Goal: Task Accomplishment & Management: Manage account settings

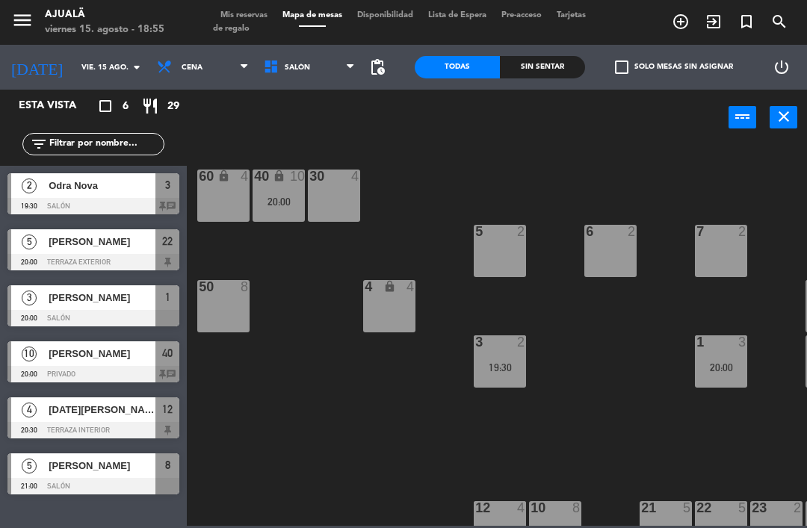
click at [217, 433] on div "30 4 40 lock 10 20:00 60 lock 4 5 2 6 2 7 2 4 lock 4 8 5 21:00 50 8 3 2 19:30 1…" at bounding box center [501, 334] width 612 height 383
click at [93, 56] on input "vie. 15 ago." at bounding box center [125, 67] width 102 height 23
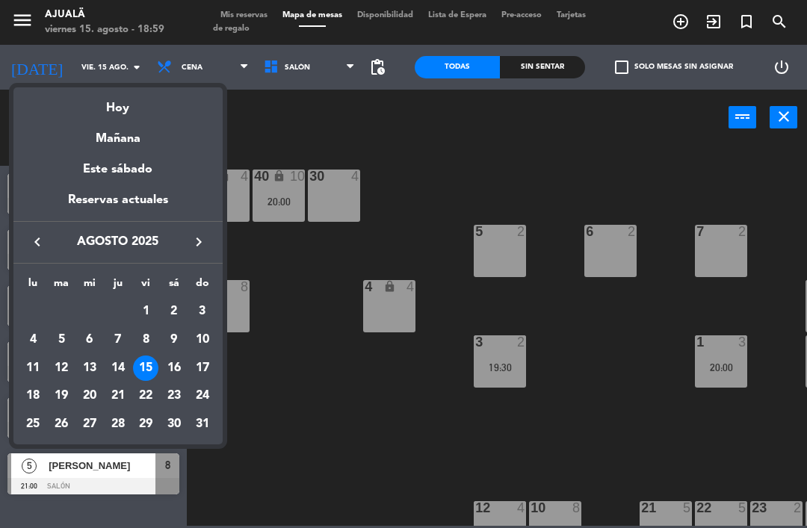
click at [38, 410] on td "25" at bounding box center [33, 424] width 28 height 28
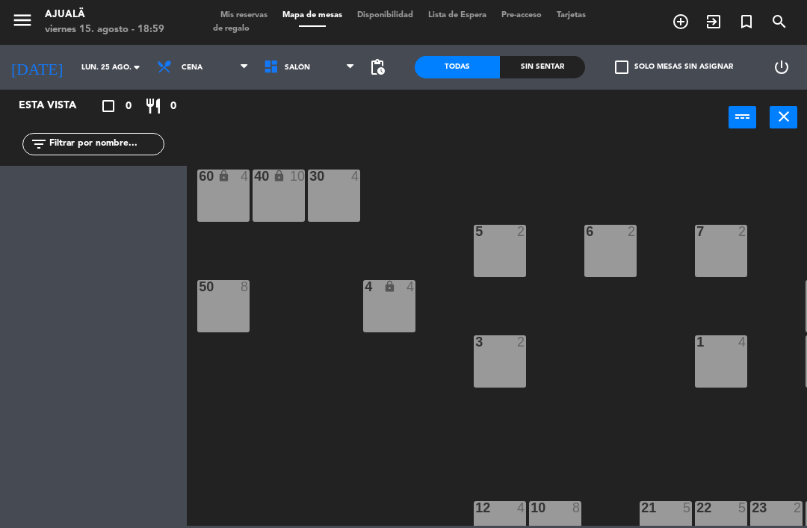
click at [90, 78] on input "lun. 25 ago." at bounding box center [125, 67] width 102 height 23
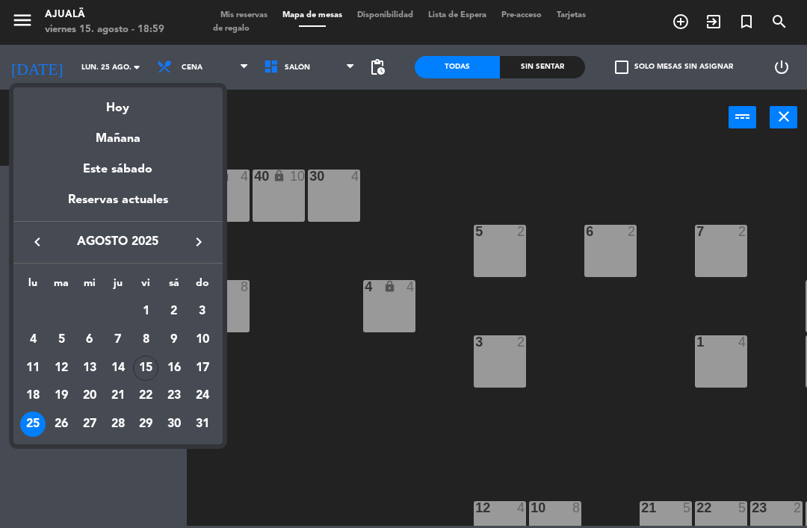
click at [41, 395] on div "18" at bounding box center [32, 395] width 25 height 25
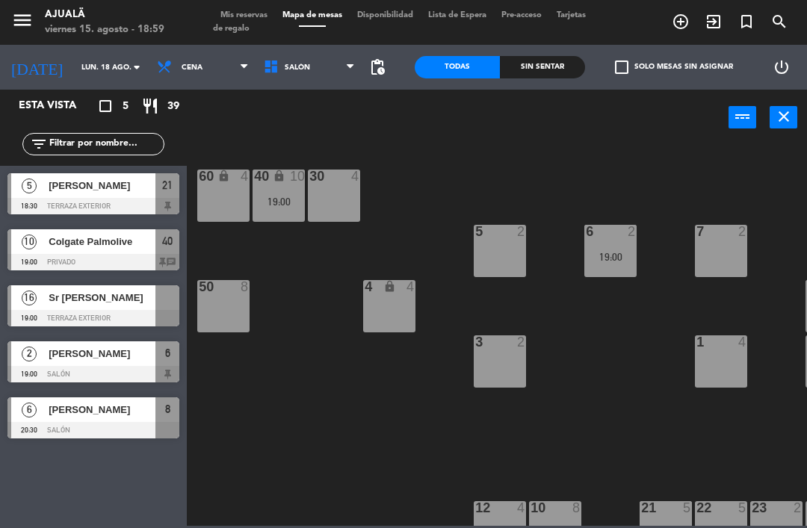
click at [182, 68] on span "Cena" at bounding box center [192, 68] width 21 height 8
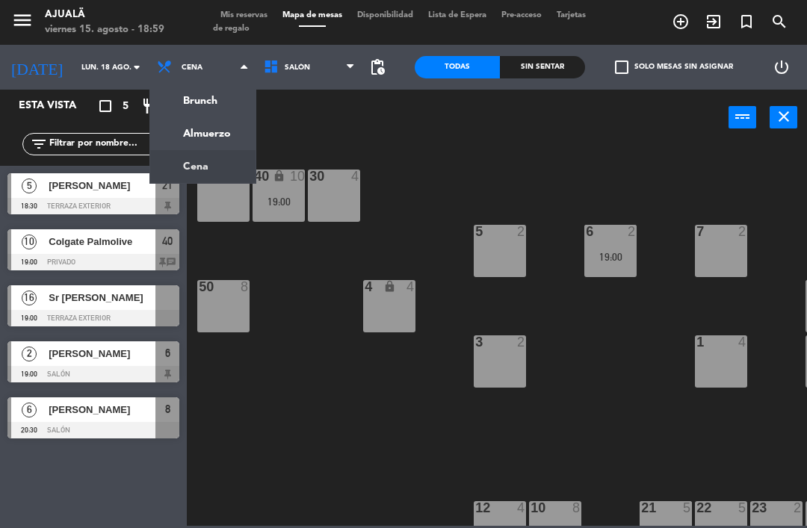
click at [183, 137] on ng-component "menu Ajualä viernes 15. agosto - 18:59 Mis reservas Mapa de mesas Disponibilida…" at bounding box center [403, 263] width 807 height 526
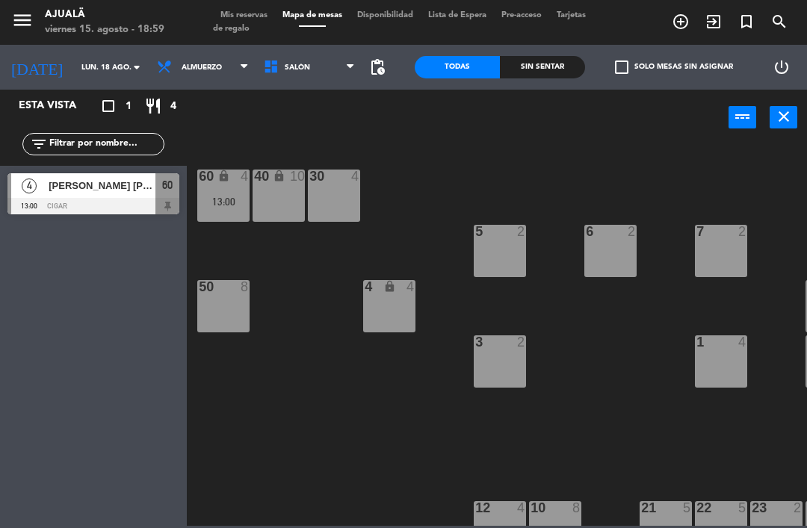
click at [81, 176] on div "[PERSON_NAME] [PERSON_NAME]" at bounding box center [101, 185] width 108 height 25
click at [74, 64] on input "lun. 18 ago." at bounding box center [125, 67] width 102 height 23
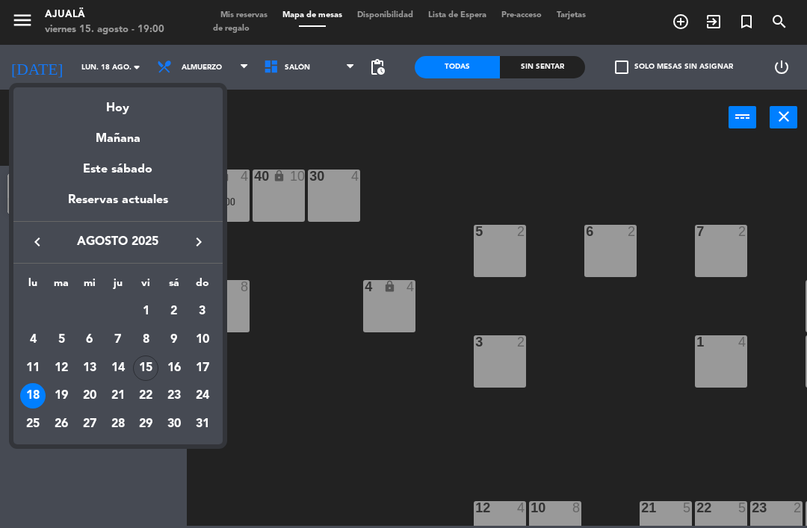
click at [136, 111] on div "Hoy" at bounding box center [117, 102] width 209 height 31
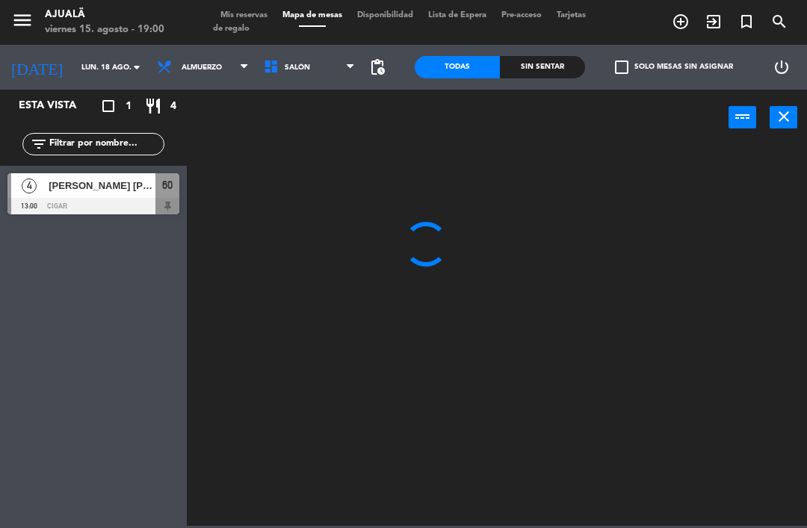
type input "vie. 15 ago."
click at [185, 64] on span "Almuerzo" at bounding box center [202, 68] width 40 height 8
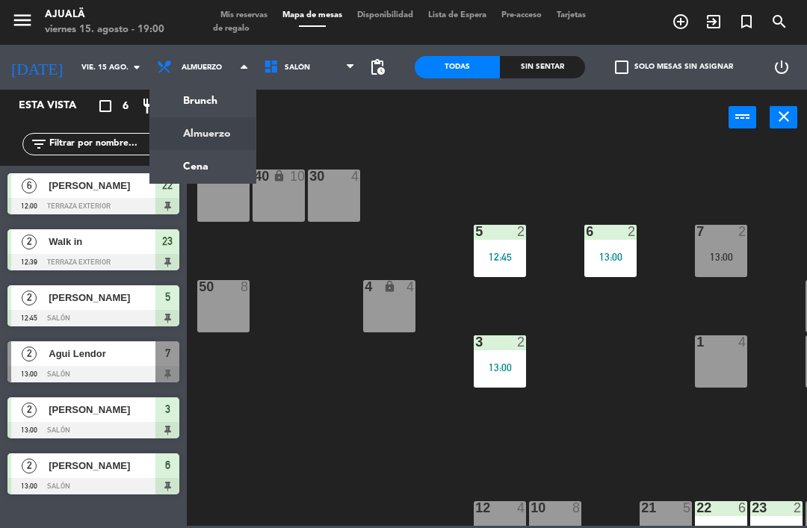
click at [201, 167] on ng-component "menu Ajualä viernes 15. agosto - 19:00 Mis reservas Mapa de mesas Disponibilida…" at bounding box center [403, 263] width 807 height 526
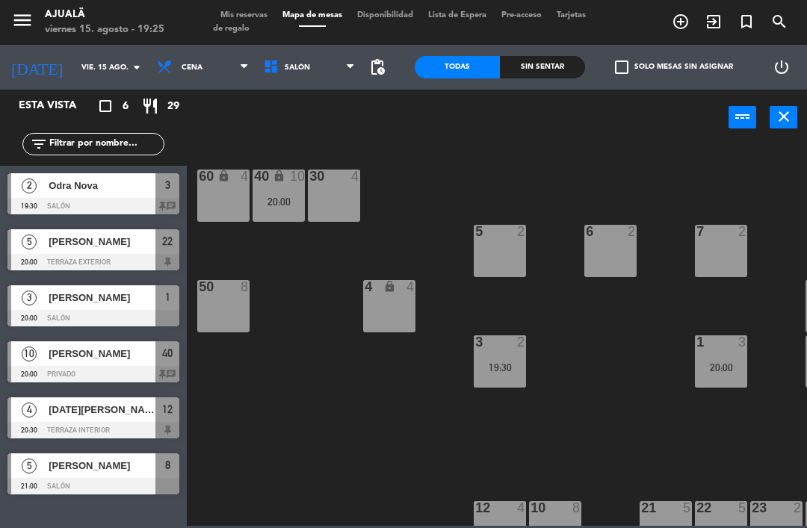
click at [104, 208] on div at bounding box center [93, 206] width 172 height 16
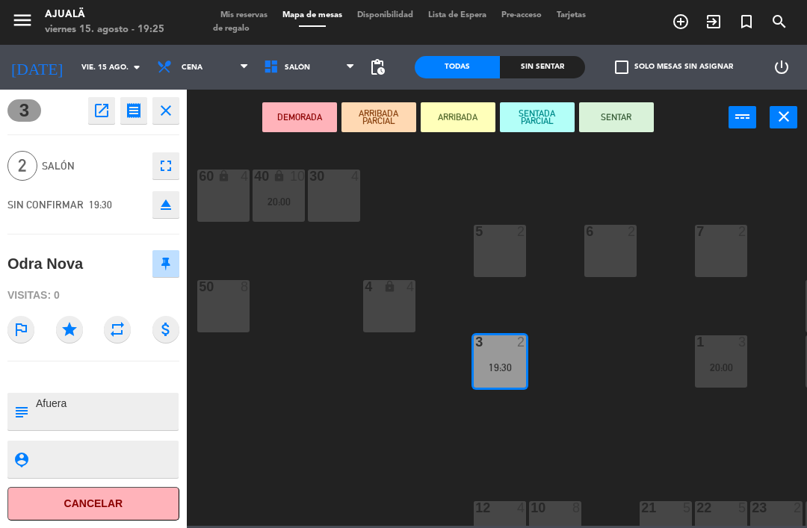
click at [622, 114] on button "SENTAR" at bounding box center [616, 117] width 75 height 30
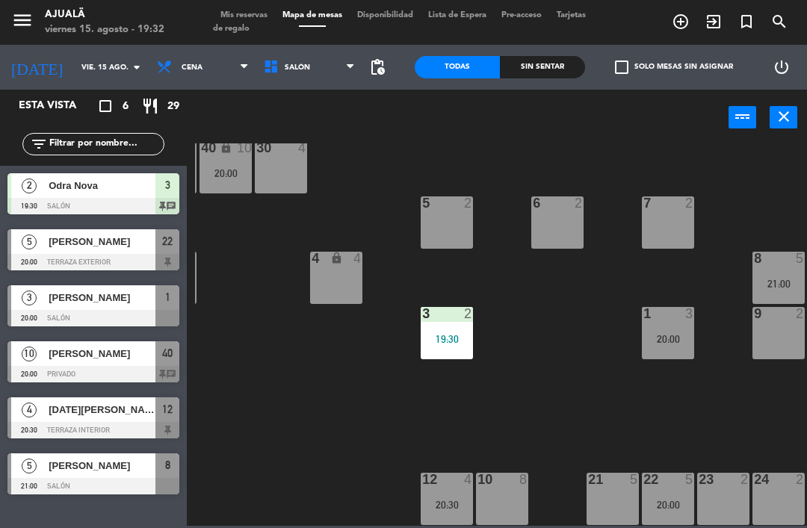
scroll to position [28, 54]
click at [438, 215] on div "5 2" at bounding box center [446, 223] width 52 height 52
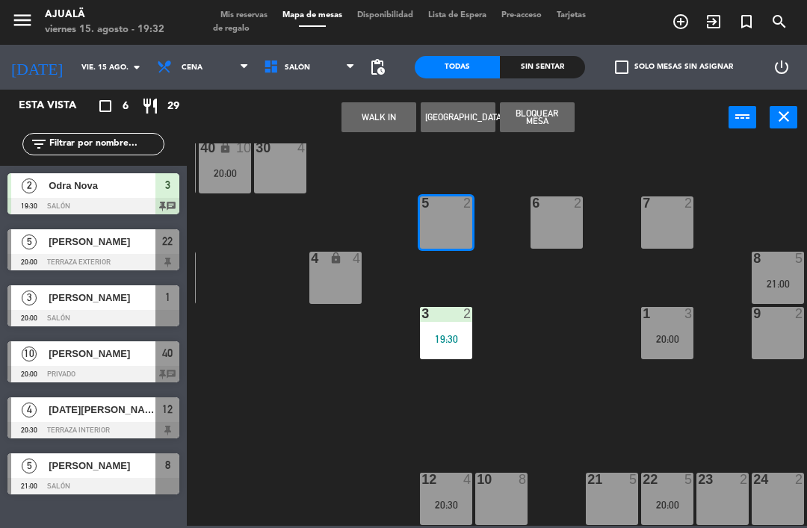
click at [465, 110] on button "[GEOGRAPHIC_DATA]" at bounding box center [458, 117] width 75 height 30
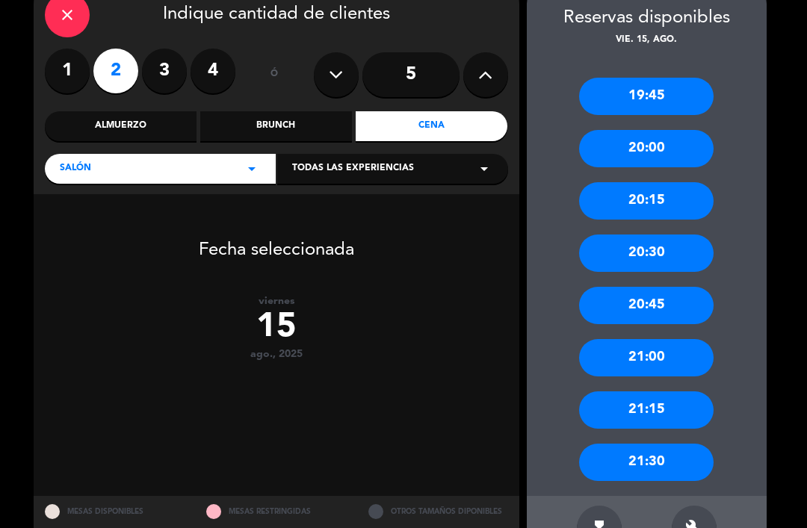
scroll to position [77, 0]
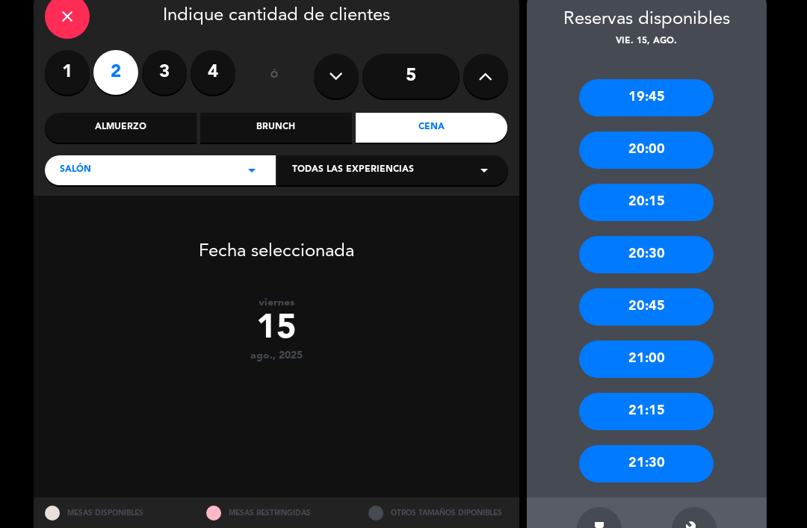
click at [639, 361] on div "21:00" at bounding box center [646, 359] width 134 height 37
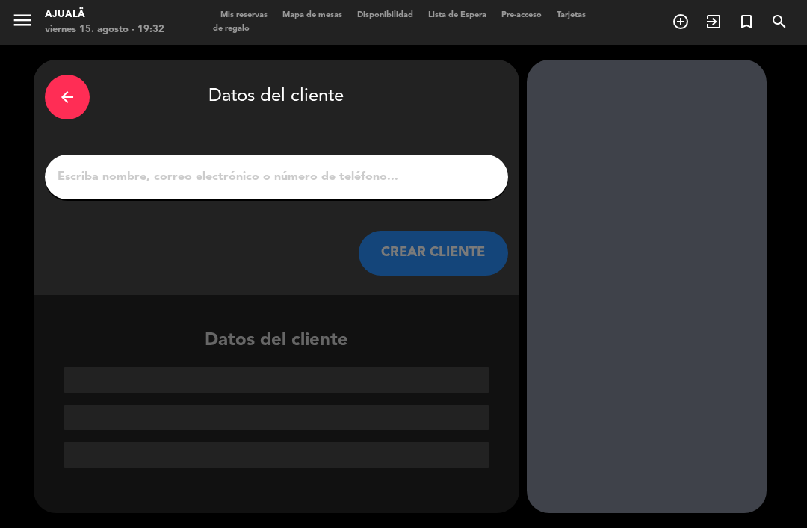
scroll to position [0, 0]
click at [394, 176] on input "1" at bounding box center [276, 177] width 441 height 21
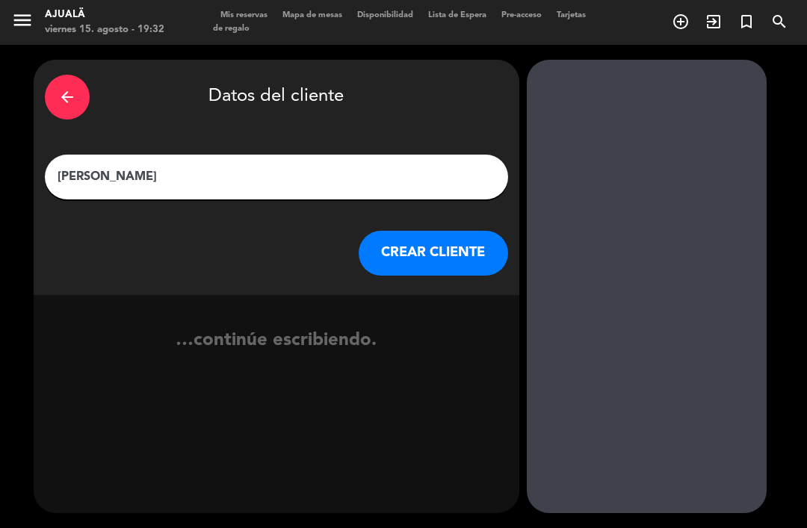
type input "[PERSON_NAME]"
click at [433, 251] on button "CREAR CLIENTE" at bounding box center [433, 253] width 149 height 45
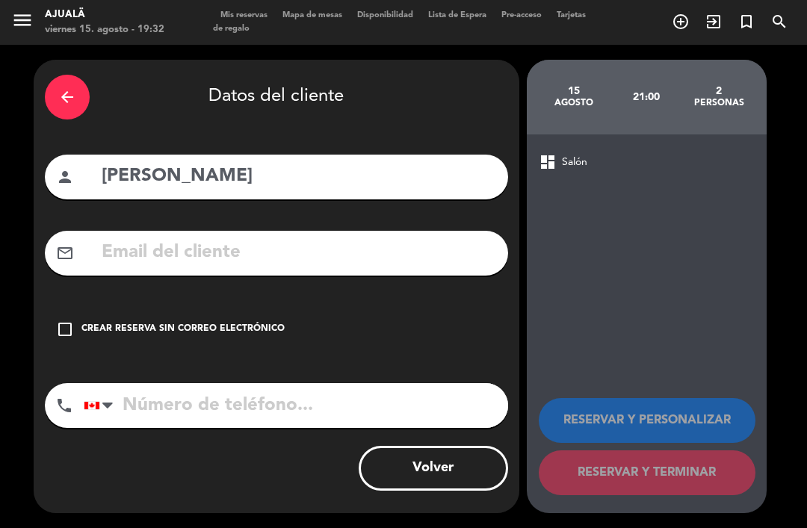
click at [64, 318] on div "check_box_outline_blank Crear reserva sin correo electrónico" at bounding box center [276, 329] width 463 height 45
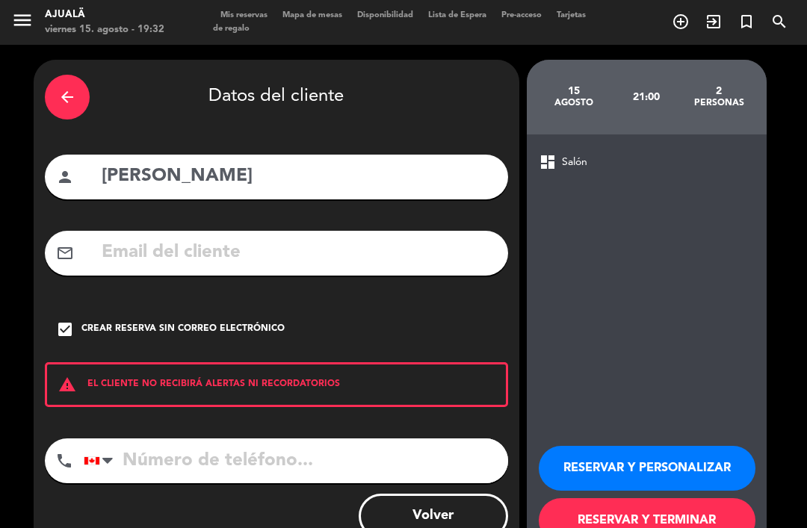
scroll to position [48, 0]
click at [618, 498] on button "RESERVAR Y TERMINAR" at bounding box center [647, 520] width 217 height 45
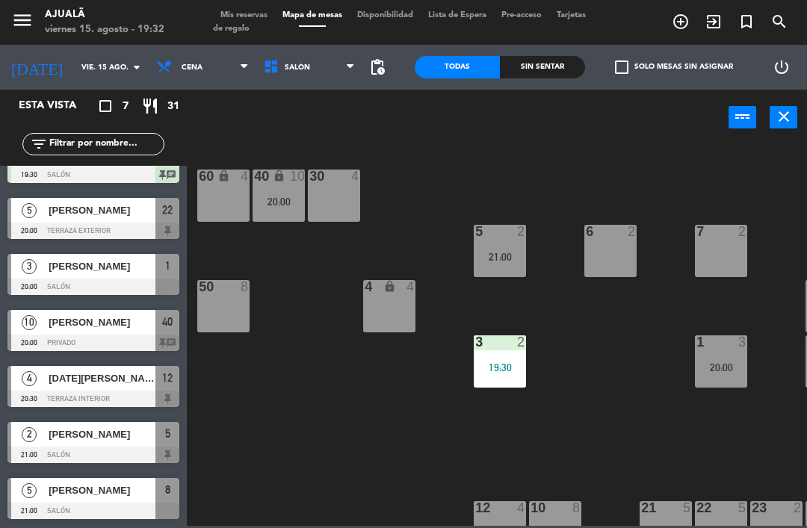
scroll to position [31, 0]
click at [114, 448] on div at bounding box center [93, 455] width 172 height 16
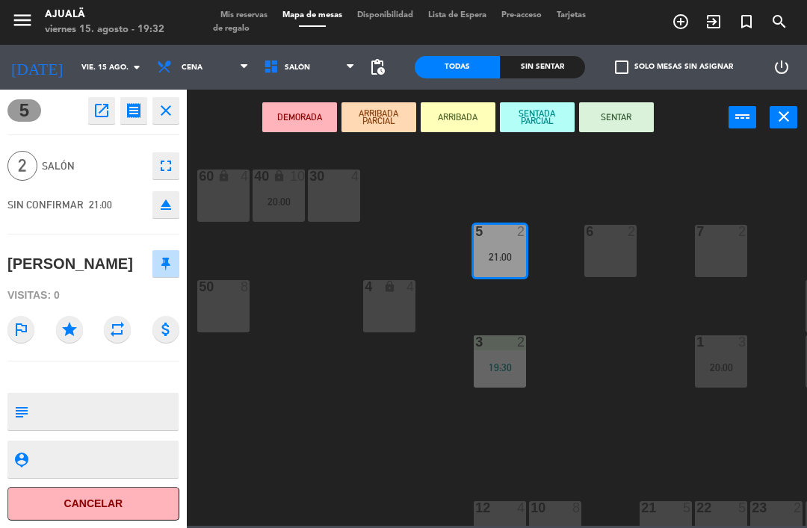
click at [103, 109] on icon "open_in_new" at bounding box center [102, 111] width 18 height 18
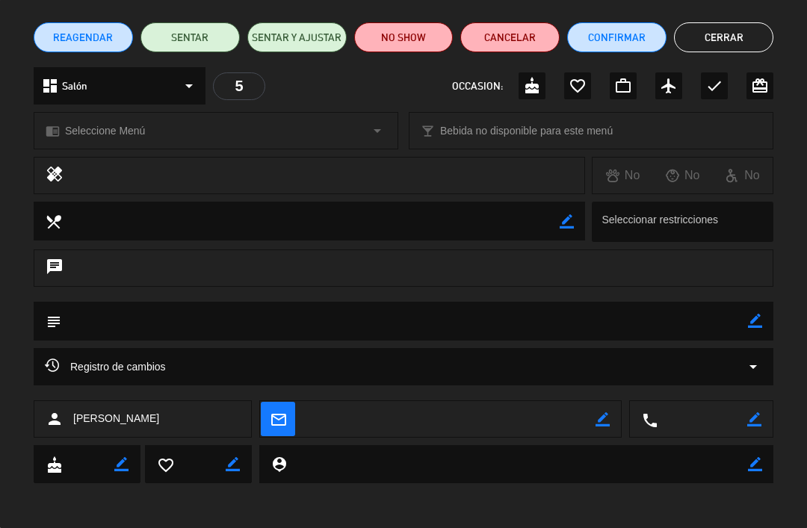
scroll to position [111, 0]
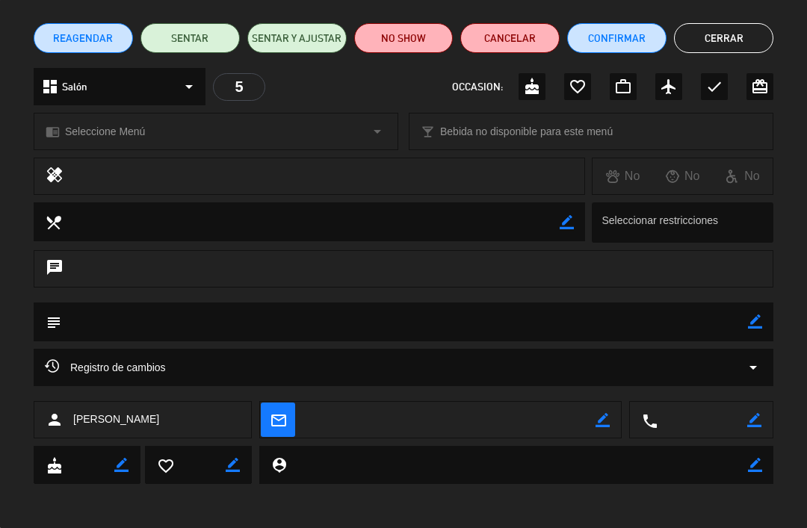
click at [759, 415] on icon "border_color" at bounding box center [754, 420] width 14 height 14
click at [718, 415] on textarea at bounding box center [703, 420] width 90 height 37
type textarea "8292220453"
click at [760, 421] on icon at bounding box center [754, 420] width 14 height 14
click at [731, 49] on button "Cerrar" at bounding box center [723, 38] width 99 height 30
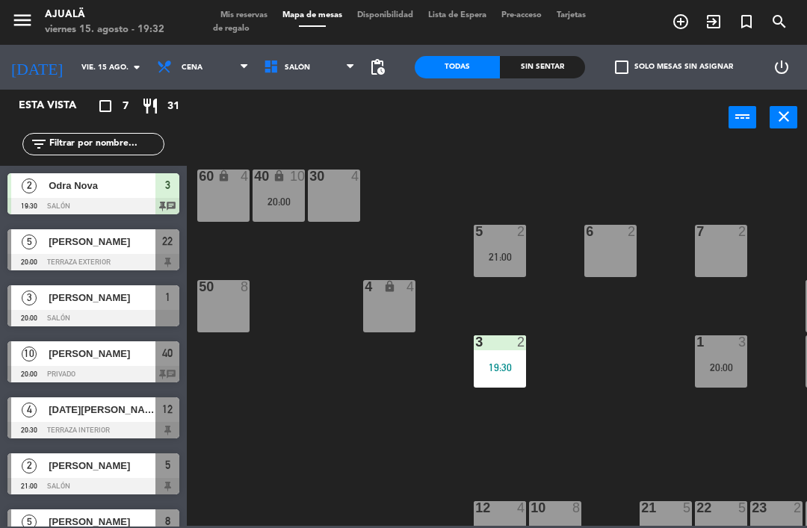
scroll to position [31, 0]
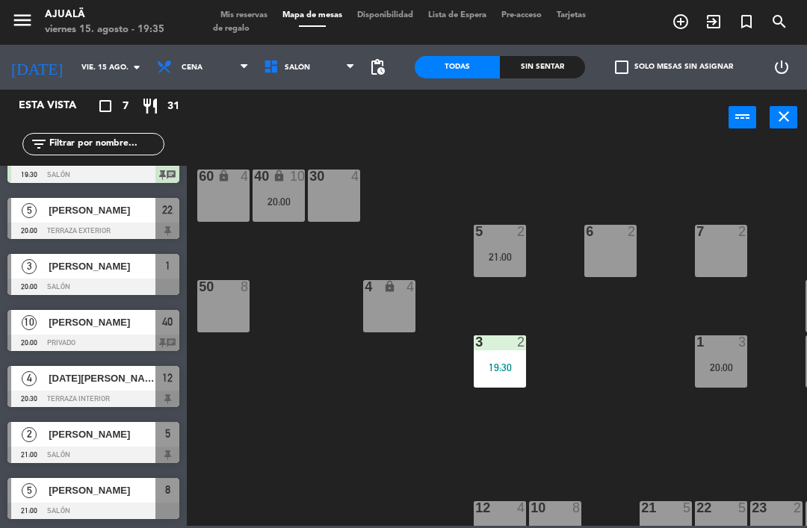
click at [93, 69] on input "vie. 15 ago." at bounding box center [125, 67] width 102 height 23
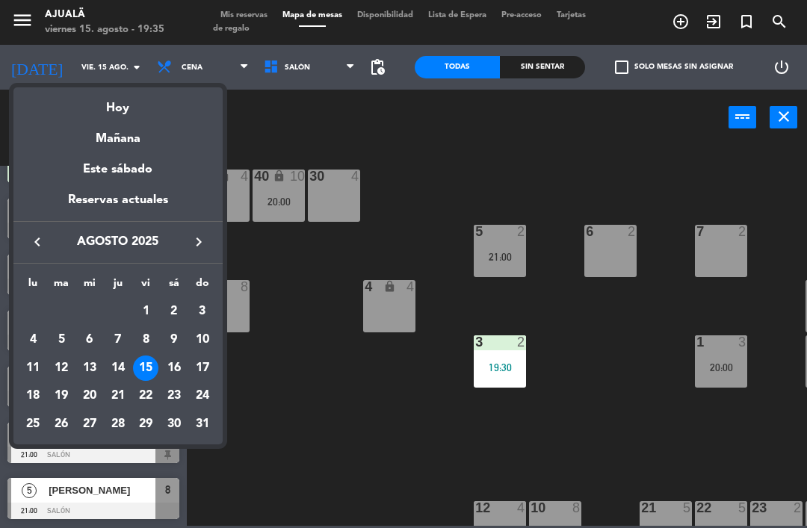
click at [201, 249] on icon "keyboard_arrow_right" at bounding box center [199, 242] width 18 height 18
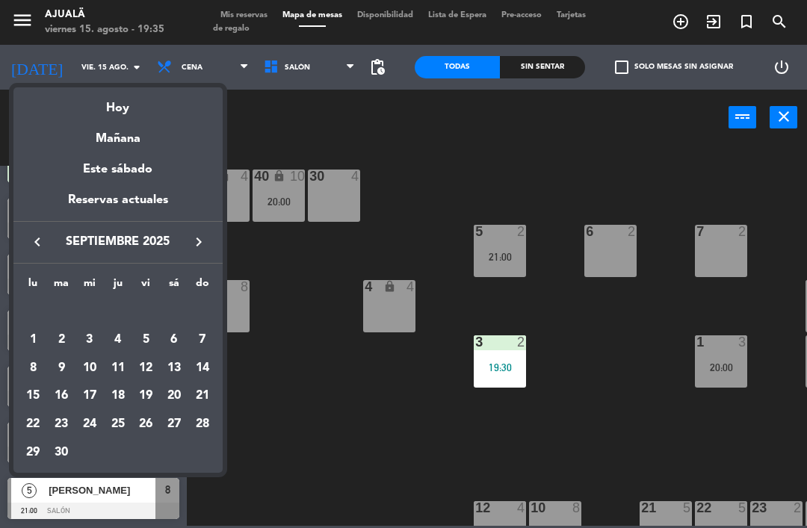
click at [146, 395] on div "19" at bounding box center [145, 395] width 25 height 25
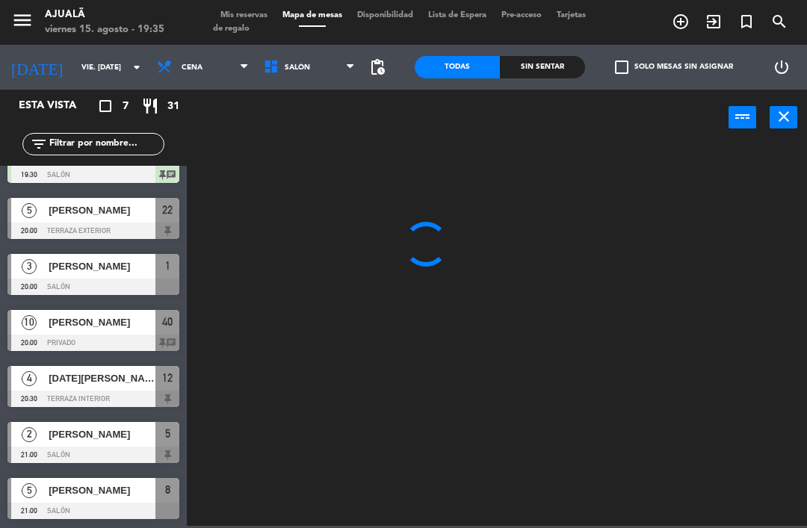
click at [149, 395] on div at bounding box center [93, 399] width 172 height 16
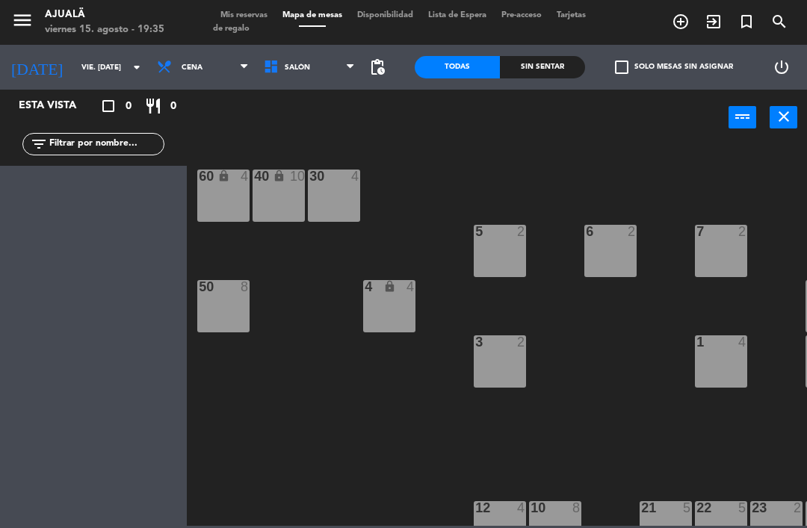
click at [104, 70] on input "vie. [DATE]" at bounding box center [125, 67] width 102 height 23
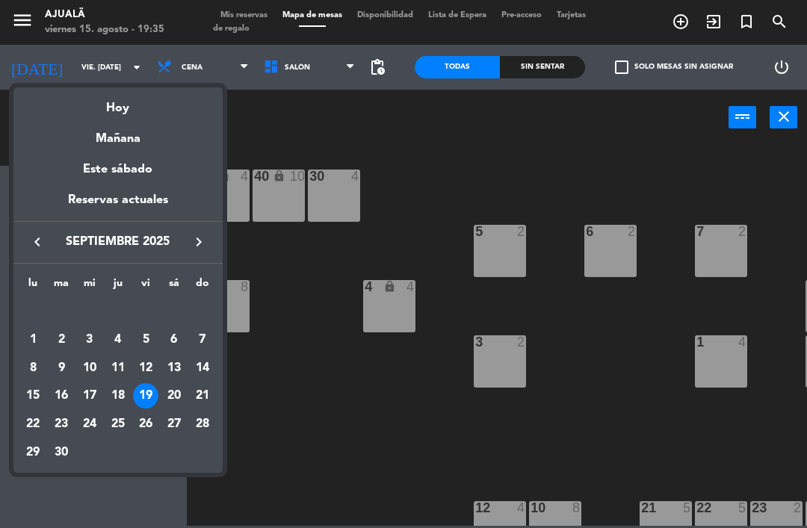
click at [301, 407] on div at bounding box center [403, 264] width 807 height 528
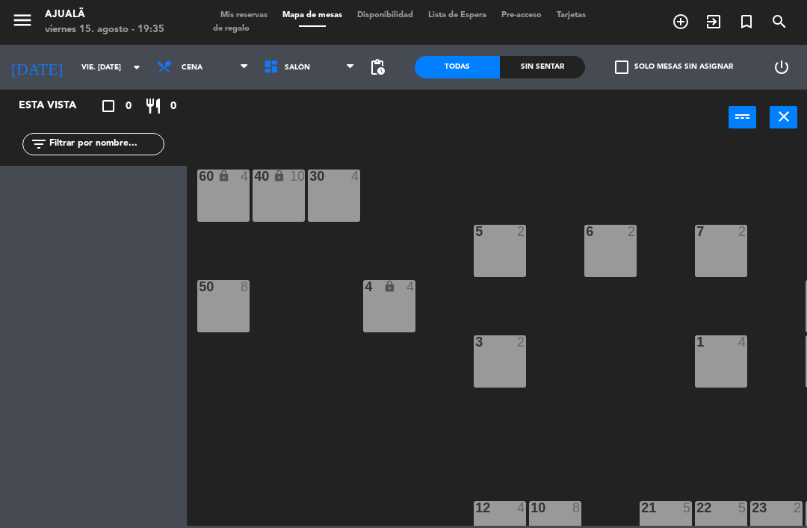
click at [74, 68] on input "vie. [DATE]" at bounding box center [125, 67] width 102 height 23
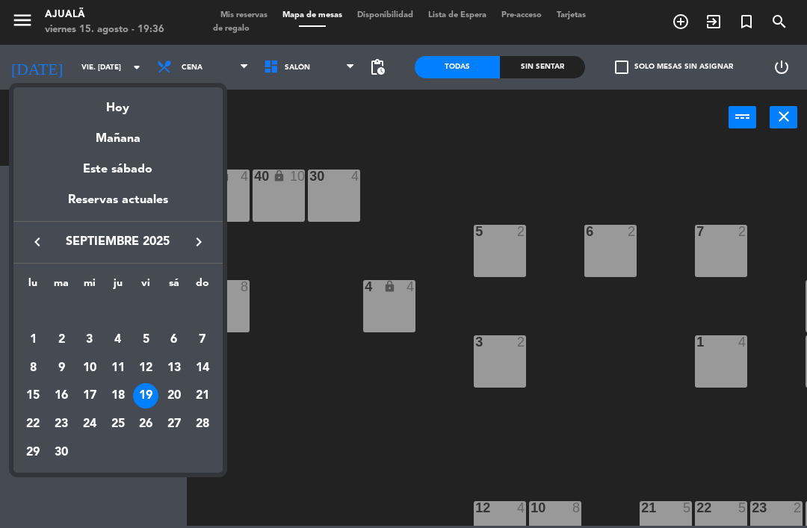
click at [144, 98] on div "Hoy" at bounding box center [117, 102] width 209 height 31
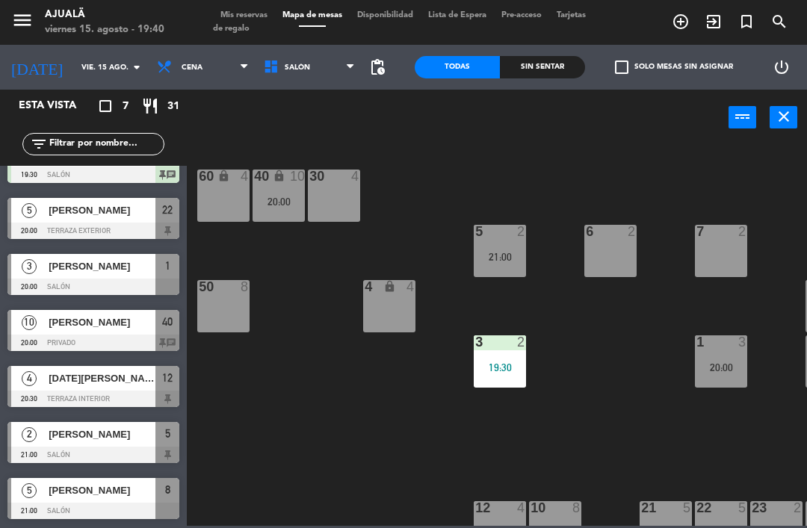
click at [79, 66] on input "vie. 15 ago." at bounding box center [125, 67] width 102 height 23
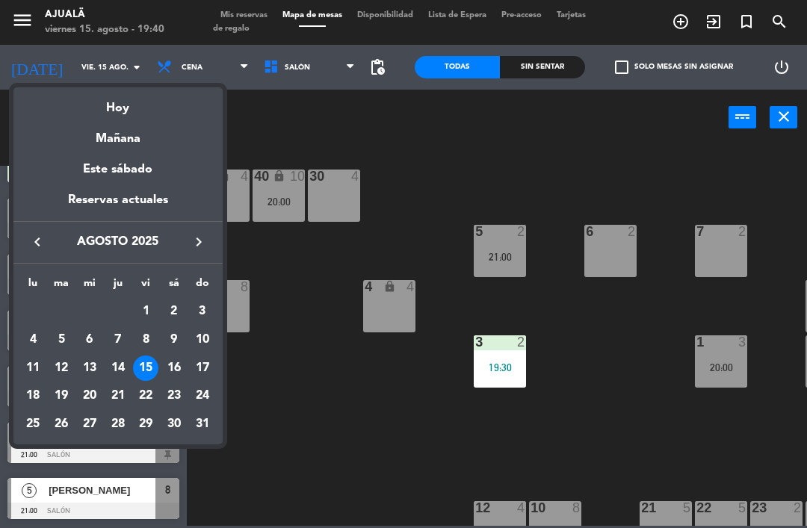
click at [123, 365] on div "14" at bounding box center [117, 368] width 25 height 25
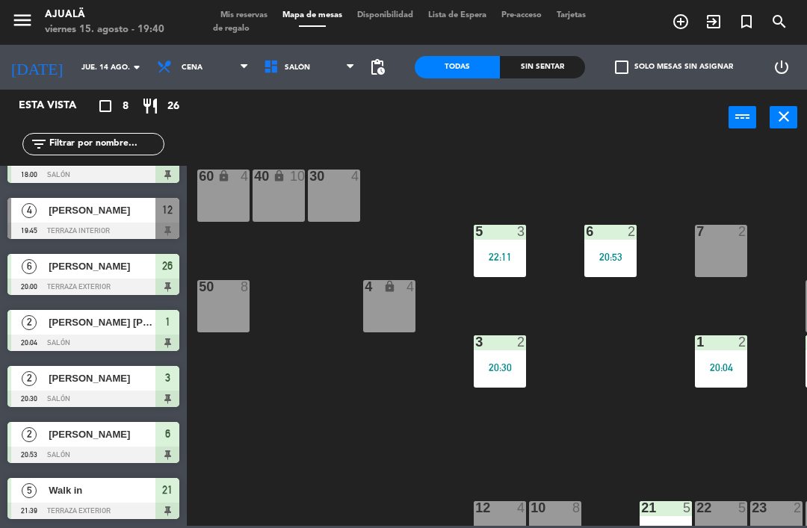
click at [78, 223] on div at bounding box center [93, 231] width 172 height 16
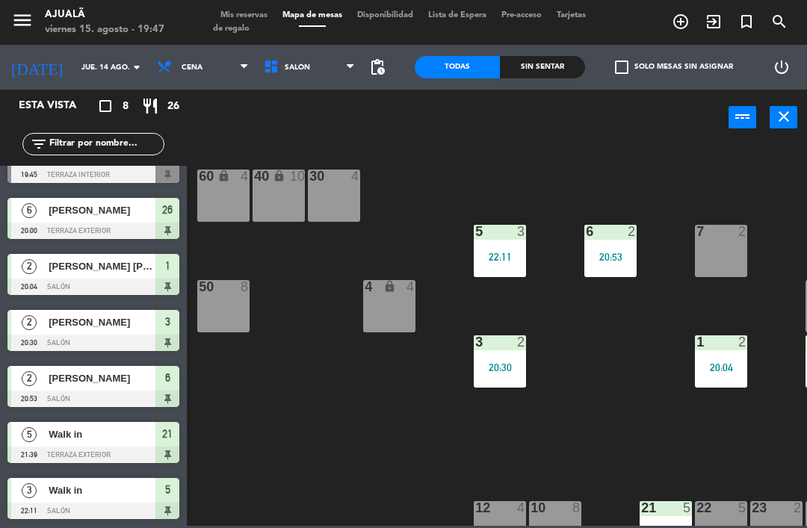
scroll to position [87, 0]
click at [82, 58] on input "jue. 14 ago." at bounding box center [125, 67] width 102 height 23
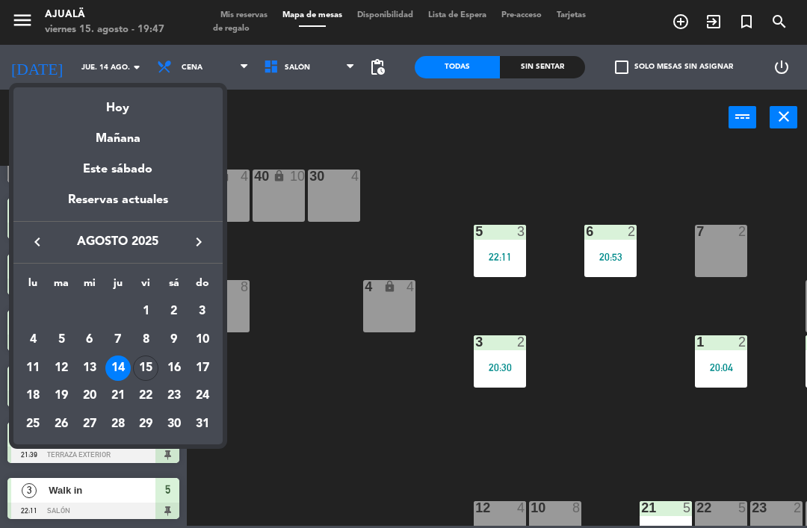
click at [134, 110] on div "Hoy" at bounding box center [117, 102] width 209 height 31
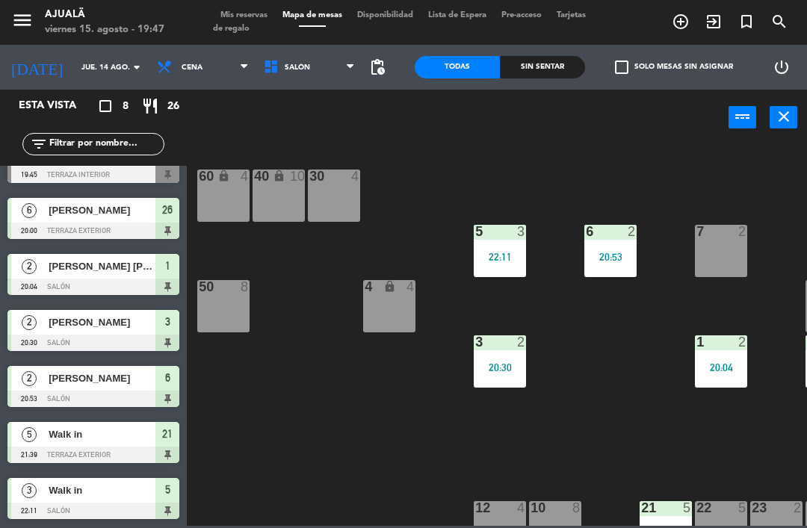
type input "vie. 15 ago."
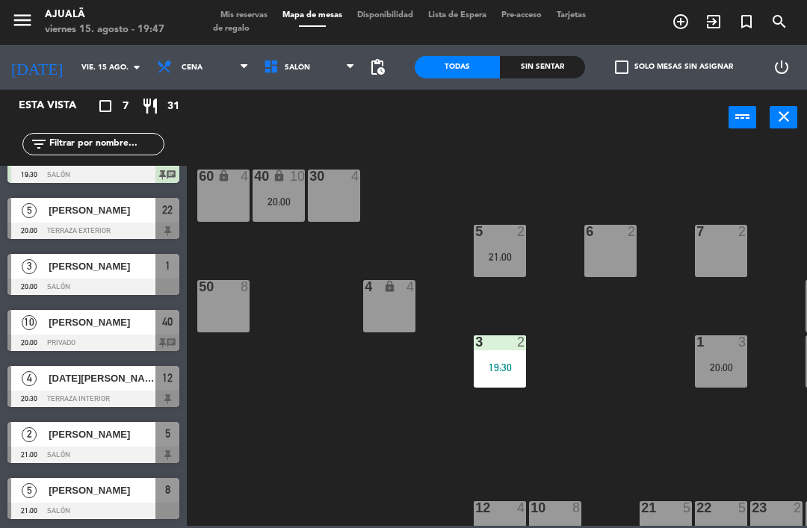
scroll to position [31, 0]
click at [123, 276] on div "[PERSON_NAME]" at bounding box center [101, 266] width 108 height 25
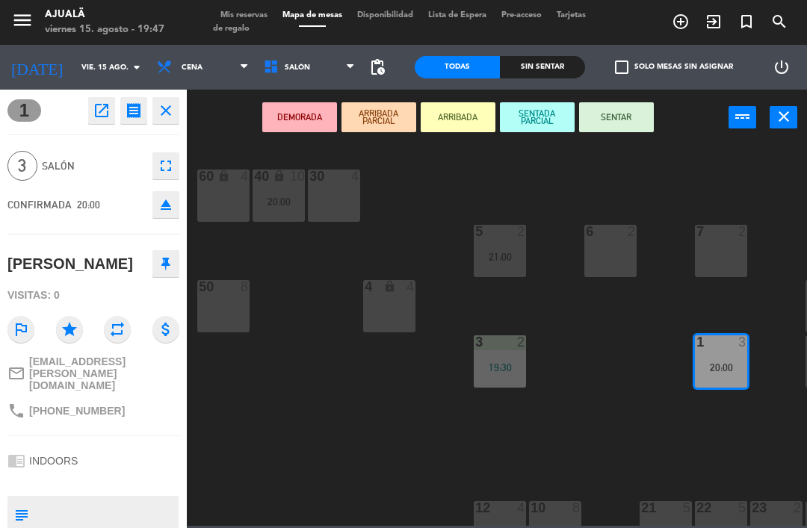
click at [607, 117] on button "SENTAR" at bounding box center [616, 117] width 75 height 30
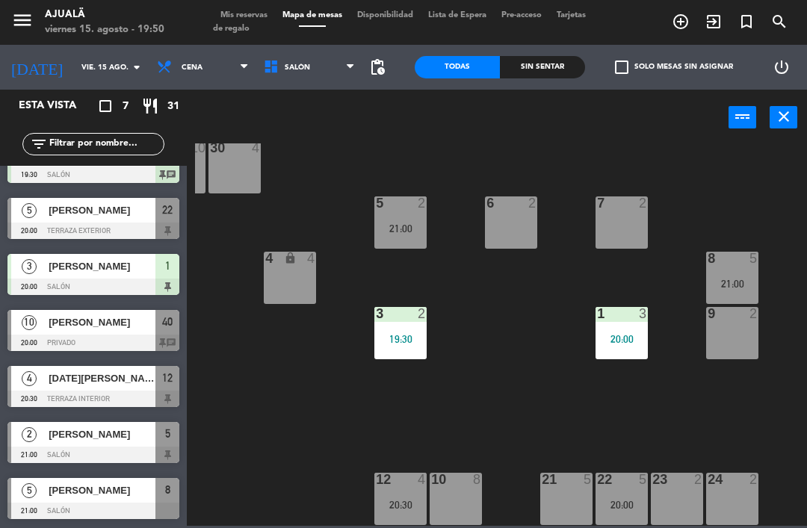
scroll to position [28, 101]
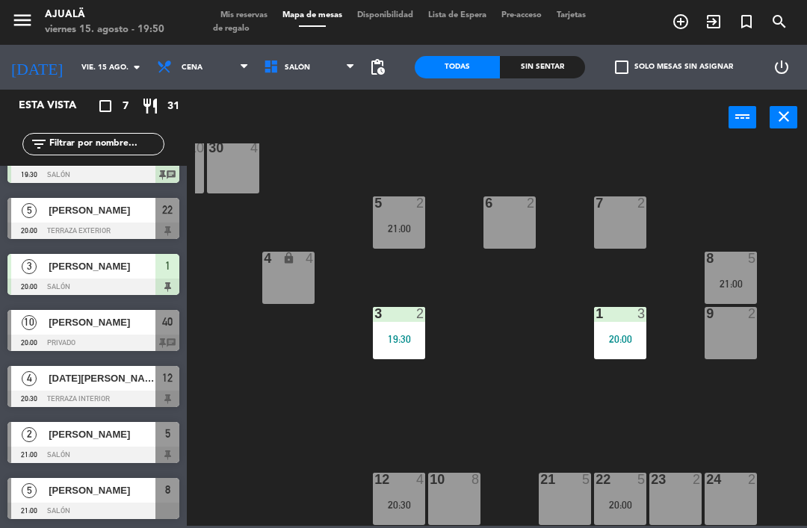
click at [495, 220] on div "6 2" at bounding box center [509, 223] width 52 height 52
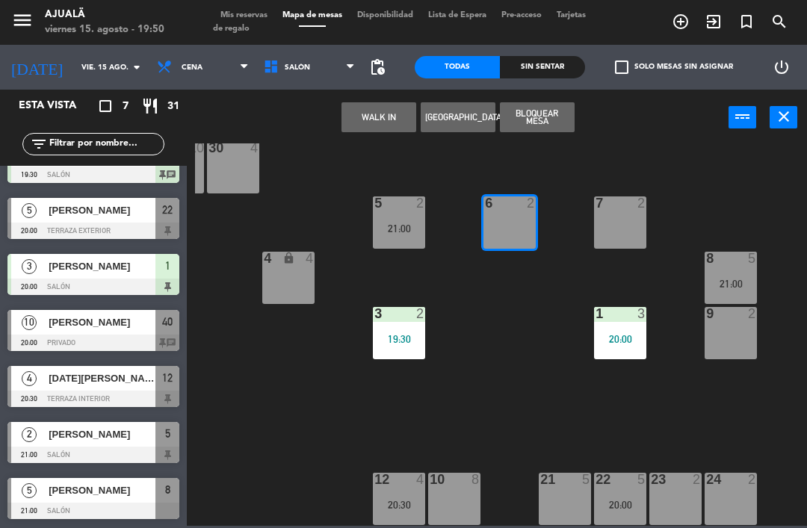
click at [383, 112] on button "WALK IN" at bounding box center [378, 117] width 75 height 30
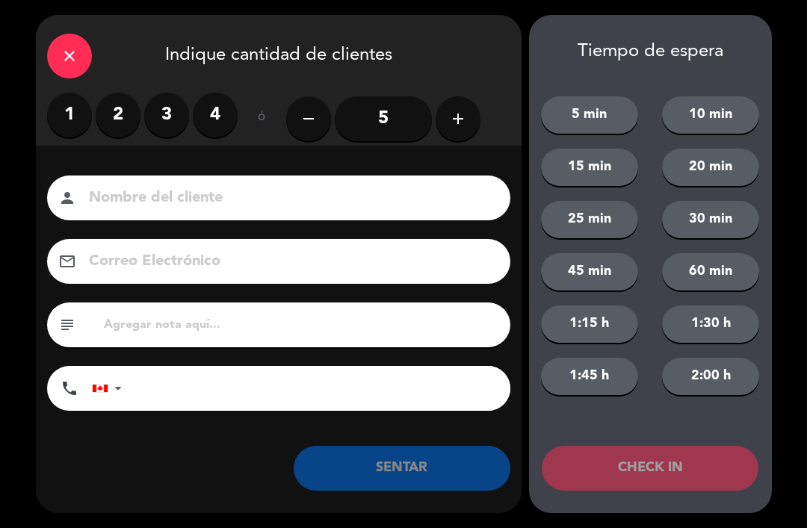
click at [68, 45] on div "close" at bounding box center [69, 56] width 45 height 45
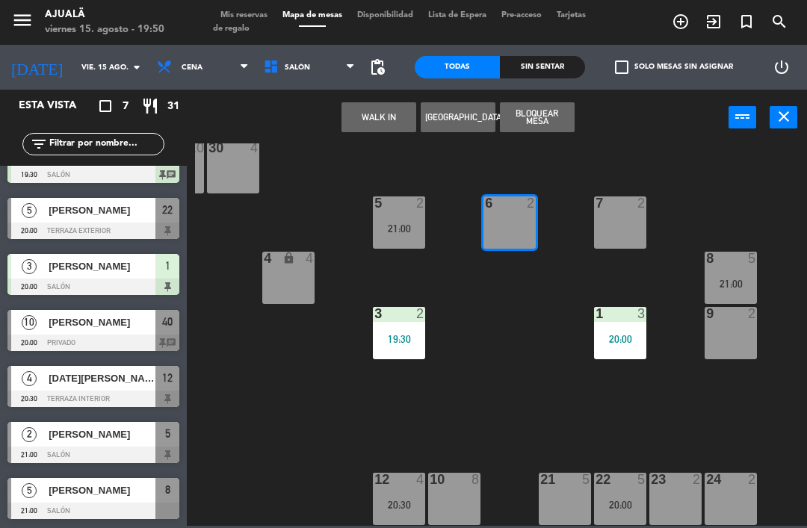
click at [463, 117] on button "[GEOGRAPHIC_DATA]" at bounding box center [458, 117] width 75 height 30
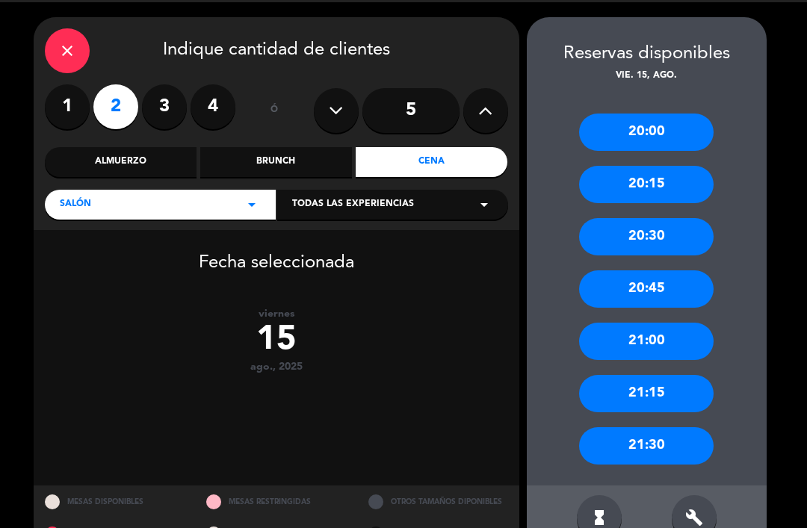
scroll to position [42, 0]
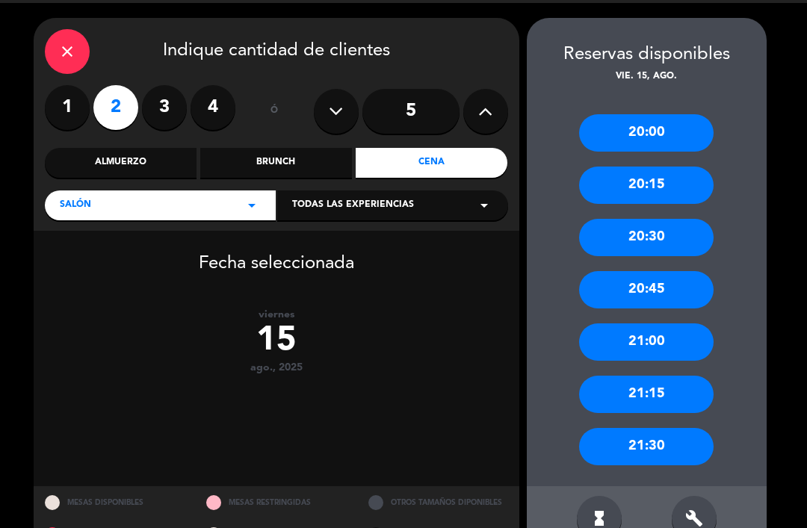
click at [658, 219] on div "20:30" at bounding box center [646, 237] width 134 height 37
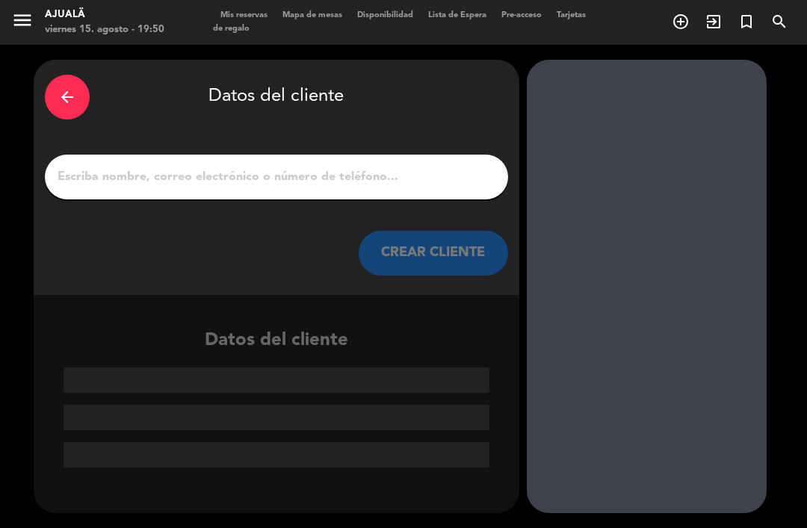
click at [398, 167] on input "1" at bounding box center [276, 177] width 441 height 21
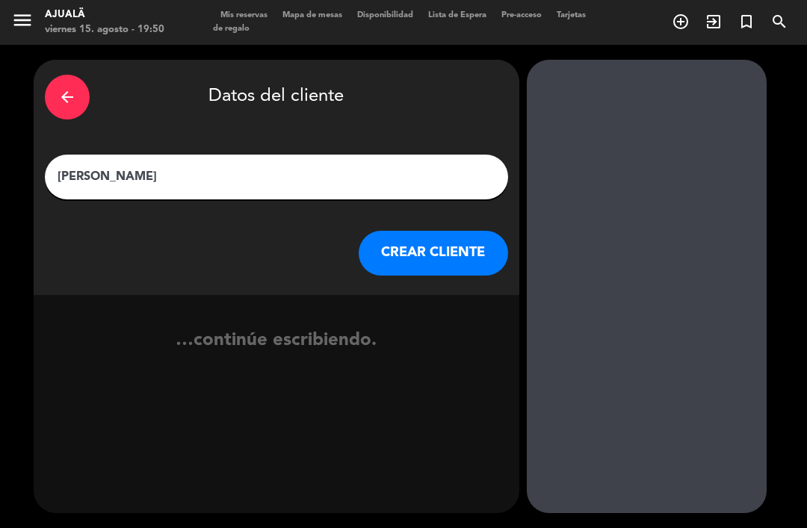
type input "[PERSON_NAME]"
click at [446, 231] on button "CREAR CLIENTE" at bounding box center [433, 253] width 149 height 45
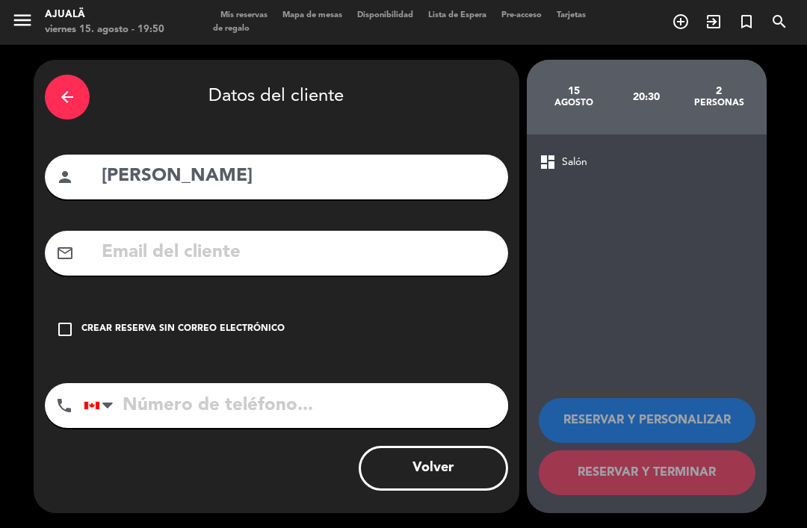
click at [201, 383] on input "tel" at bounding box center [296, 405] width 424 height 45
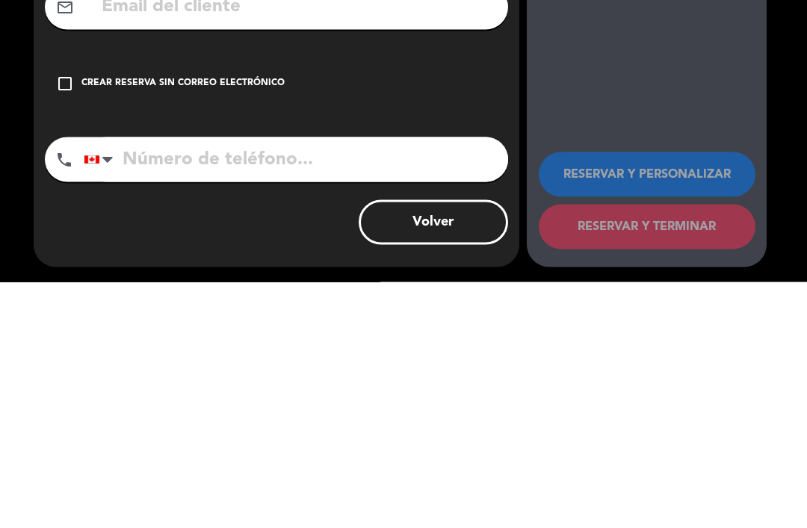
click at [52, 307] on div "check_box_outline_blank Crear reserva sin correo electrónico" at bounding box center [276, 329] width 463 height 45
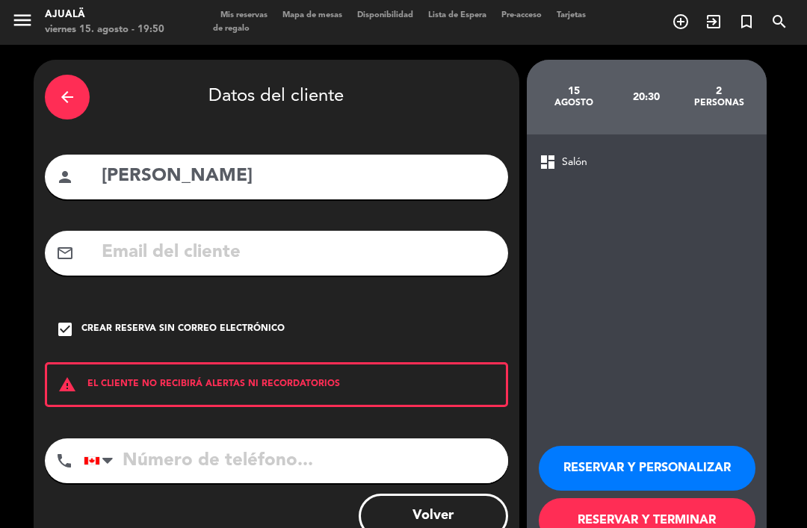
click at [185, 439] on input "tel" at bounding box center [296, 461] width 424 height 45
type input "8292927475"
click at [622, 498] on button "RESERVAR Y TERMINAR" at bounding box center [647, 520] width 217 height 45
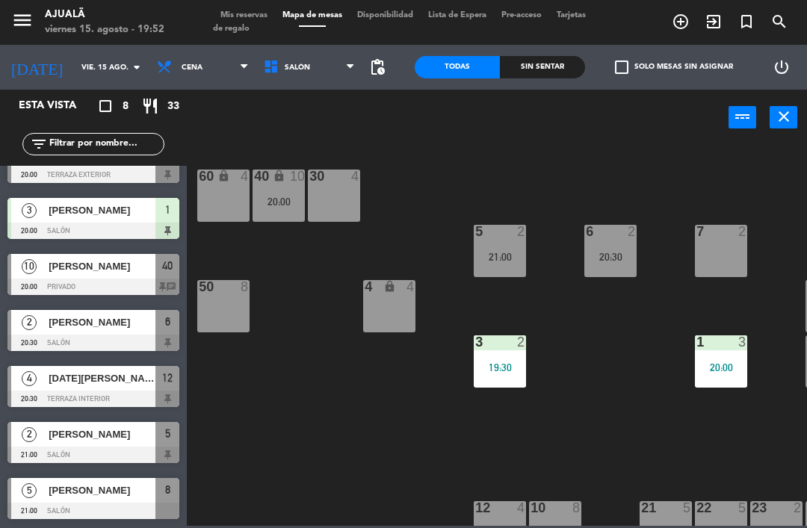
scroll to position [87, 0]
click at [98, 63] on input "vie. 15 ago." at bounding box center [125, 67] width 102 height 23
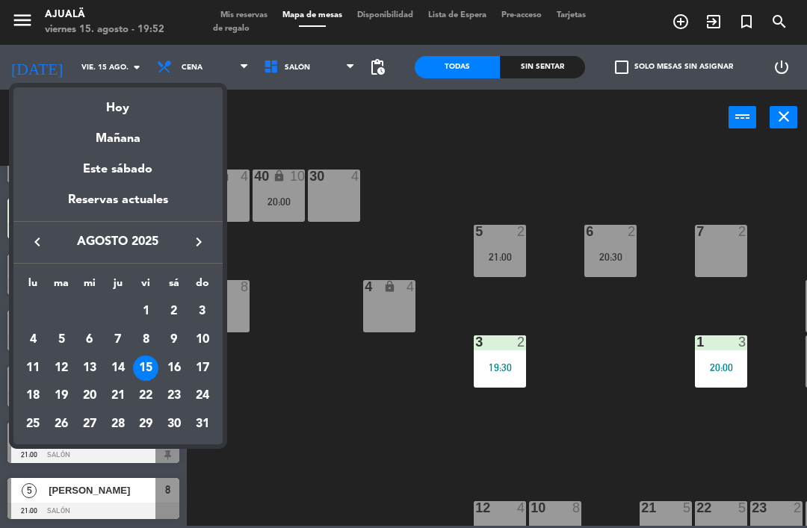
click at [123, 362] on div "14" at bounding box center [117, 368] width 25 height 25
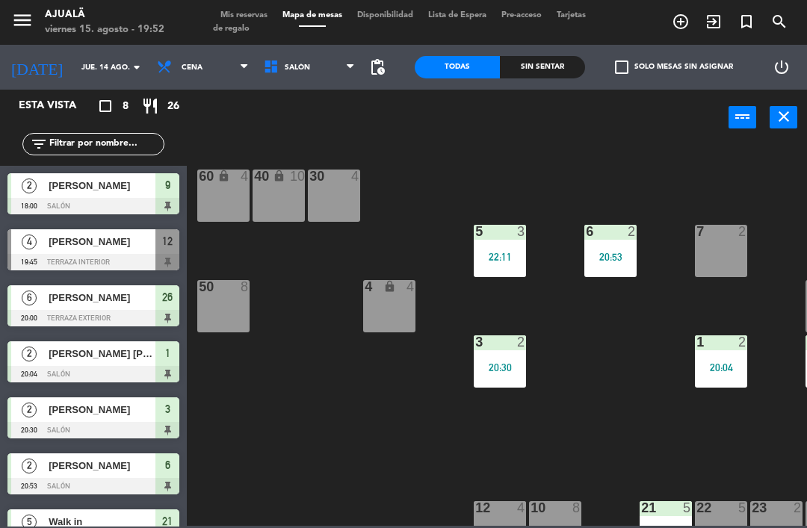
scroll to position [0, 0]
click at [89, 61] on input "jue. 14 ago." at bounding box center [125, 67] width 102 height 23
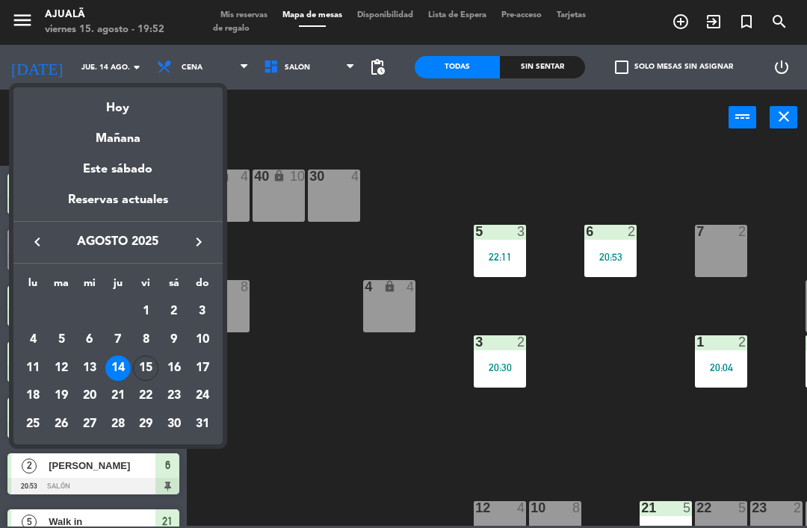
click at [150, 365] on div "15" at bounding box center [145, 368] width 25 height 25
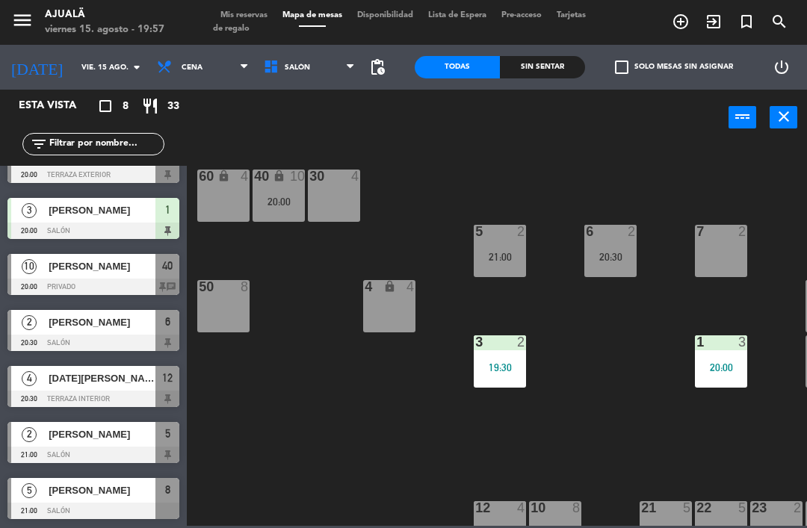
scroll to position [87, 0]
click at [81, 72] on input "vie. 15 ago." at bounding box center [125, 67] width 102 height 23
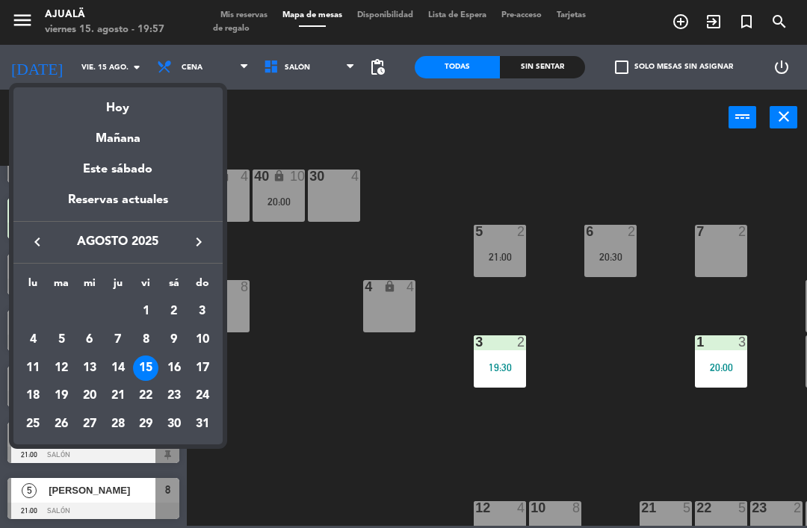
click at [113, 143] on div "Mañana" at bounding box center [117, 133] width 209 height 31
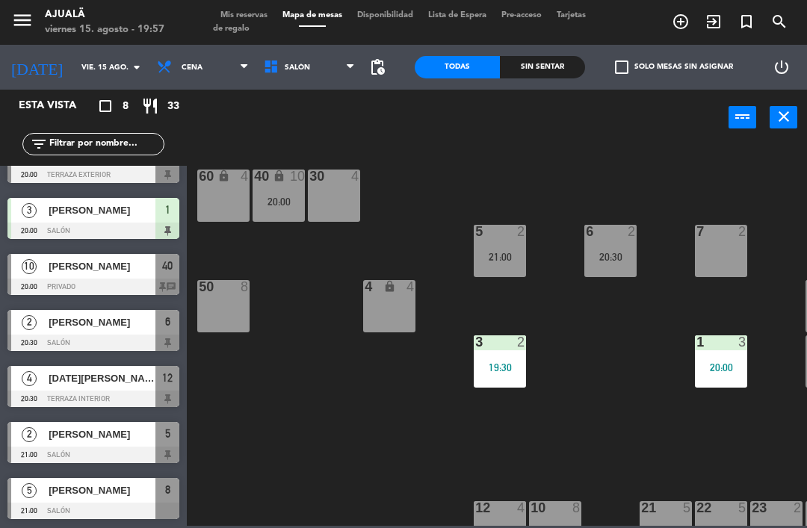
type input "sáb. 16 ago."
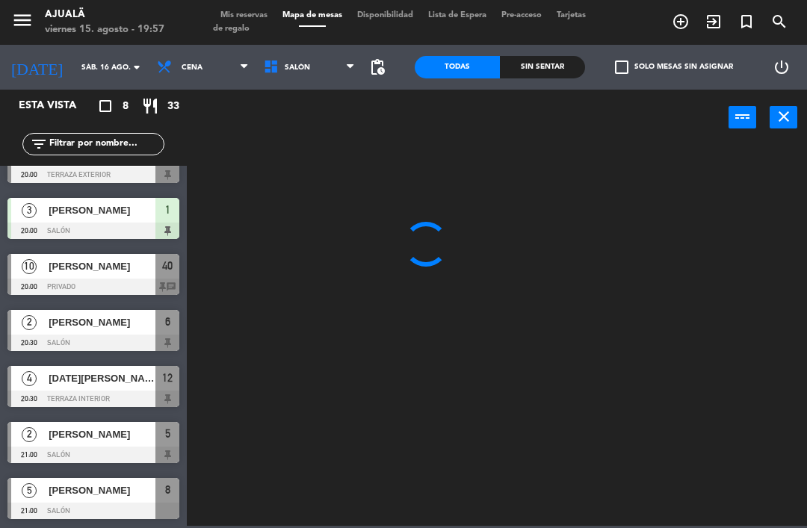
scroll to position [0, 0]
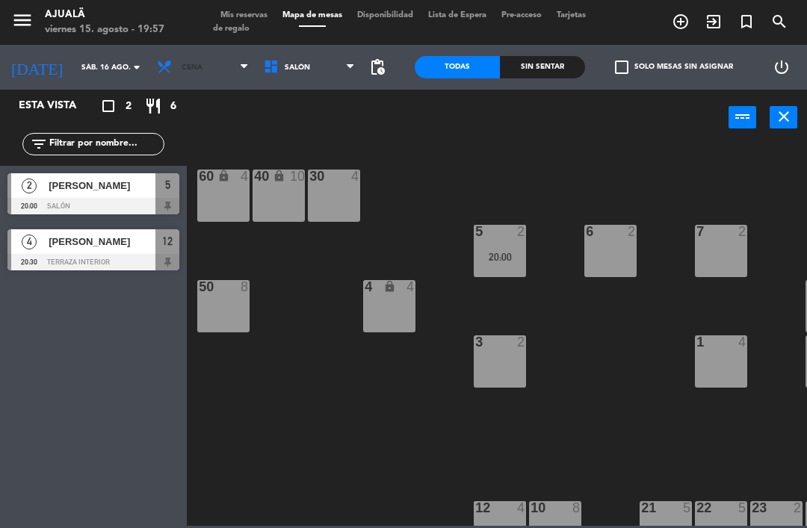
click at [182, 64] on span "Cena" at bounding box center [192, 68] width 21 height 8
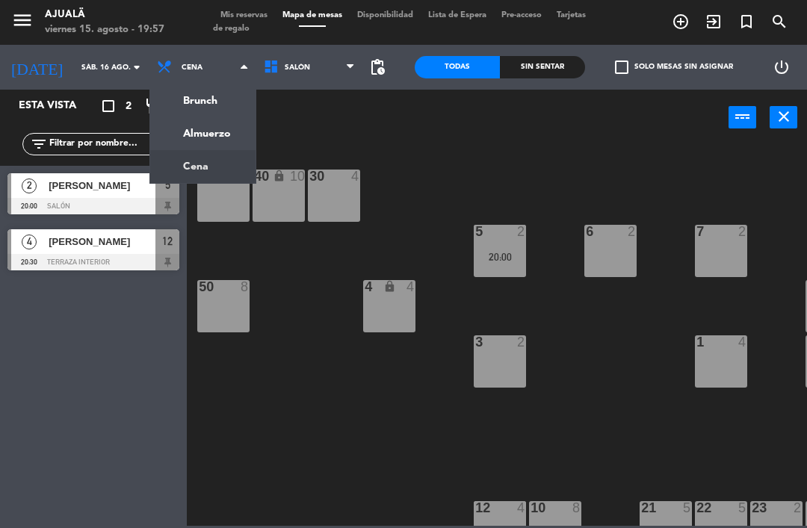
click at [306, 474] on div "30 4 40 lock 10 60 lock 4 5 2 20:00 6 2 7 2 4 lock 4 8 8 50 8 3 2 1 4 9 2 12 4 …" at bounding box center [501, 334] width 612 height 383
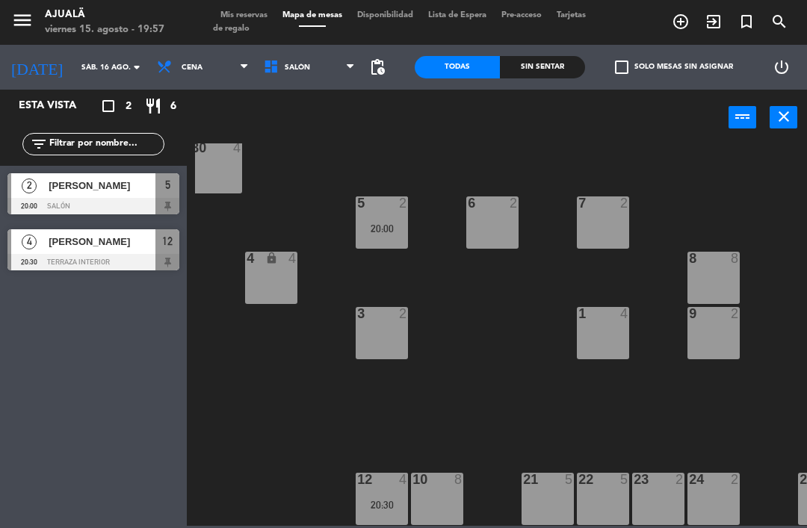
scroll to position [28, 119]
click at [386, 329] on div "3 2" at bounding box center [381, 333] width 52 height 52
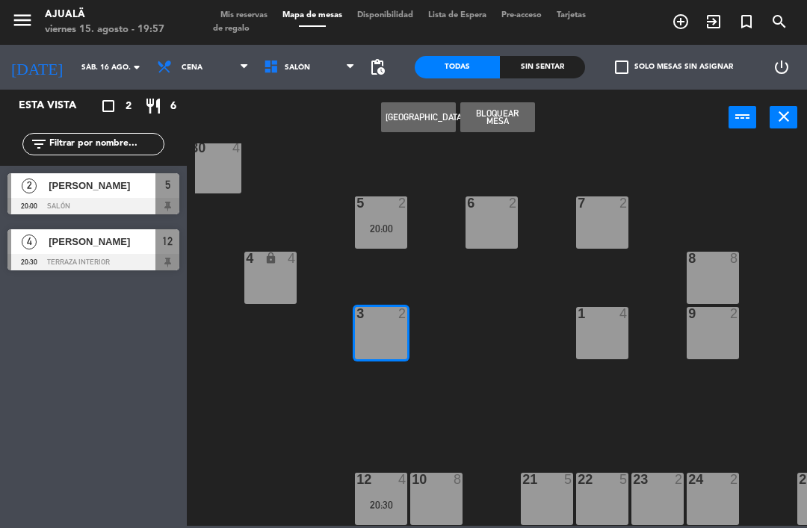
click at [407, 120] on button "[GEOGRAPHIC_DATA]" at bounding box center [418, 117] width 75 height 30
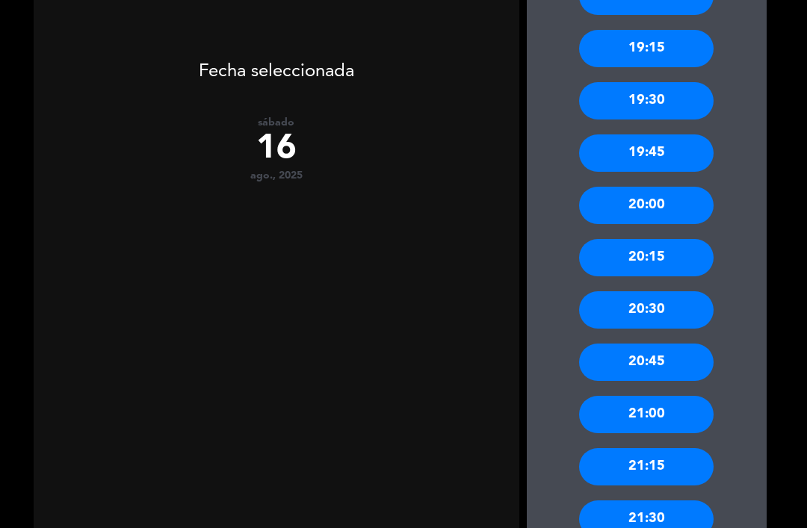
scroll to position [496, 0]
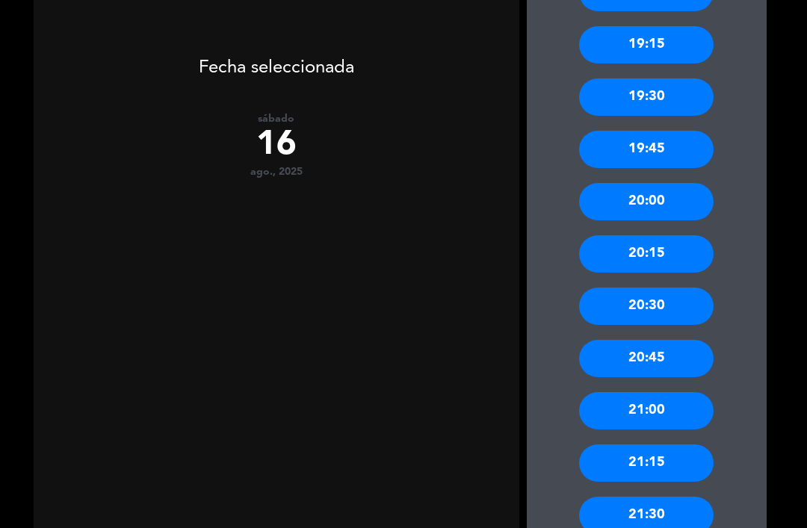
click at [625, 392] on div "21:00" at bounding box center [646, 410] width 134 height 37
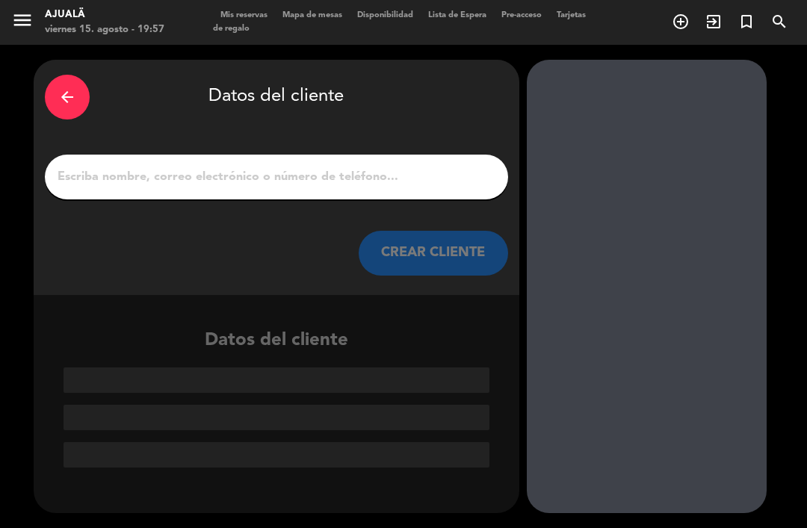
click at [301, 167] on input "1" at bounding box center [276, 177] width 441 height 21
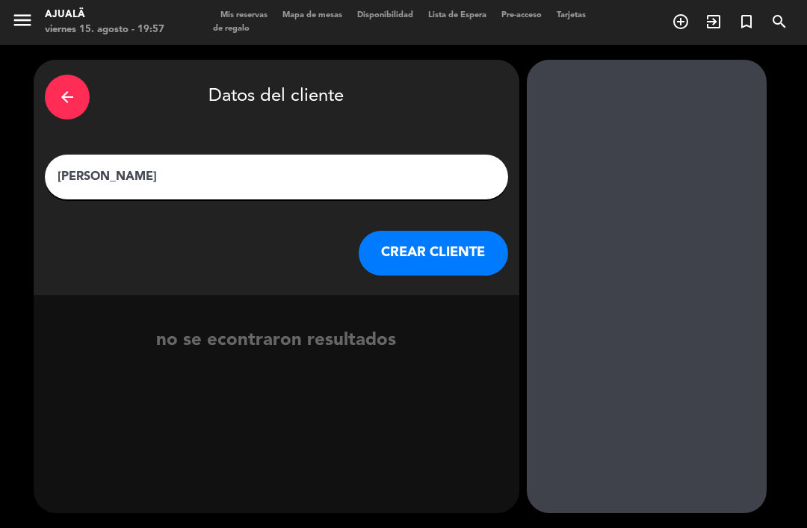
type input "[PERSON_NAME]"
click at [450, 231] on button "CREAR CLIENTE" at bounding box center [433, 253] width 149 height 45
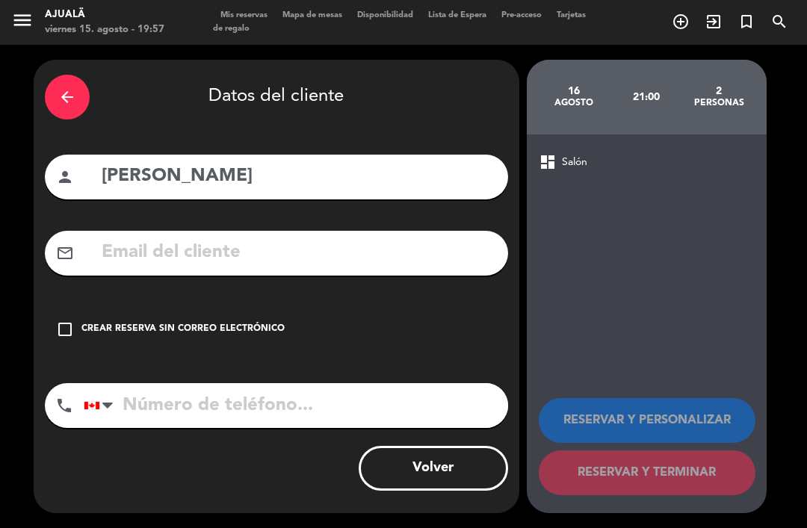
click at [68, 321] on icon "check_box_outline_blank" at bounding box center [65, 330] width 18 height 18
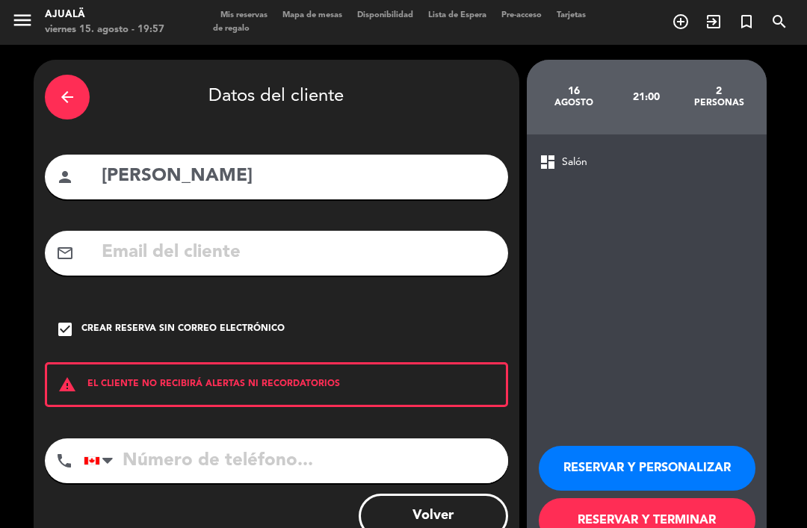
scroll to position [48, 0]
click at [191, 439] on input "tel" at bounding box center [296, 461] width 424 height 45
type input "8298613114"
click at [64, 321] on icon "check_box" at bounding box center [65, 330] width 18 height 18
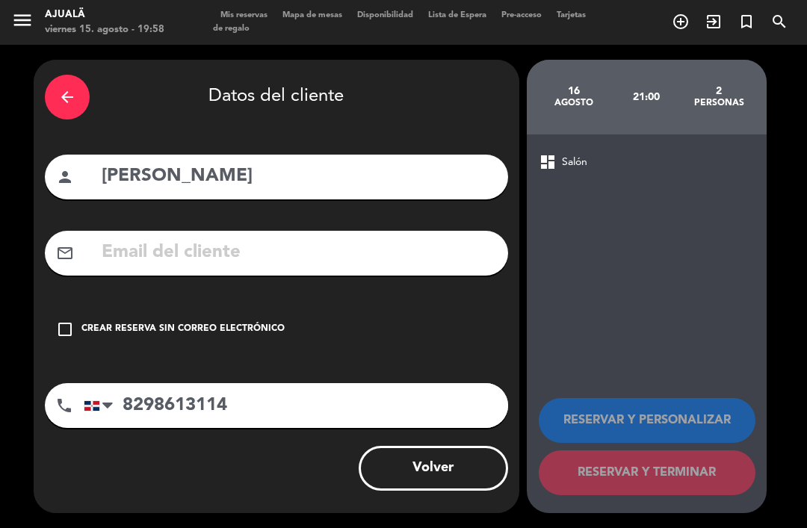
click at [201, 238] on input "text" at bounding box center [298, 253] width 397 height 31
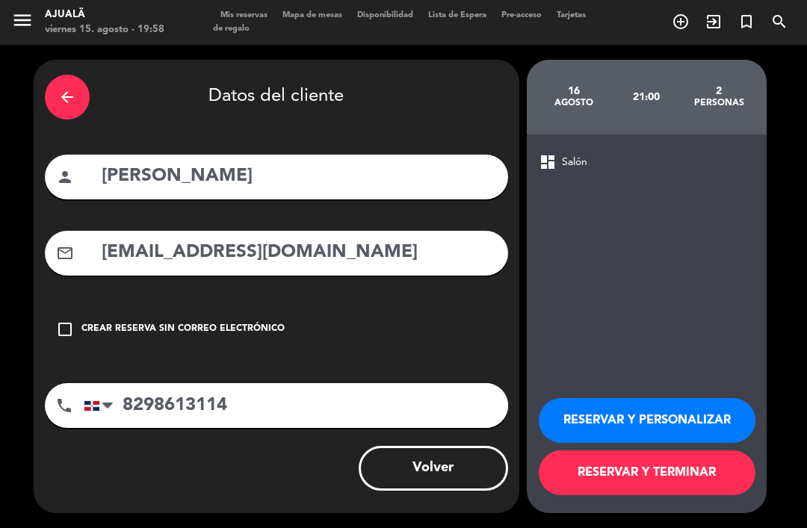
type input "[EMAIL_ADDRESS][DOMAIN_NAME]"
click at [672, 476] on button "RESERVAR Y TERMINAR" at bounding box center [647, 473] width 217 height 45
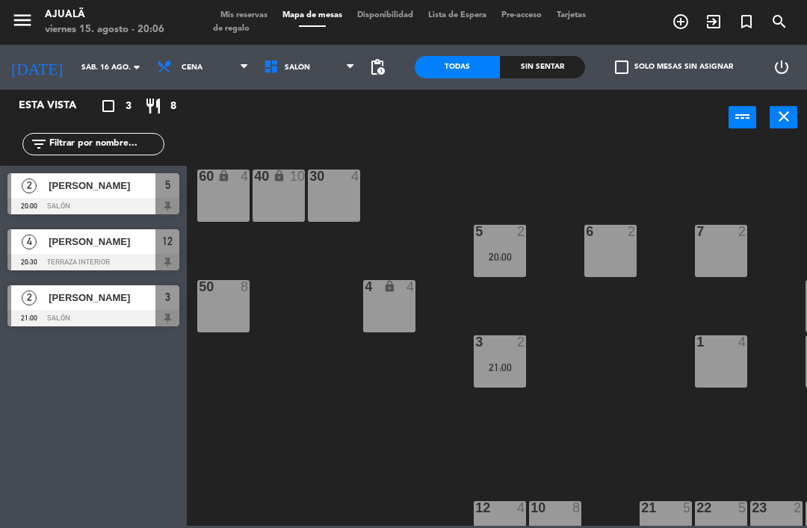
click at [104, 65] on input "sáb. 16 ago." at bounding box center [125, 67] width 102 height 23
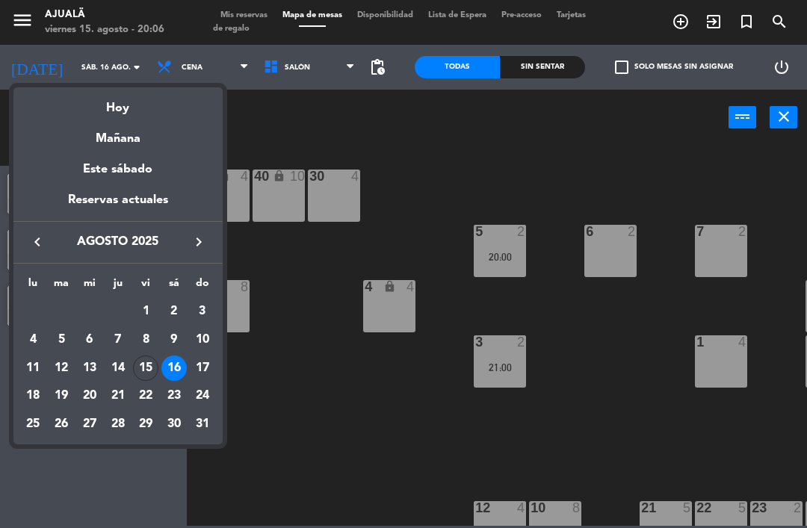
click at [152, 108] on div "Hoy" at bounding box center [117, 102] width 209 height 31
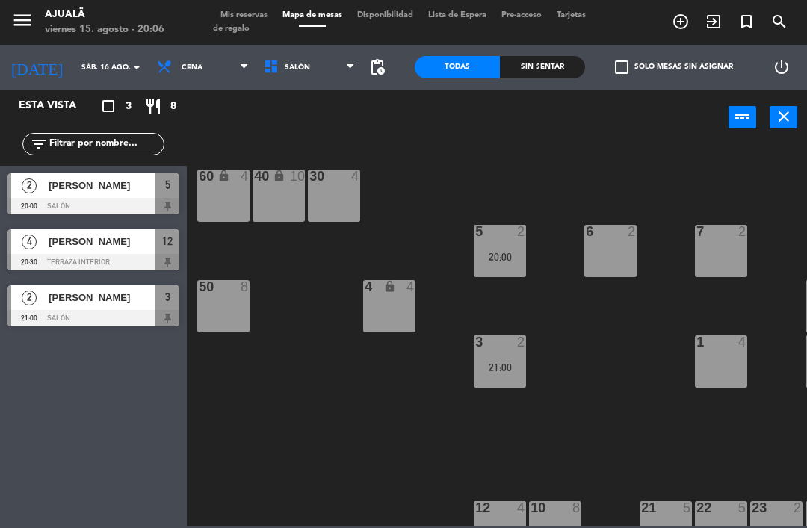
type input "vie. 15 ago."
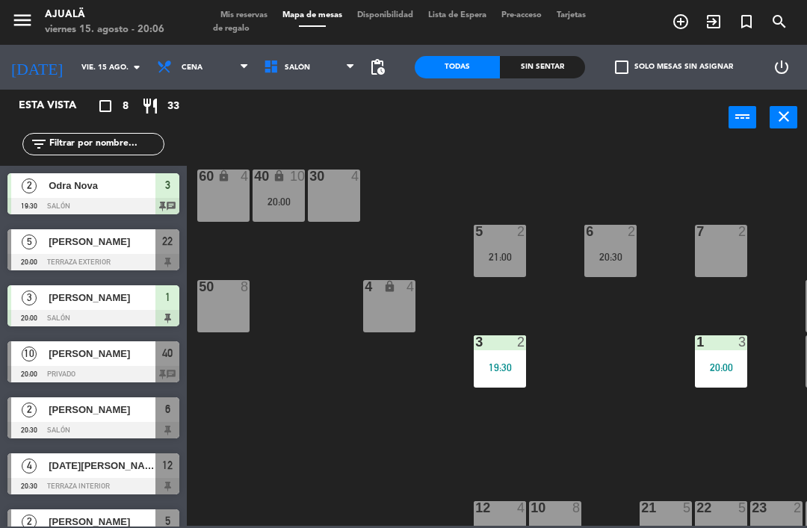
click at [114, 244] on span "[PERSON_NAME]" at bounding box center [102, 242] width 107 height 16
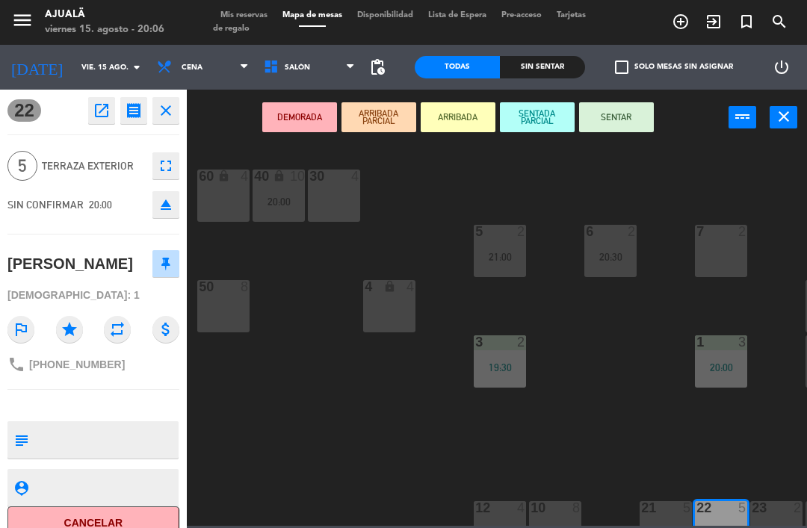
click at [622, 114] on button "SENTAR" at bounding box center [616, 117] width 75 height 30
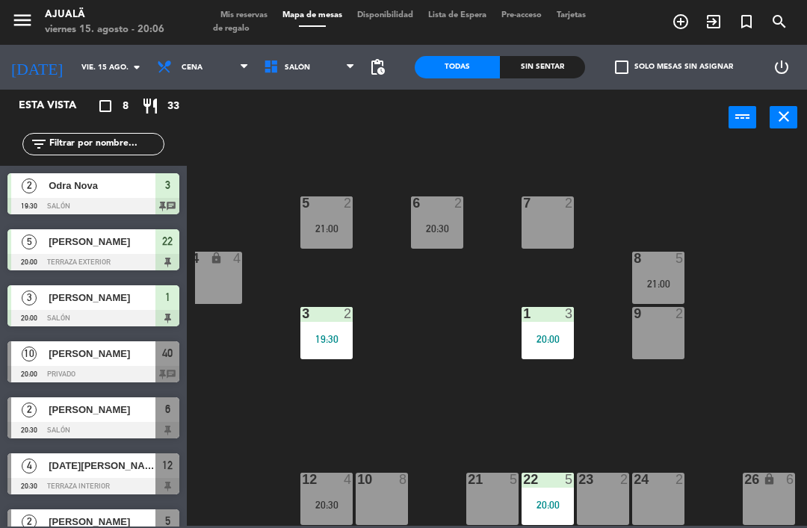
scroll to position [28, 173]
click at [483, 501] on div "21 5" at bounding box center [492, 499] width 52 height 52
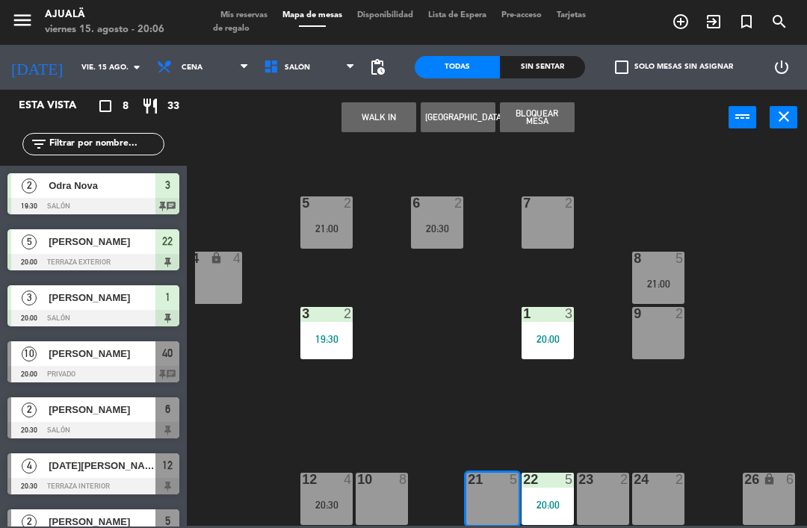
click at [386, 116] on button "WALK IN" at bounding box center [378, 117] width 75 height 30
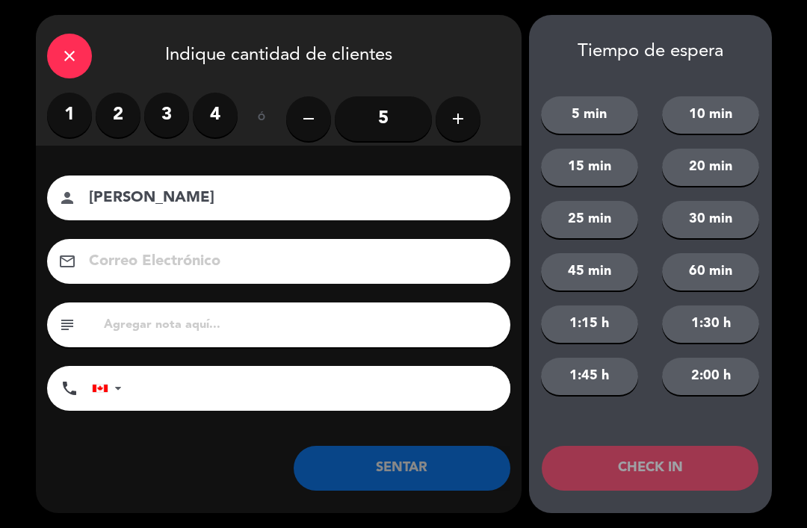
type input "[PERSON_NAME]"
click at [229, 117] on label "4" at bounding box center [215, 115] width 45 height 45
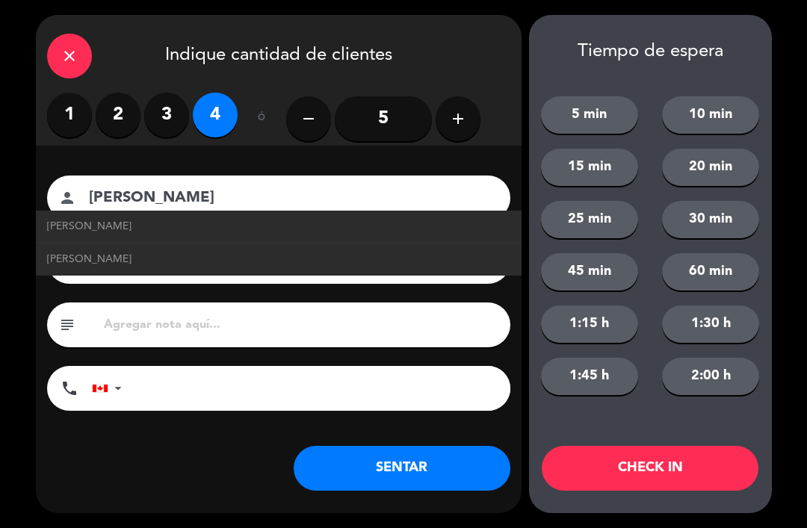
click at [451, 463] on button "SENTAR" at bounding box center [402, 468] width 217 height 45
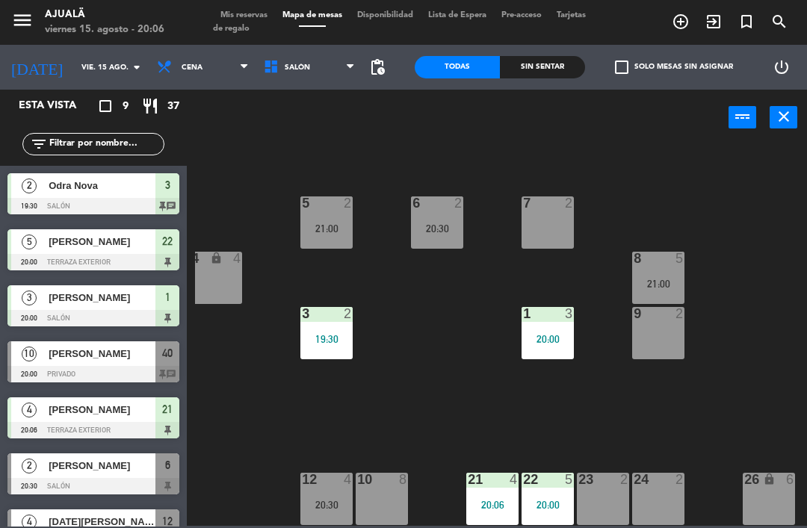
click at [548, 230] on div "7 2" at bounding box center [548, 223] width 52 height 52
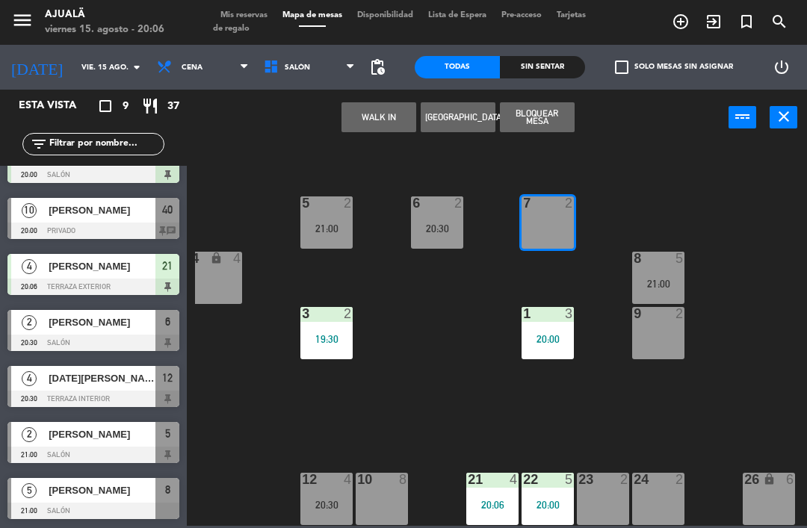
scroll to position [143, 0]
click at [591, 495] on div "23 2" at bounding box center [603, 499] width 52 height 52
click at [367, 117] on button "WALK IN" at bounding box center [378, 117] width 75 height 30
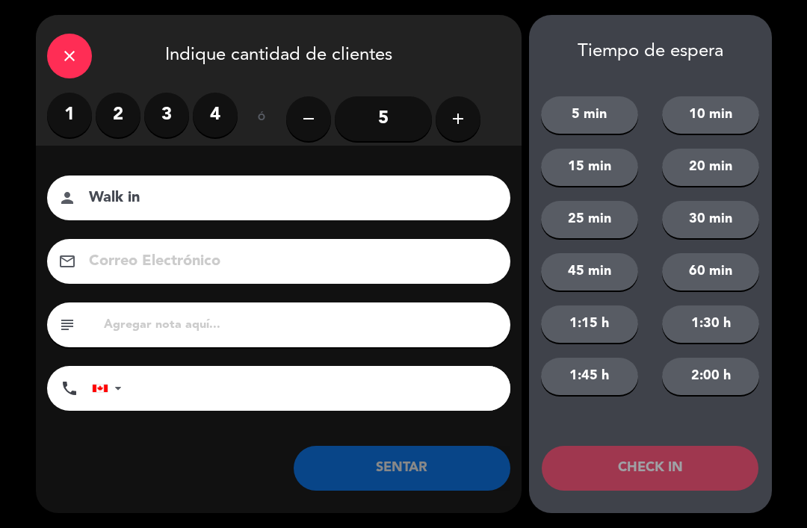
type input "Walk in"
click at [445, 465] on button "SENTAR" at bounding box center [402, 468] width 217 height 45
click at [125, 111] on label "2" at bounding box center [118, 115] width 45 height 45
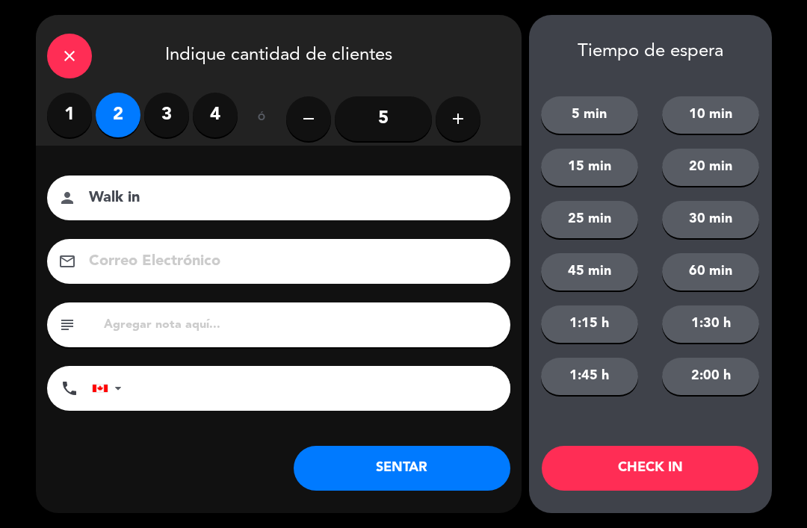
click at [432, 458] on button "SENTAR" at bounding box center [402, 468] width 217 height 45
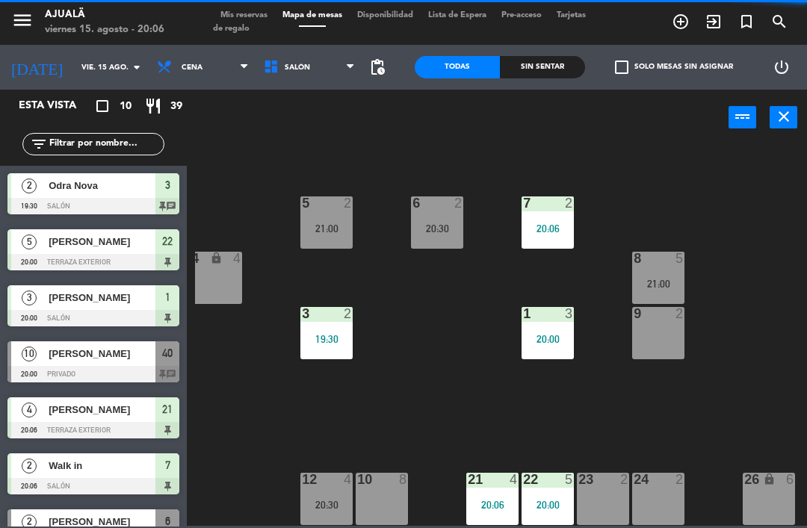
scroll to position [28, 151]
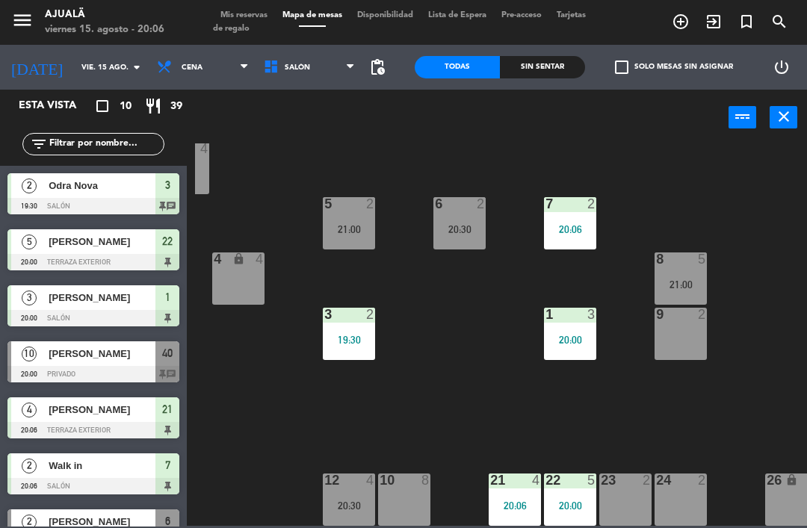
click at [675, 347] on div "9 2" at bounding box center [681, 334] width 52 height 52
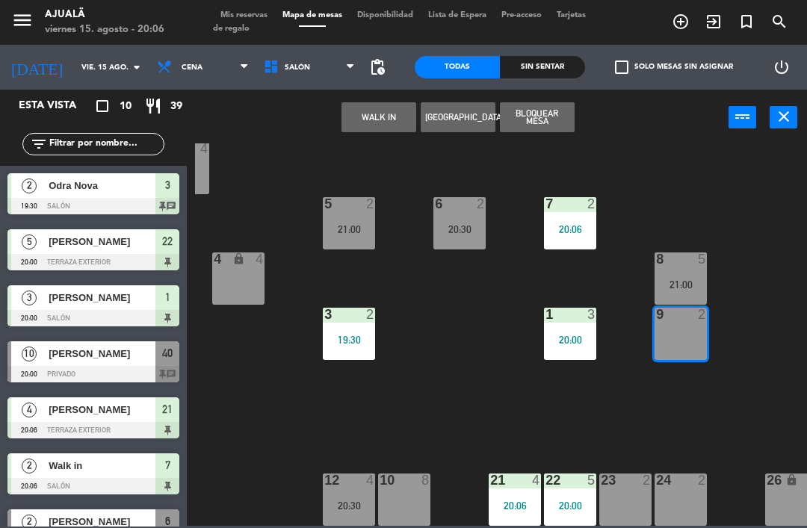
click at [367, 115] on button "WALK IN" at bounding box center [378, 117] width 75 height 30
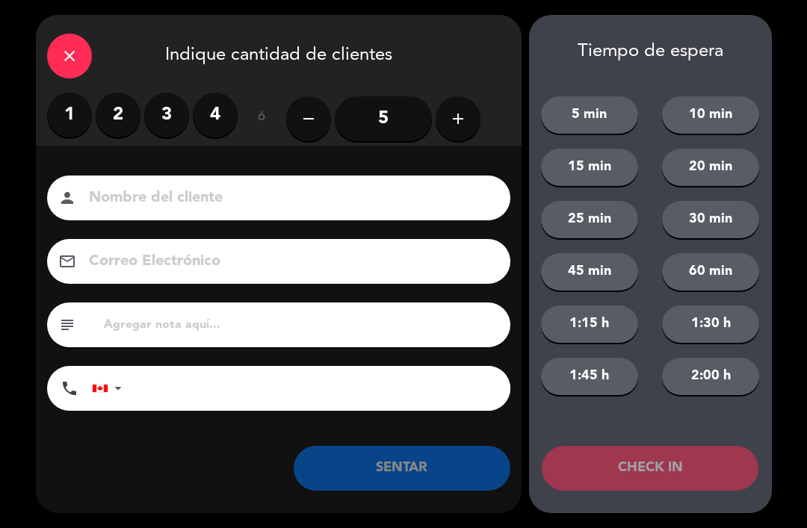
click at [169, 111] on label "3" at bounding box center [166, 115] width 45 height 45
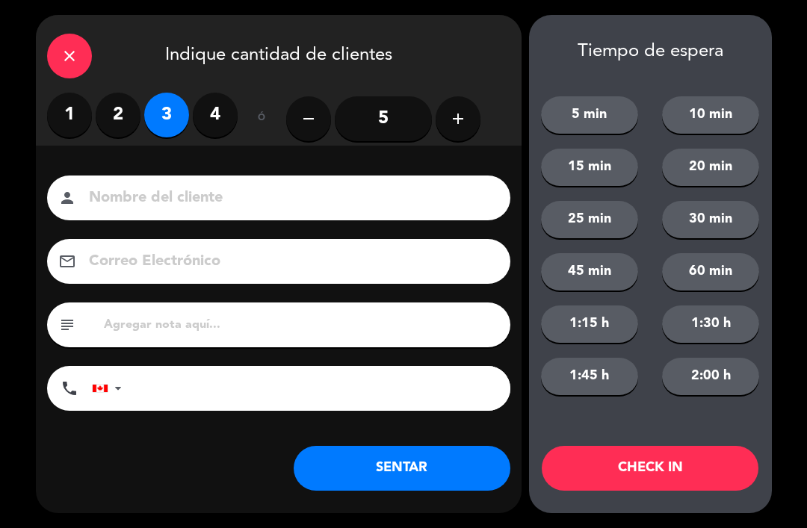
click at [432, 472] on button "SENTAR" at bounding box center [402, 468] width 217 height 45
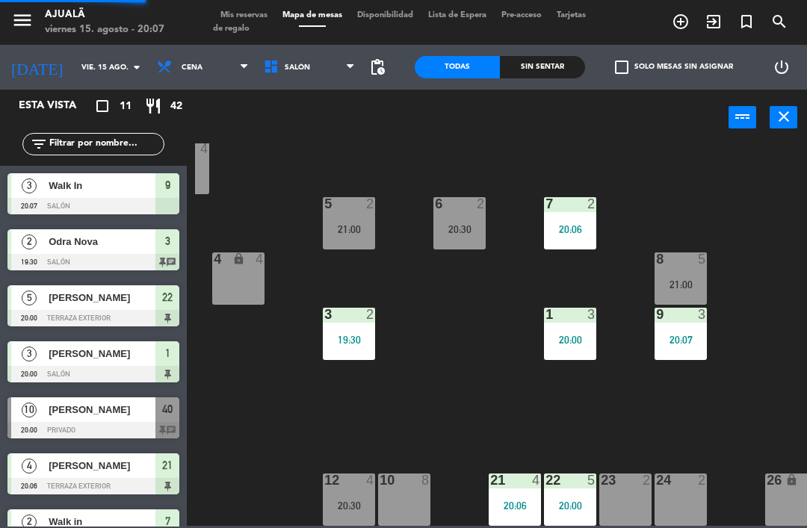
click at [664, 349] on div "9 3 20:07" at bounding box center [681, 334] width 52 height 52
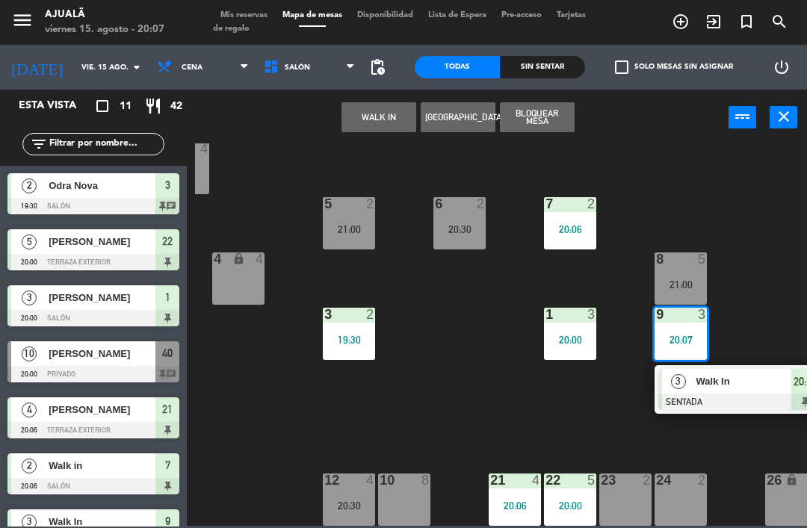
scroll to position [0, 0]
click at [281, 477] on div "30 4 40 lock 10 20:00 60 lock 4 5 2 21:00 6 2 20:30 7 2 20:06 4 lock 4 8 5 21:0…" at bounding box center [501, 334] width 612 height 383
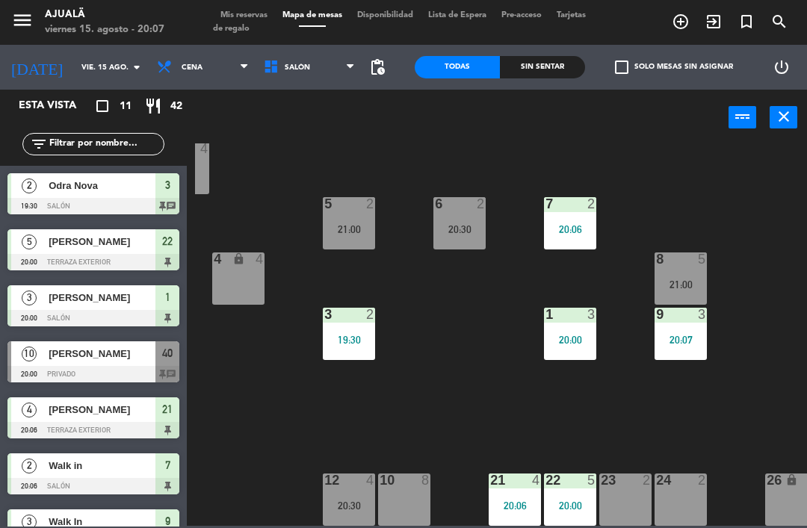
click at [108, 257] on div at bounding box center [93, 262] width 172 height 16
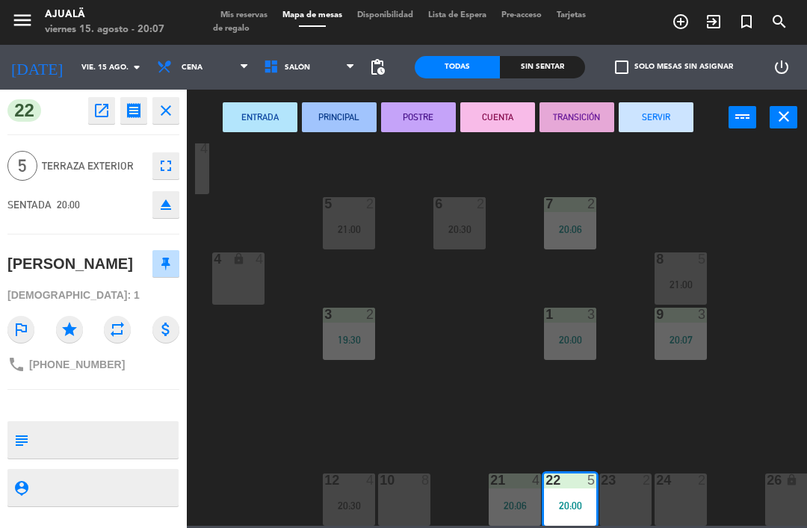
click at [146, 350] on div "outlined_flag star repeat attach_money" at bounding box center [93, 330] width 172 height 42
click at [244, 278] on div "4 lock 4" at bounding box center [238, 279] width 52 height 52
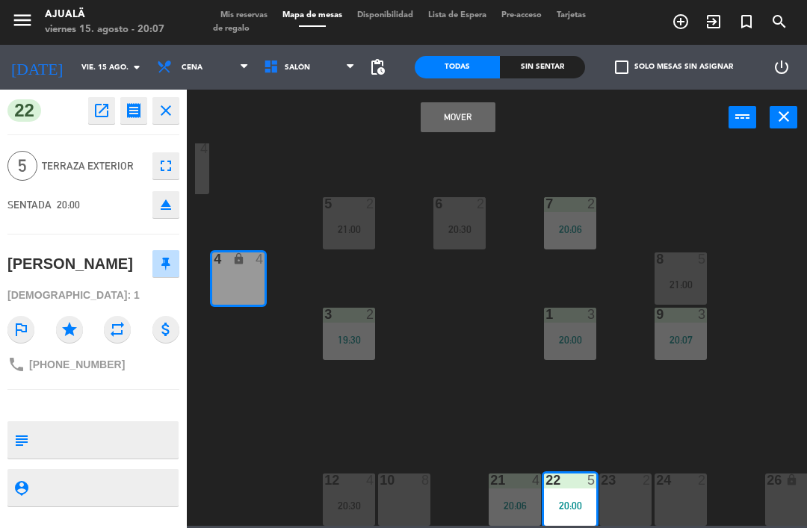
click at [177, 109] on button "close" at bounding box center [165, 110] width 27 height 27
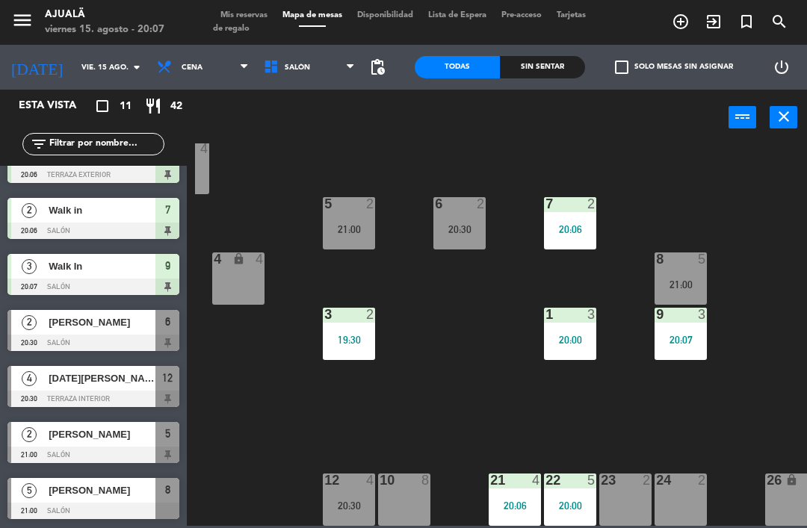
scroll to position [256, 0]
click at [84, 439] on span "[PERSON_NAME]" at bounding box center [102, 435] width 107 height 16
click at [78, 74] on input "vie. 15 ago." at bounding box center [125, 67] width 102 height 23
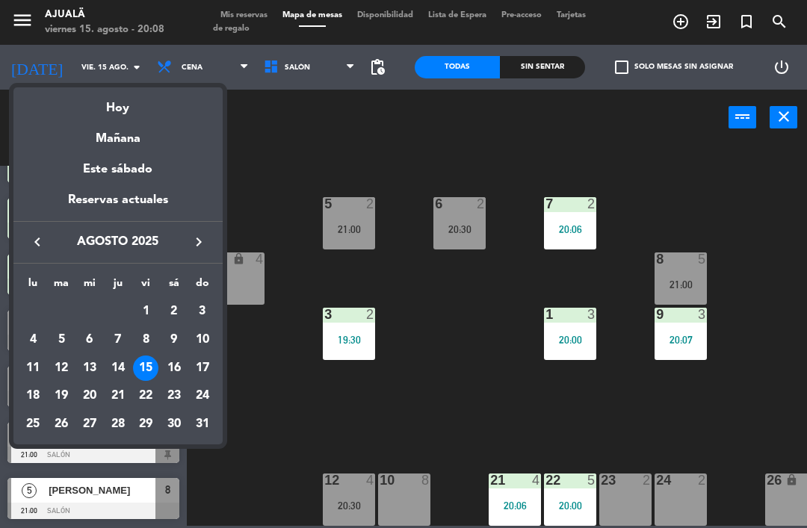
click at [200, 235] on icon "keyboard_arrow_right" at bounding box center [199, 242] width 18 height 18
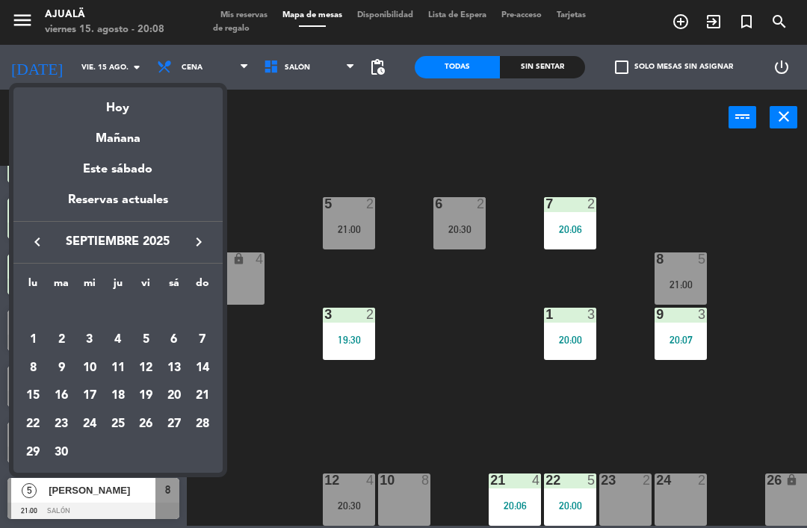
click at [147, 407] on div "19" at bounding box center [145, 395] width 25 height 25
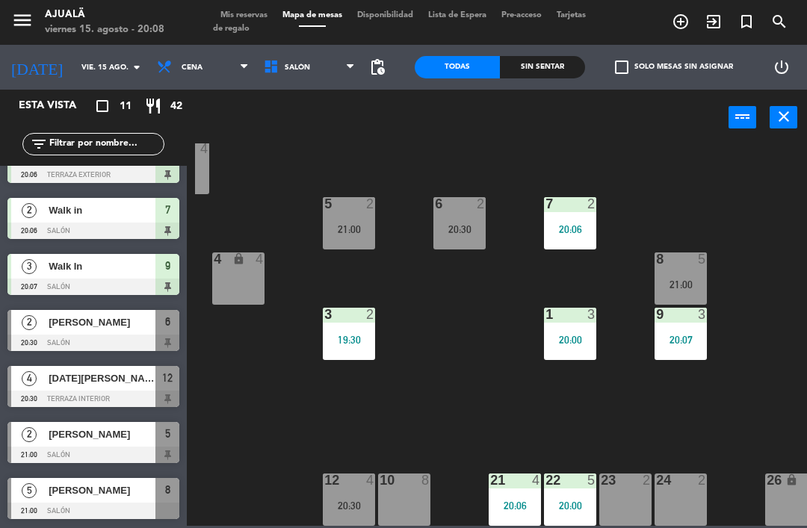
type input "vie. [DATE]"
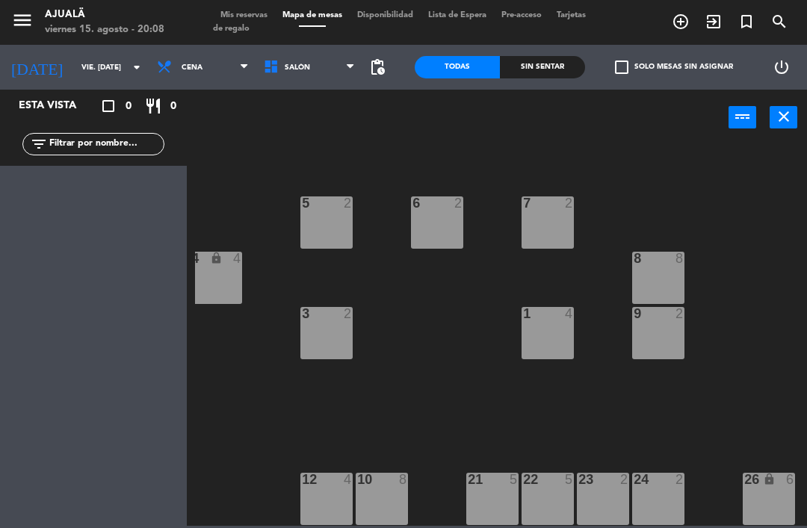
scroll to position [28, 173]
click at [486, 511] on div "21 5" at bounding box center [492, 499] width 52 height 52
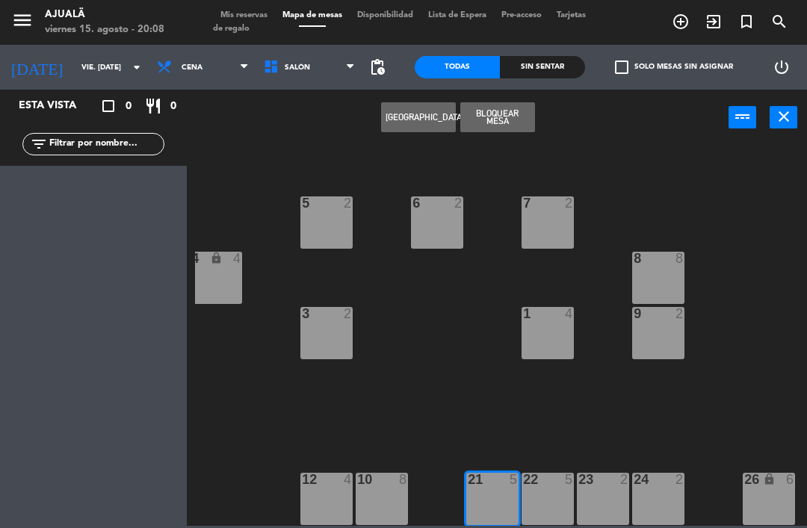
click at [407, 111] on button "[GEOGRAPHIC_DATA]" at bounding box center [418, 117] width 75 height 30
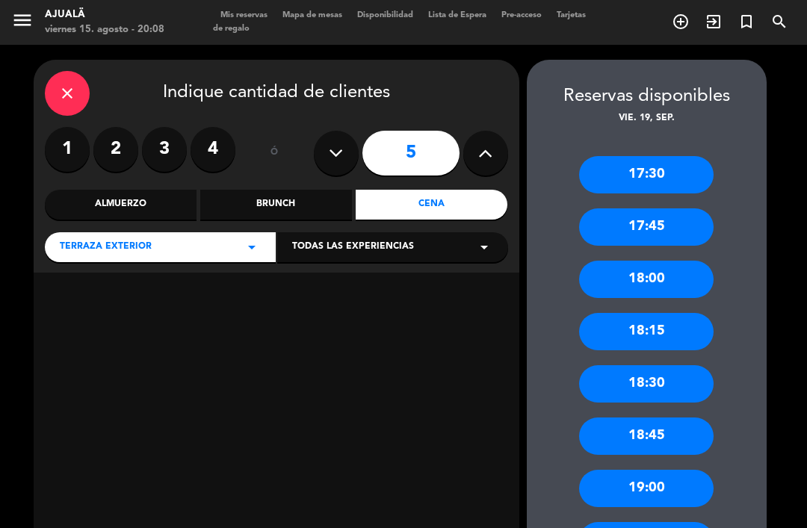
click at [480, 142] on icon at bounding box center [485, 153] width 14 height 22
type input "6"
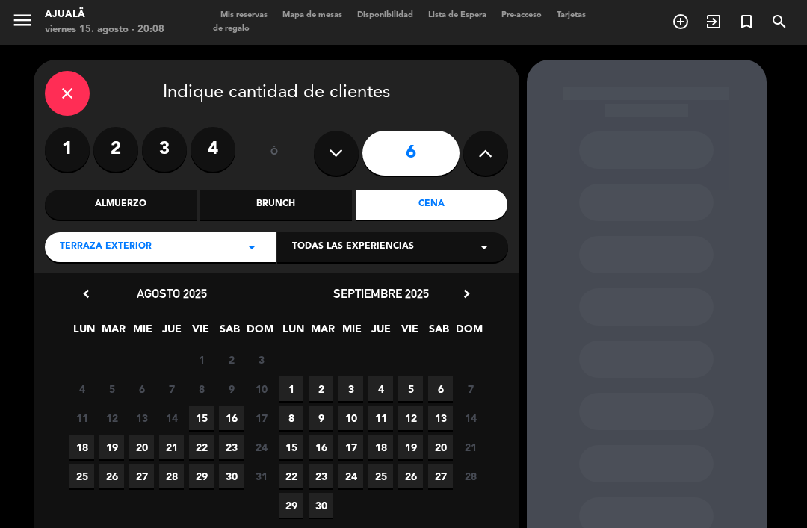
click at [415, 435] on span "19" at bounding box center [410, 447] width 25 height 25
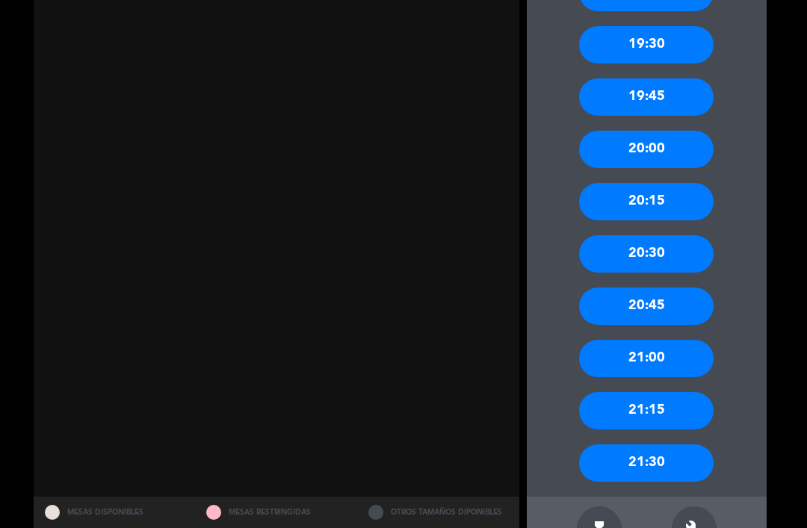
scroll to position [548, 0]
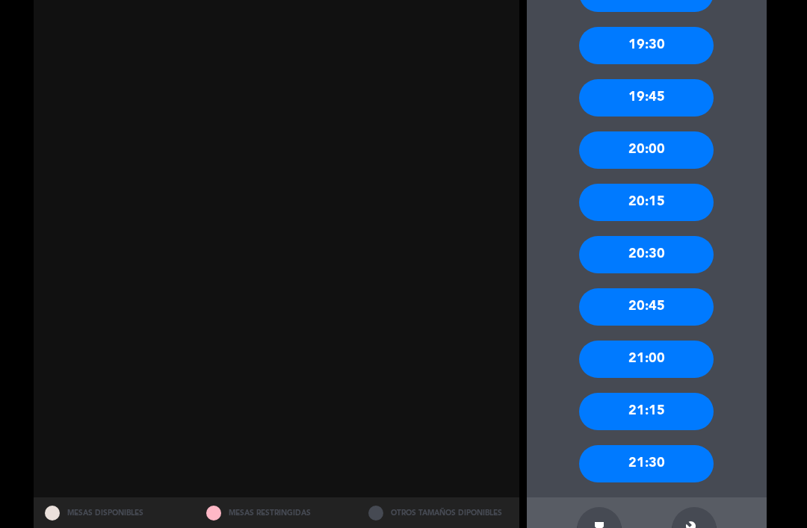
click at [662, 236] on div "20:30" at bounding box center [646, 254] width 134 height 37
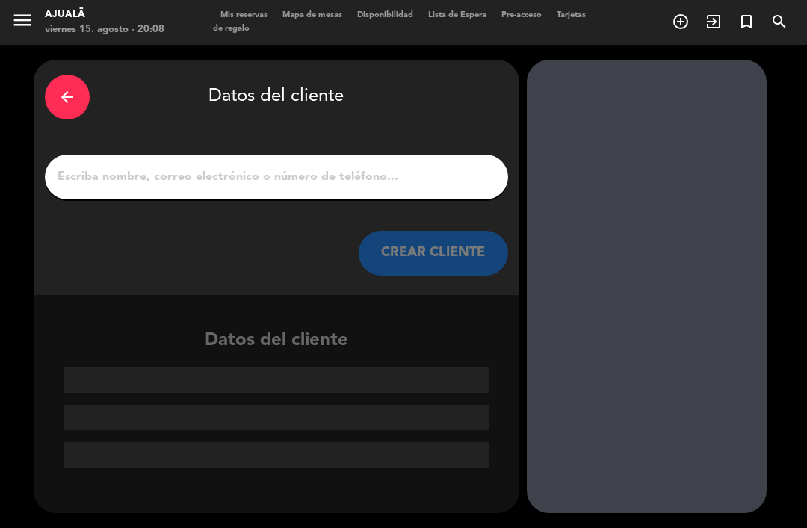
scroll to position [0, 0]
click at [341, 167] on input "1" at bounding box center [276, 177] width 441 height 21
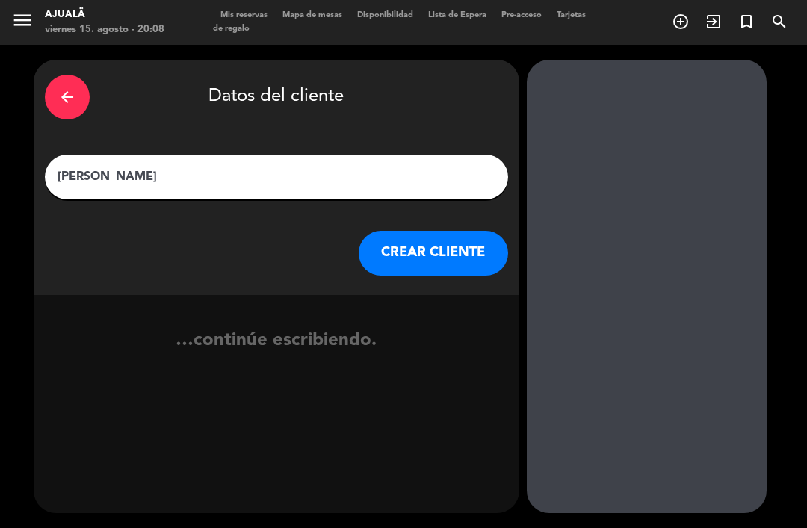
type input "[PERSON_NAME]"
click at [460, 234] on button "CREAR CLIENTE" at bounding box center [433, 253] width 149 height 45
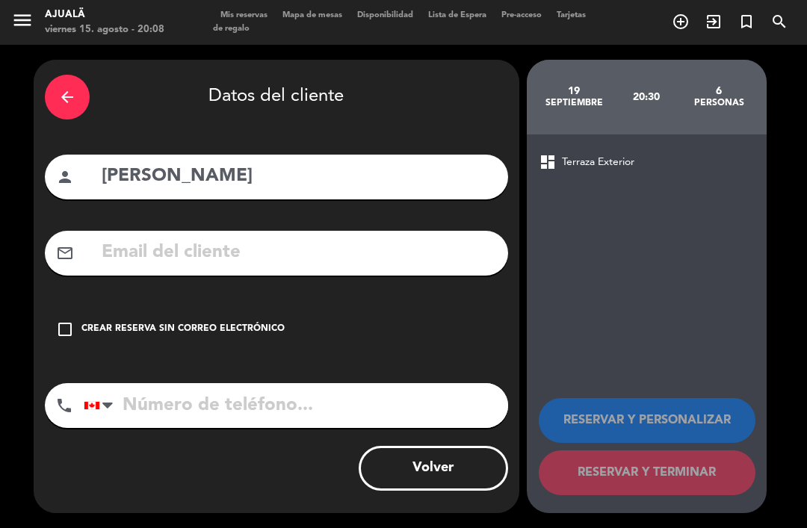
click at [75, 307] on div "check_box_outline_blank Crear reserva sin correo electrónico" at bounding box center [276, 329] width 463 height 45
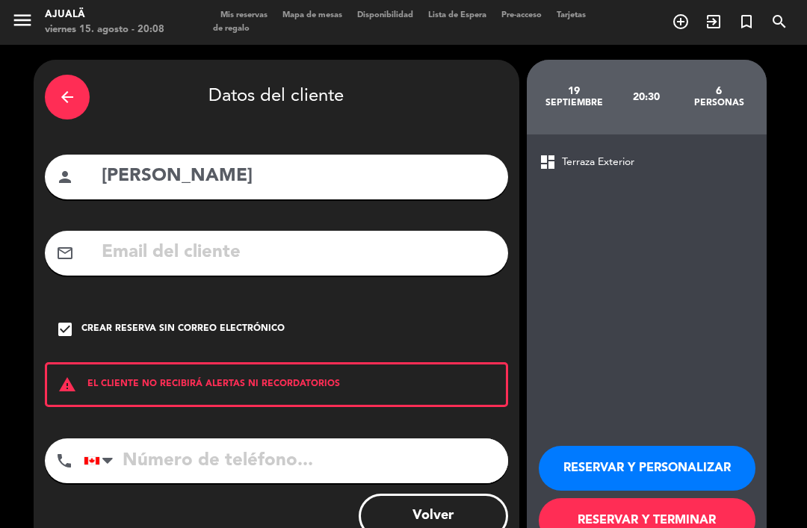
click at [78, 314] on div "check_box Crear reserva sin correo electrónico" at bounding box center [276, 329] width 463 height 45
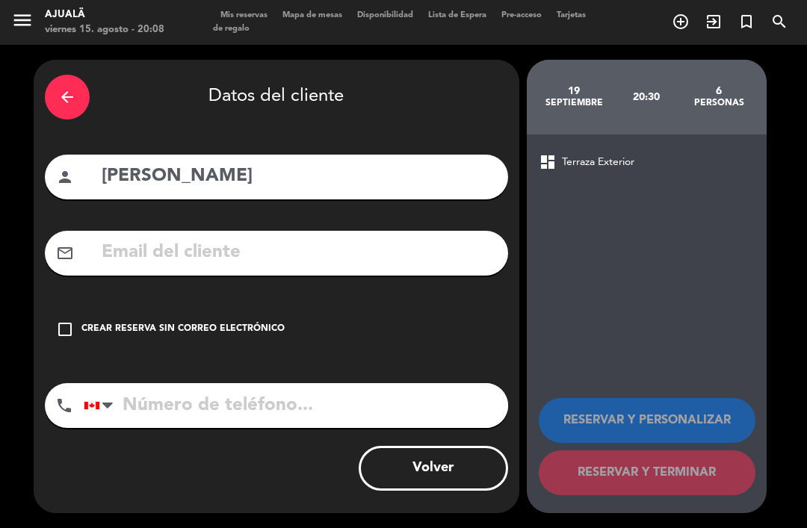
click at [354, 238] on input "text" at bounding box center [298, 253] width 397 height 31
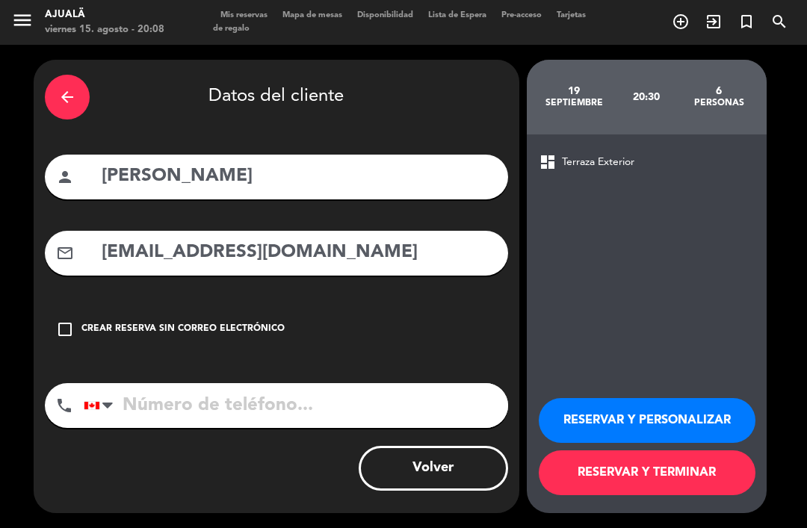
type input "[EMAIL_ADDRESS][DOMAIN_NAME]"
click at [263, 402] on input "tel" at bounding box center [296, 405] width 424 height 45
type input "8092993079"
click at [616, 495] on button "RESERVAR Y TERMINAR" at bounding box center [647, 473] width 217 height 45
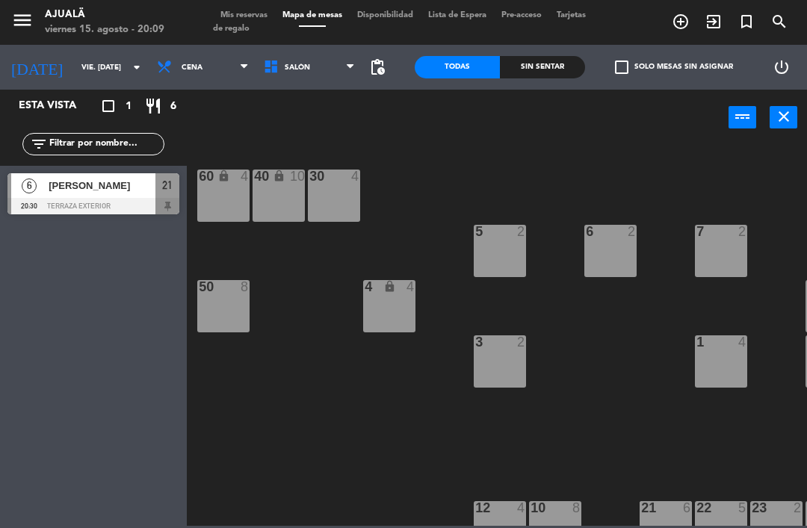
click at [99, 199] on div at bounding box center [93, 206] width 172 height 16
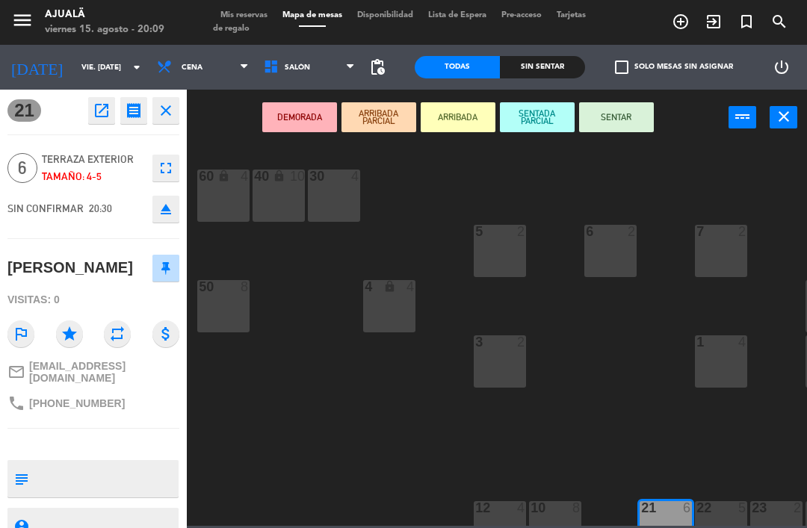
click at [114, 476] on textarea at bounding box center [105, 478] width 143 height 31
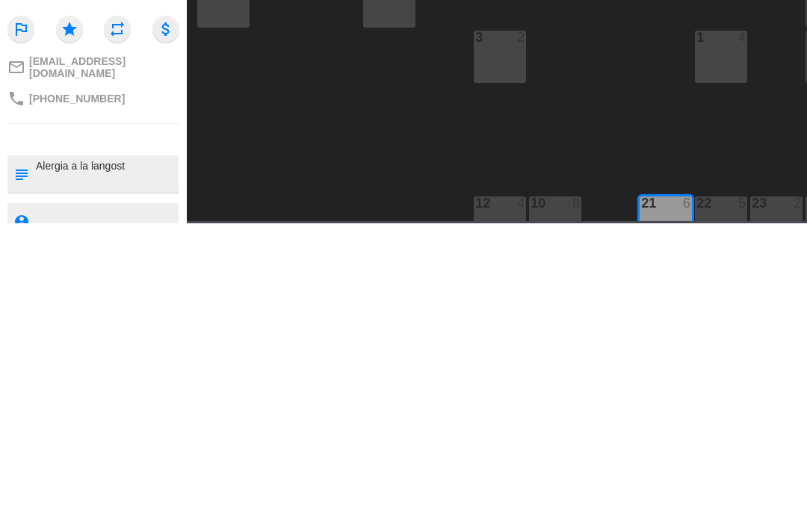
type textarea "Alergia a la langosta"
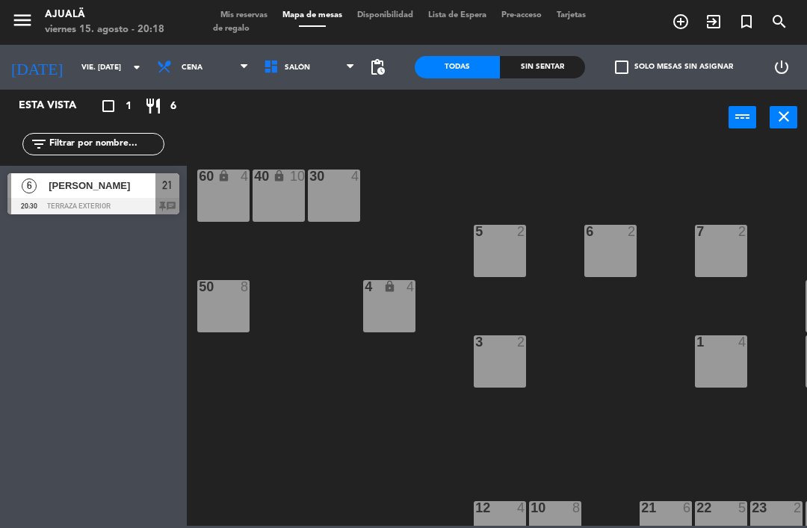
click at [74, 72] on input "vie. [DATE]" at bounding box center [125, 67] width 102 height 23
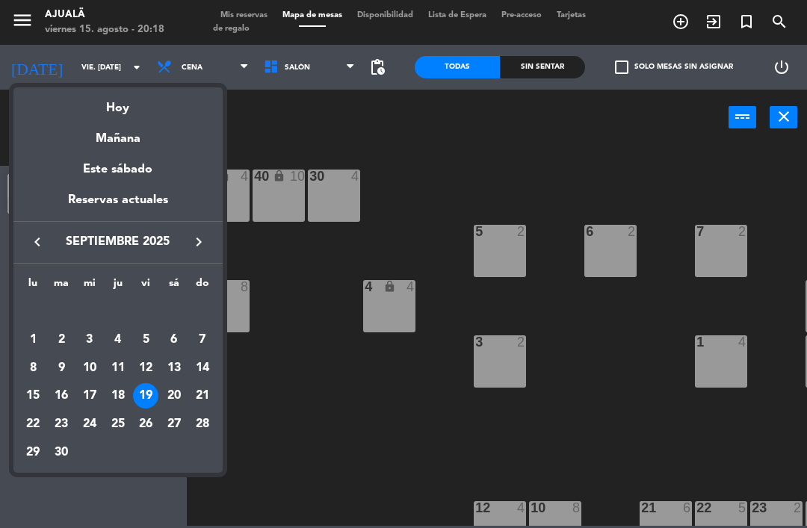
click at [151, 113] on div "Hoy" at bounding box center [117, 102] width 209 height 31
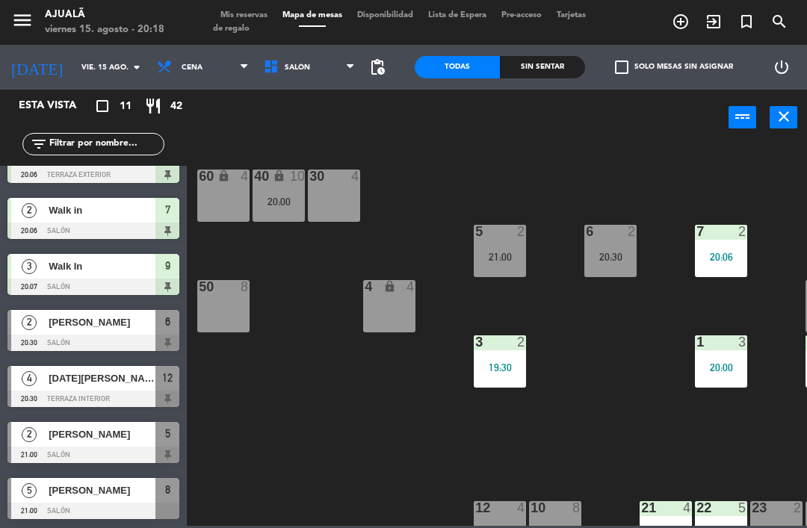
scroll to position [256, 0]
click at [111, 326] on span "[PERSON_NAME]" at bounding box center [102, 323] width 107 height 16
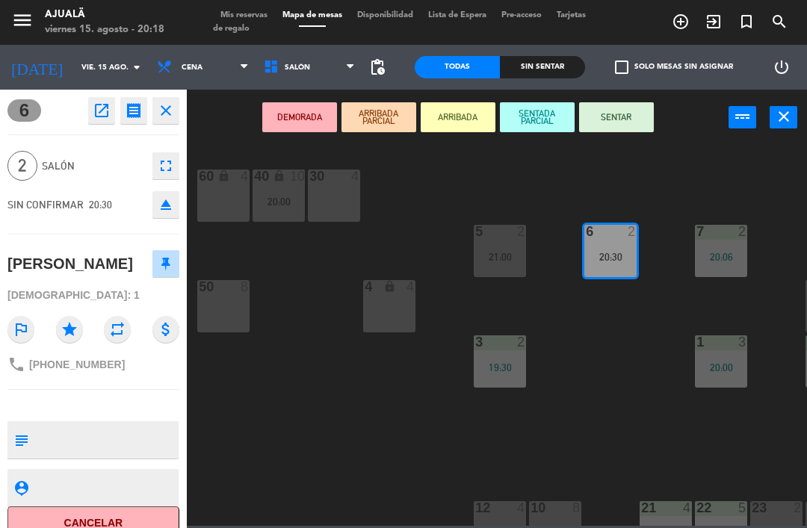
click at [615, 123] on button "SENTAR" at bounding box center [616, 117] width 75 height 30
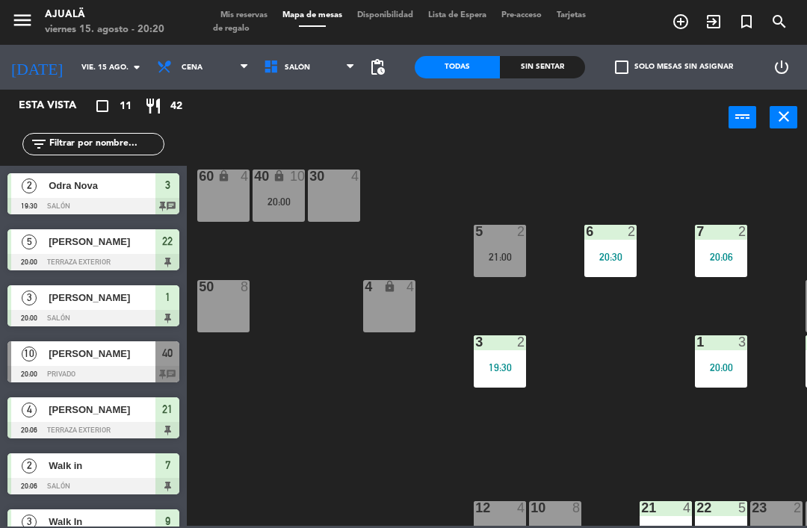
scroll to position [0, 0]
click at [99, 66] on input "vie. 15 ago." at bounding box center [125, 67] width 102 height 23
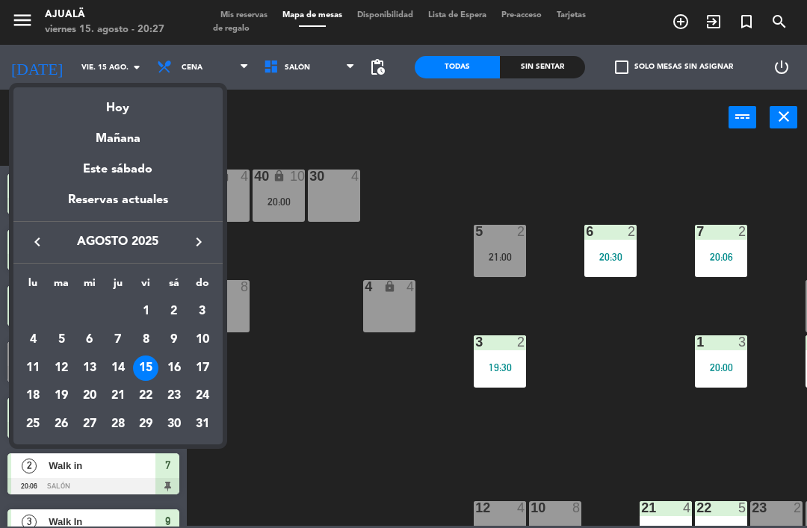
click at [96, 395] on div "20" at bounding box center [89, 395] width 25 height 25
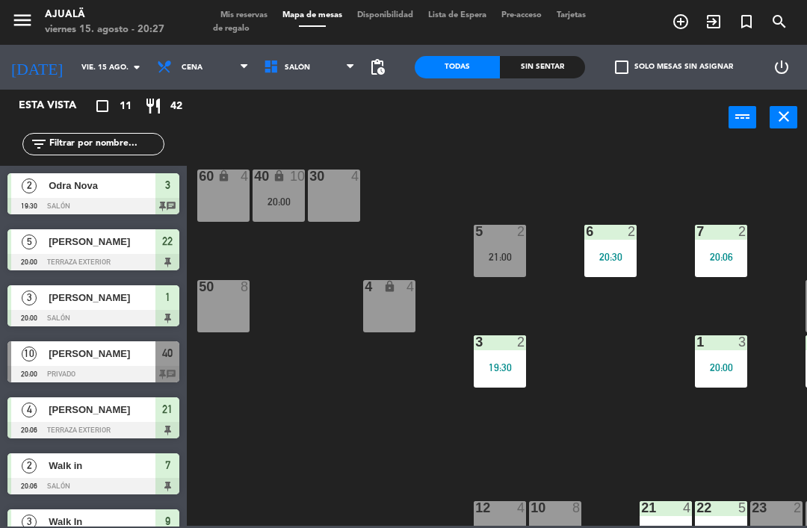
type input "mié. 20 ago."
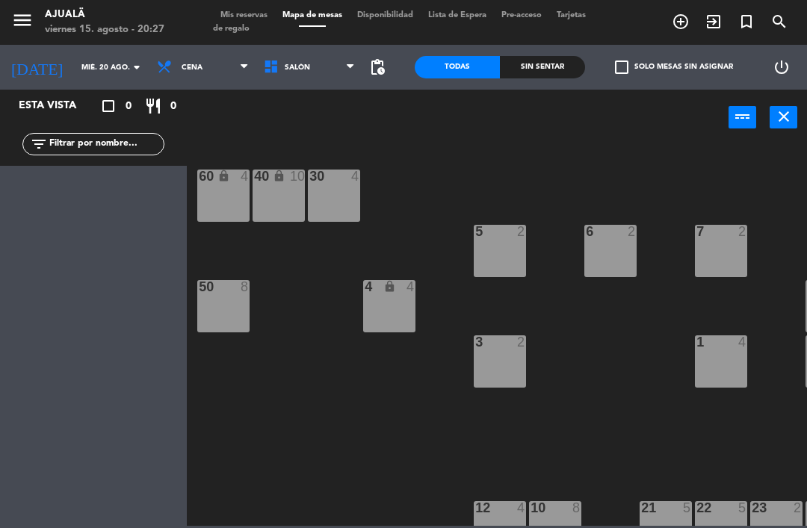
click at [338, 178] on div at bounding box center [334, 176] width 25 height 13
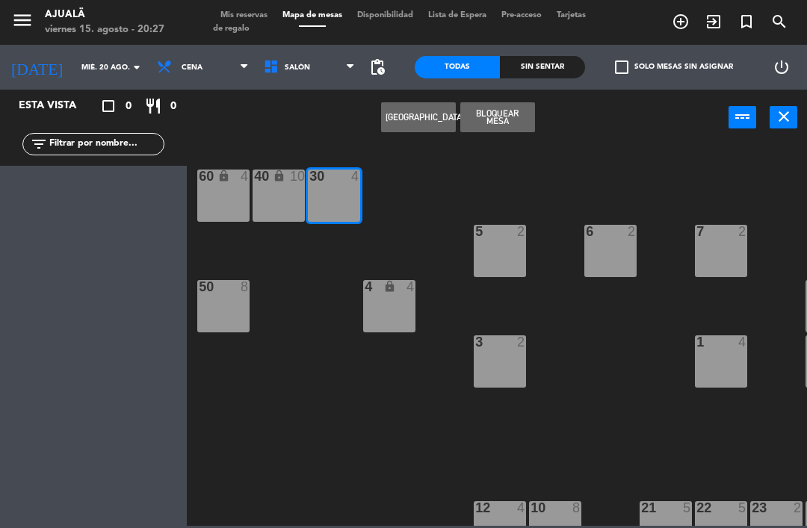
click at [412, 120] on button "[GEOGRAPHIC_DATA]" at bounding box center [418, 117] width 75 height 30
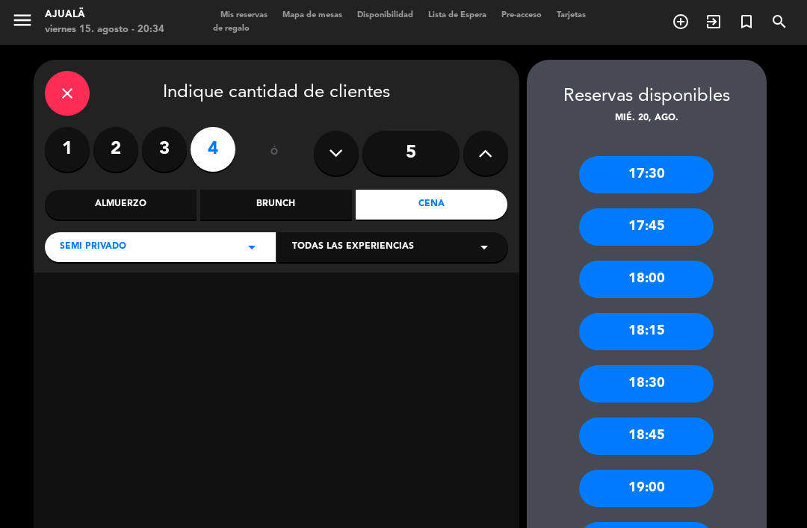
click at [55, 71] on div "close" at bounding box center [67, 93] width 45 height 45
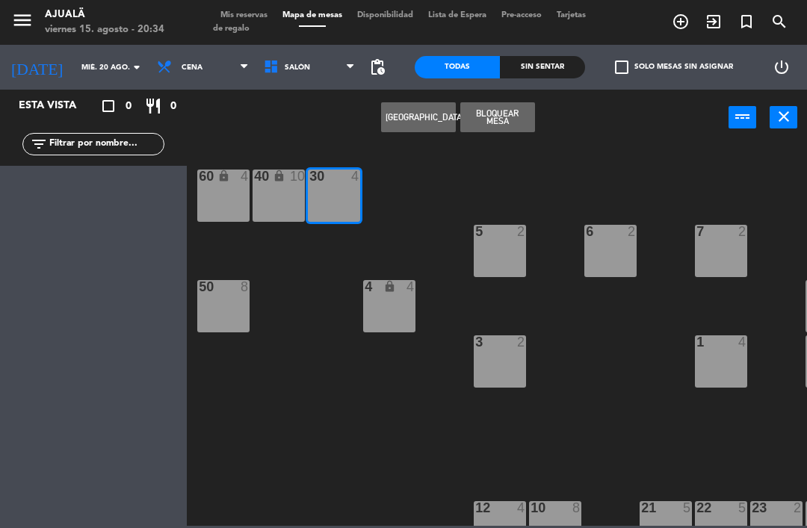
click at [86, 72] on input "mié. 20 ago." at bounding box center [125, 67] width 102 height 23
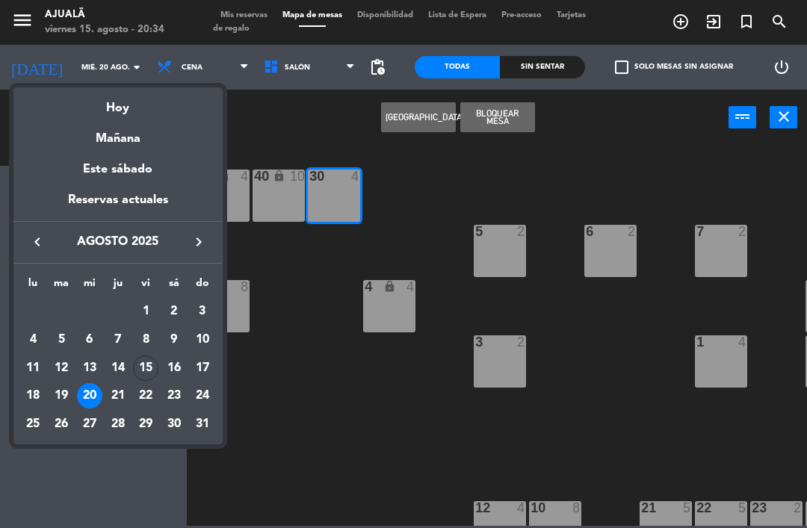
click at [302, 185] on div at bounding box center [403, 264] width 807 height 528
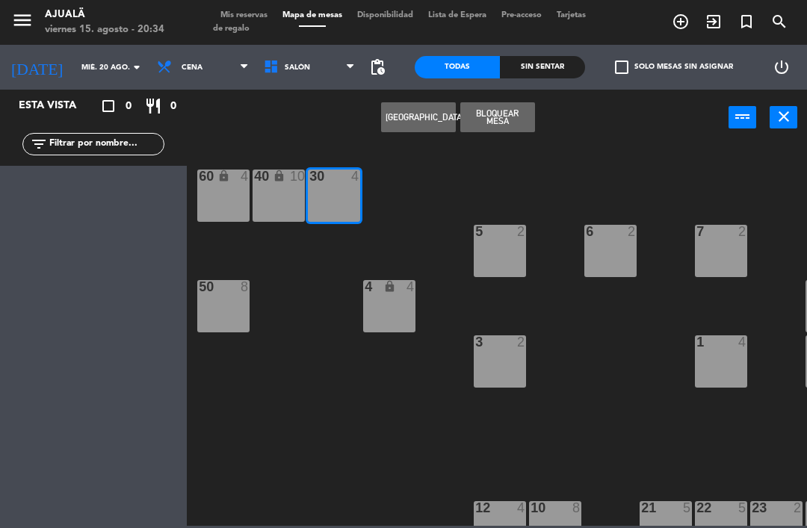
click at [88, 76] on input "mié. 20 ago." at bounding box center [125, 67] width 102 height 23
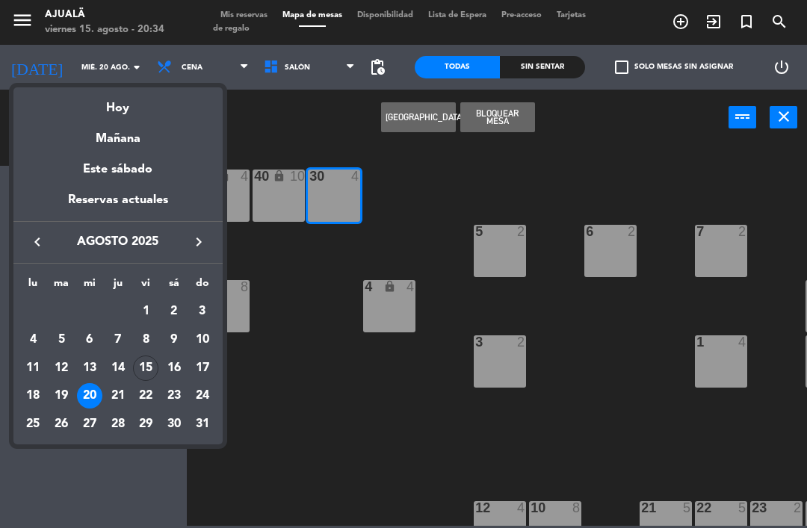
click at [143, 118] on div "Mañana" at bounding box center [117, 133] width 209 height 31
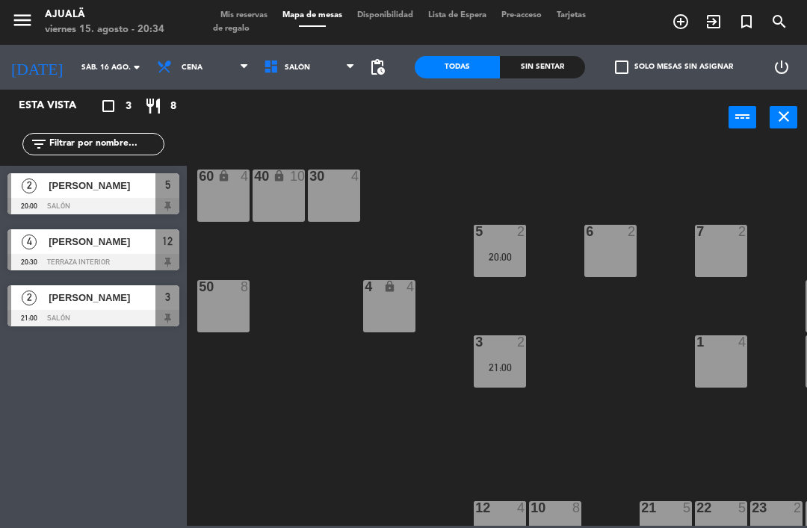
click at [188, 69] on span "Cena" at bounding box center [202, 67] width 107 height 33
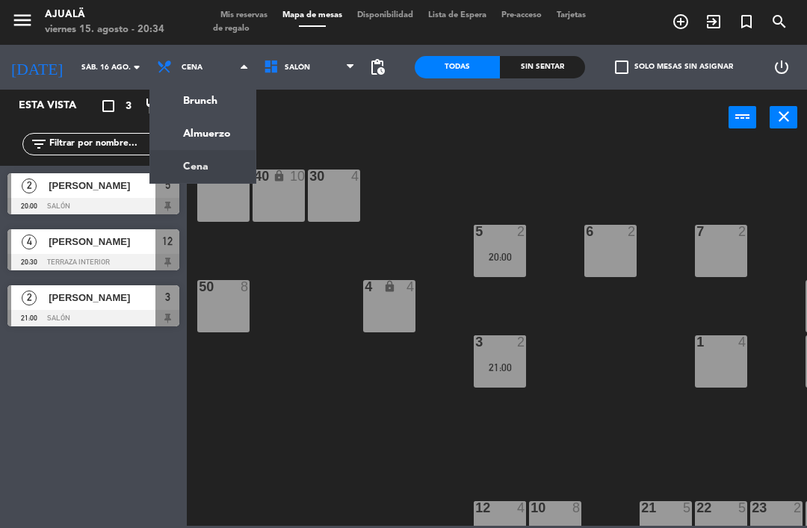
click at [84, 65] on input "sáb. 16 ago." at bounding box center [125, 67] width 102 height 23
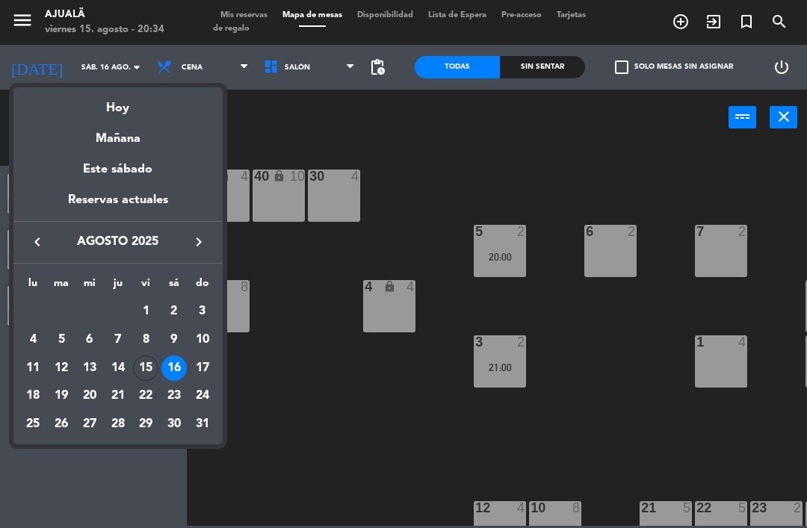
click at [152, 120] on div "Mañana" at bounding box center [117, 133] width 209 height 31
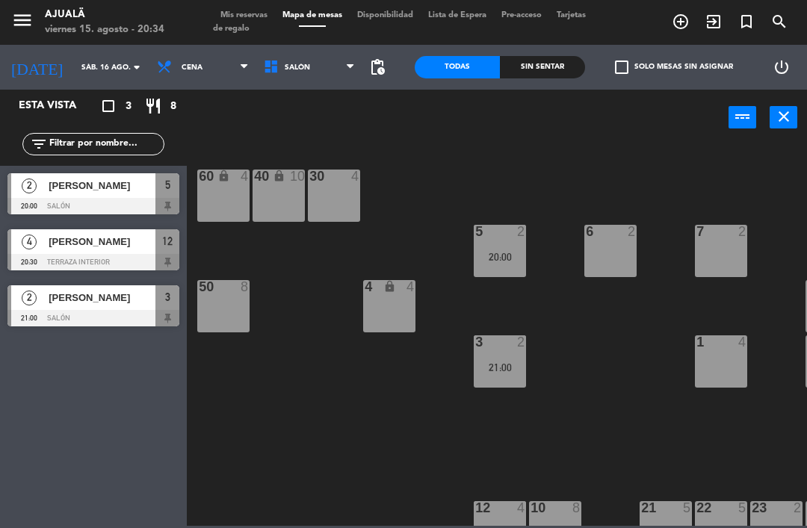
click at [77, 69] on input "sáb. 16 ago." at bounding box center [125, 67] width 102 height 23
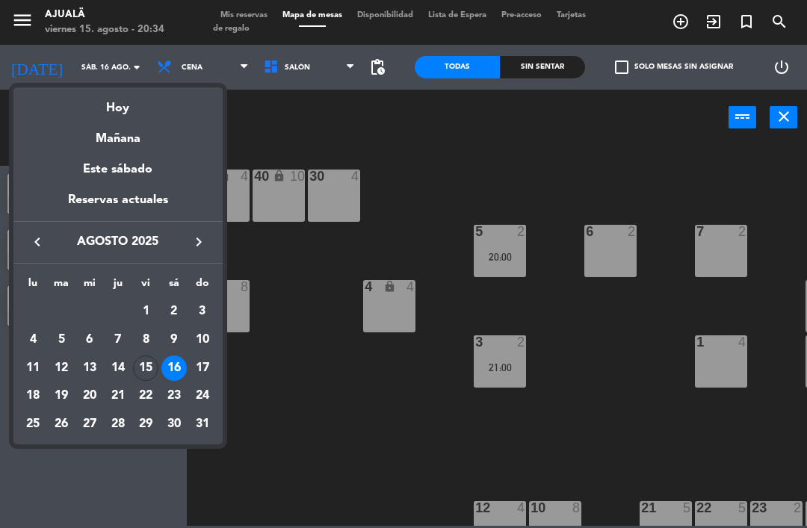
click at [156, 110] on div "Hoy" at bounding box center [117, 102] width 209 height 31
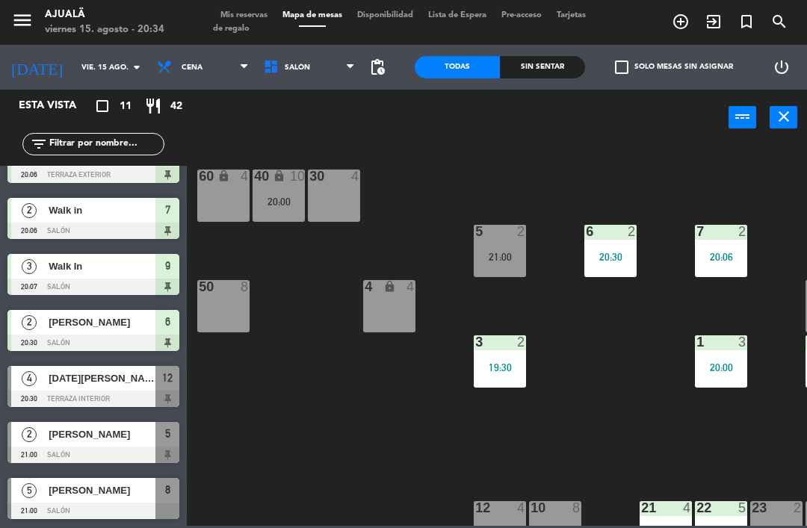
scroll to position [256, 0]
click at [116, 499] on div "[PERSON_NAME]" at bounding box center [101, 490] width 108 height 25
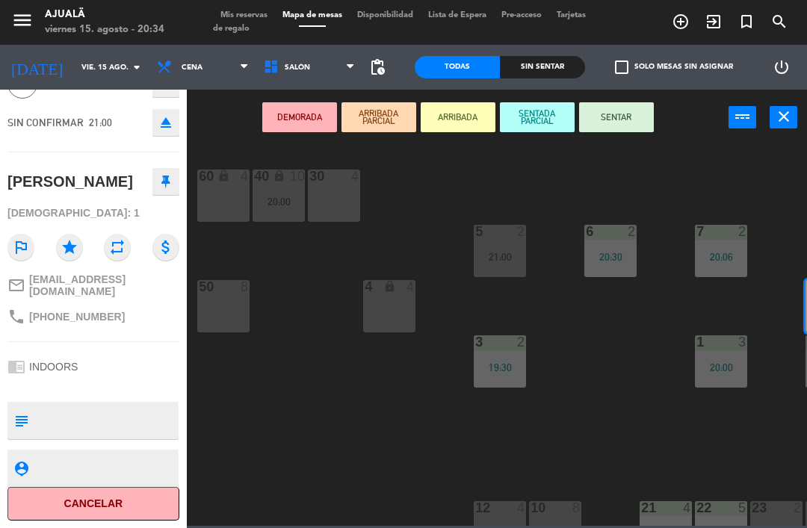
scroll to position [96, 0]
click at [108, 349] on div "8 open_in_new receipt 9:00 PM vie., 15 ago. 5 personas [PERSON_NAME] Mesa 8 EXP…" at bounding box center [93, 309] width 187 height 439
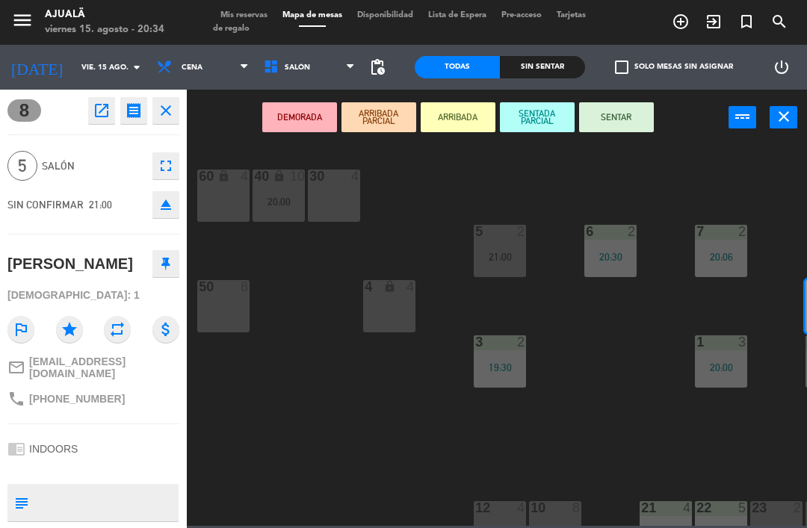
scroll to position [0, 0]
click at [108, 112] on icon "open_in_new" at bounding box center [102, 111] width 18 height 18
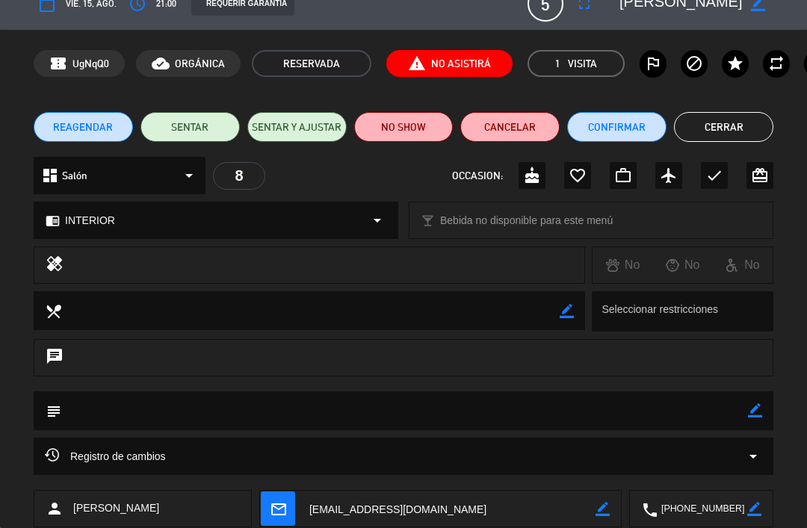
scroll to position [26, 0]
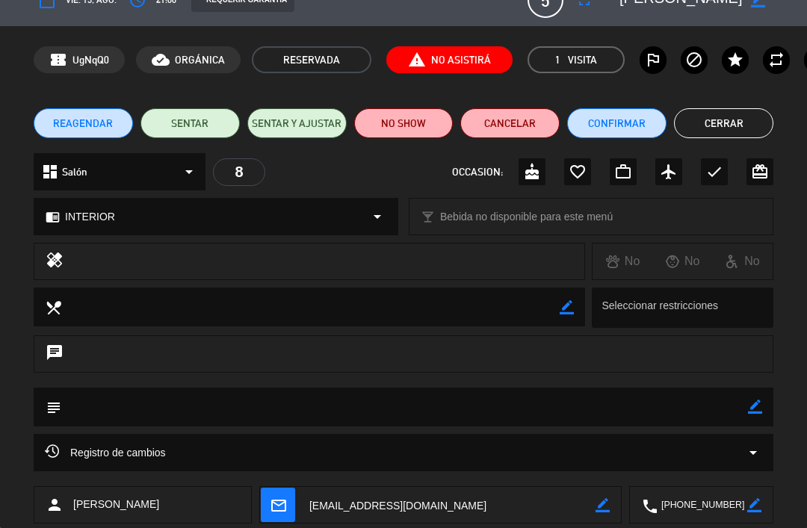
click at [717, 120] on button "Cerrar" at bounding box center [723, 123] width 99 height 30
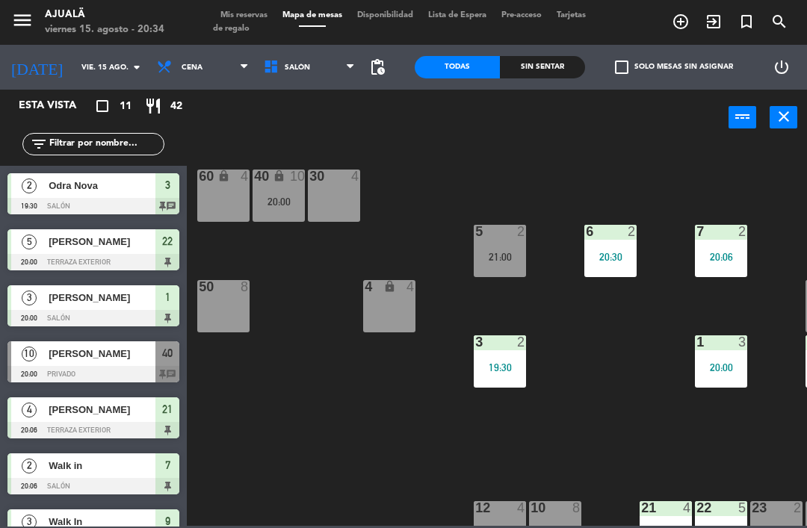
scroll to position [166, 0]
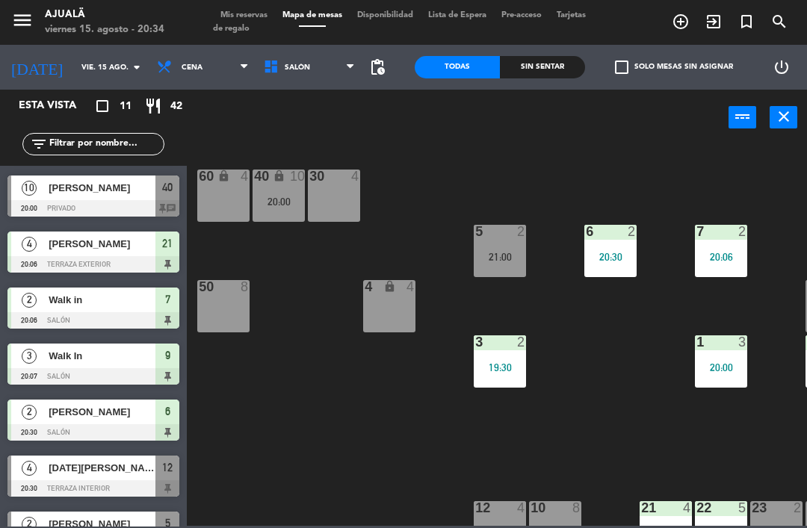
click at [112, 475] on span "[DATE][PERSON_NAME]" at bounding box center [102, 468] width 107 height 16
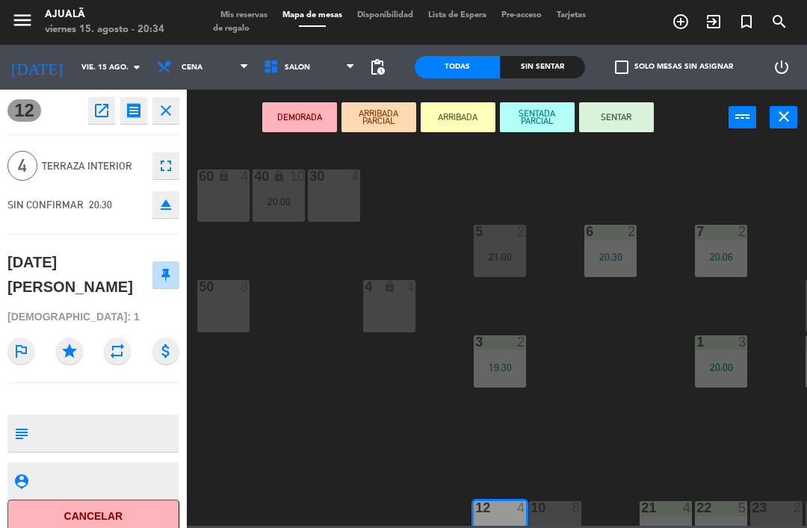
click at [99, 114] on icon "open_in_new" at bounding box center [102, 111] width 18 height 18
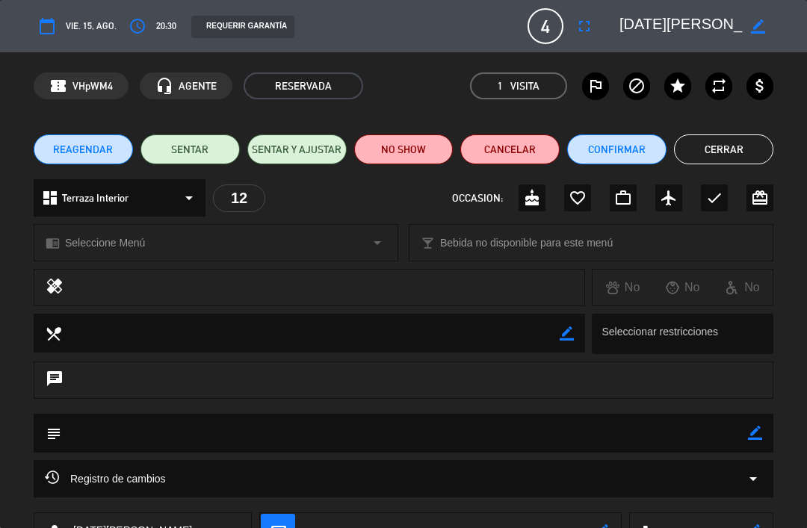
click at [739, 151] on button "Cerrar" at bounding box center [723, 149] width 99 height 30
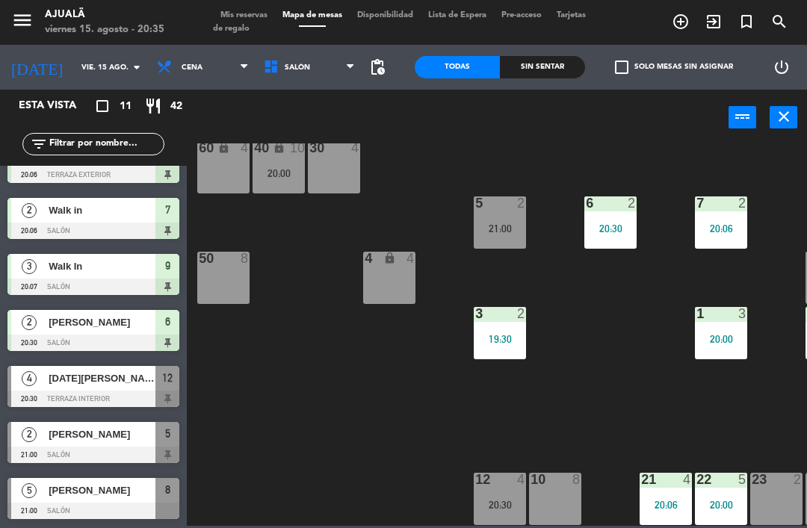
scroll to position [256, 0]
click at [140, 494] on span "[PERSON_NAME]" at bounding box center [102, 491] width 107 height 16
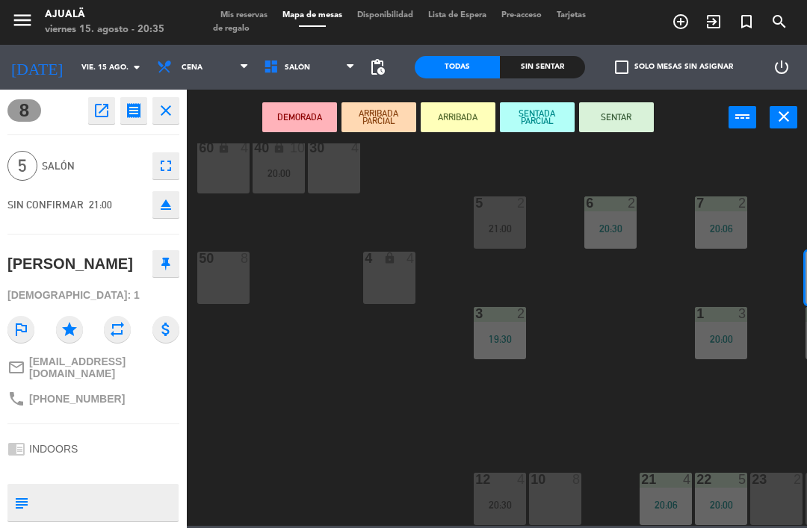
click at [106, 117] on icon "open_in_new" at bounding box center [102, 111] width 18 height 18
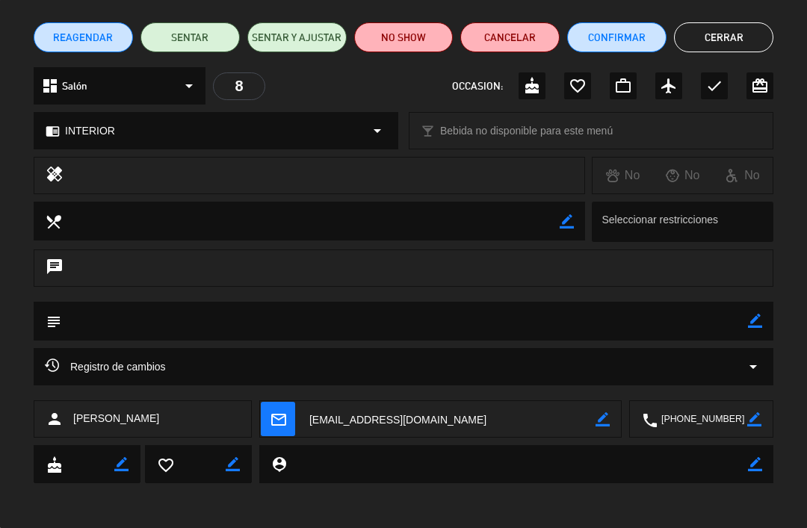
scroll to position [111, 0]
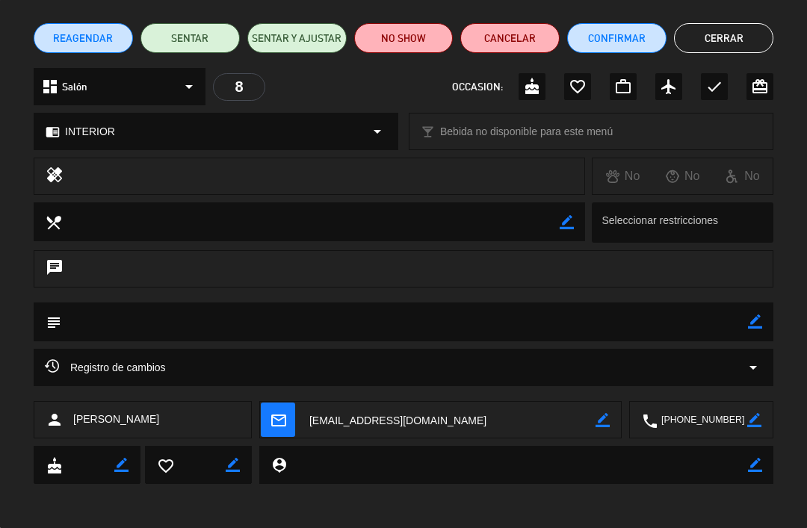
click at [713, 30] on button "Cerrar" at bounding box center [723, 38] width 99 height 30
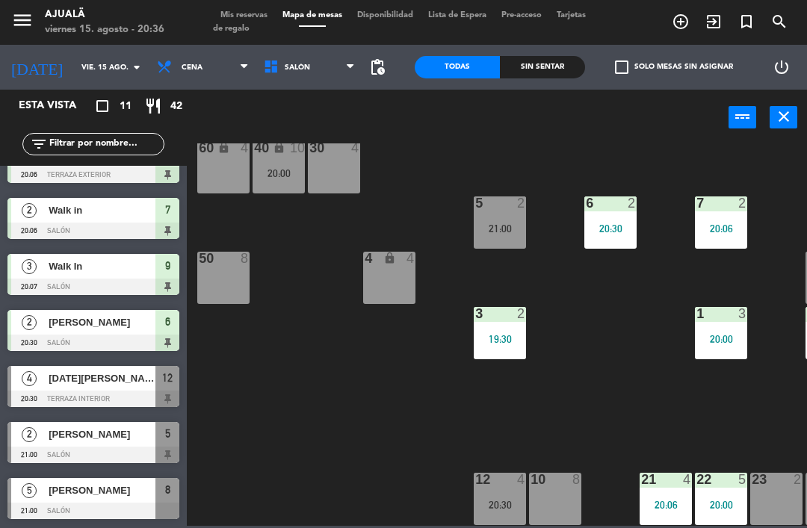
scroll to position [256, 0]
click at [62, 502] on div "[PERSON_NAME]" at bounding box center [101, 490] width 108 height 25
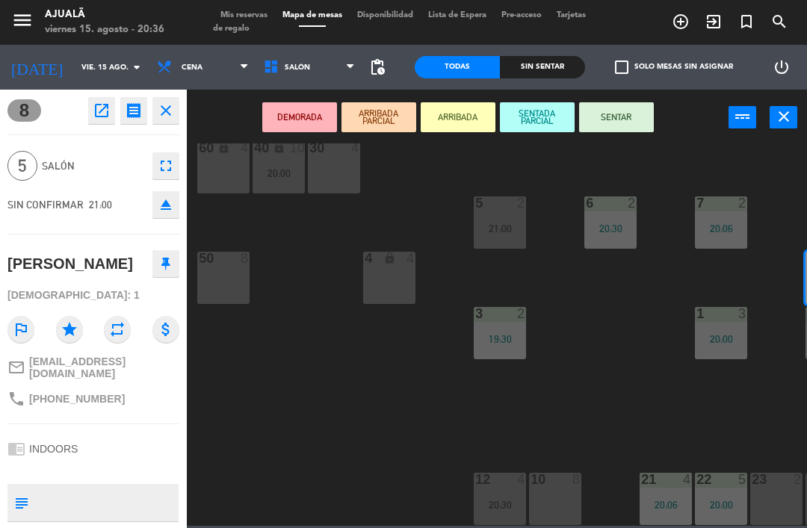
click at [4, 392] on div "8 open_in_new receipt 9:00 PM vie., 15 ago. 5 personas [PERSON_NAME] Mesa 8 EXP…" at bounding box center [93, 309] width 187 height 439
click at [5, 371] on div "8 open_in_new receipt 9:00 PM vie., 15 ago. 5 personas [PERSON_NAME] Mesa 8 EXP…" at bounding box center [93, 309] width 187 height 439
click at [106, 117] on icon "open_in_new" at bounding box center [102, 111] width 18 height 18
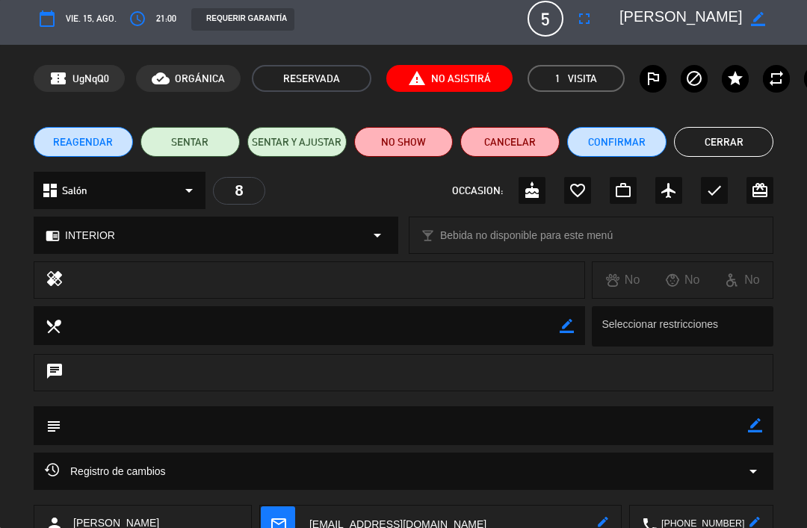
scroll to position [9, 0]
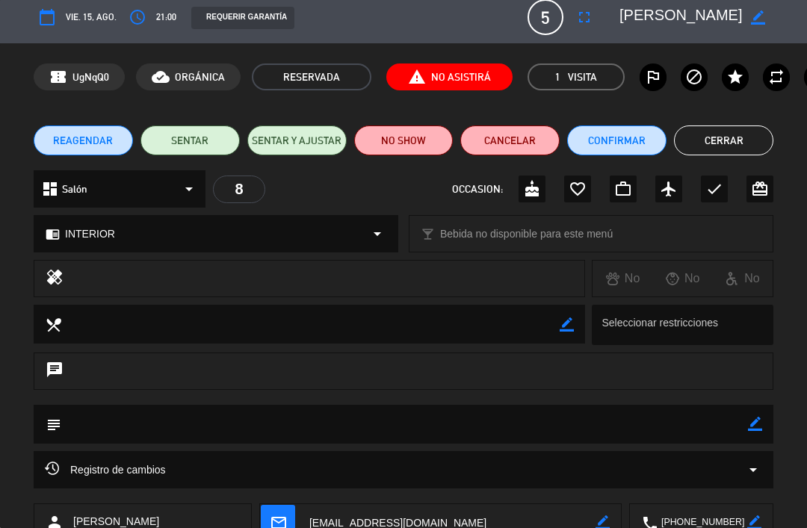
click at [459, 84] on span "report_problem No Asistirá" at bounding box center [449, 77] width 126 height 27
click at [464, 76] on span "report_problem No Asistirá" at bounding box center [449, 77] width 126 height 27
click at [475, 68] on span "report_problem No Asistirá" at bounding box center [449, 77] width 126 height 27
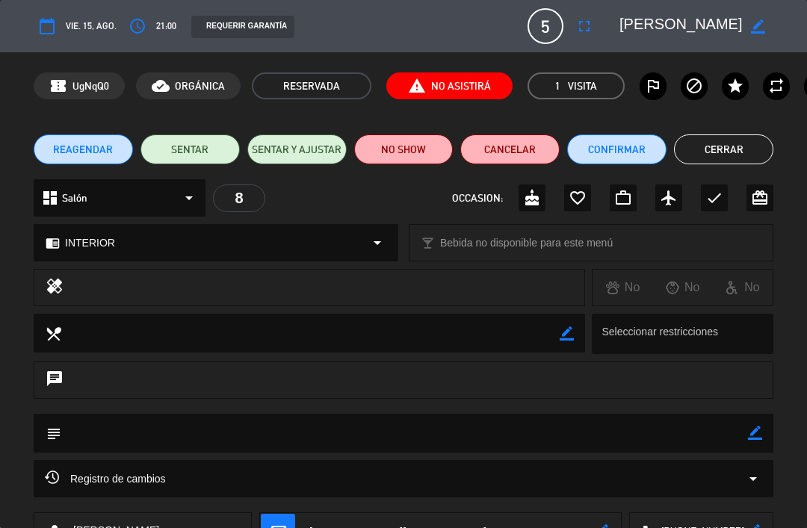
scroll to position [0, 0]
click at [737, 148] on button "Cerrar" at bounding box center [723, 149] width 99 height 30
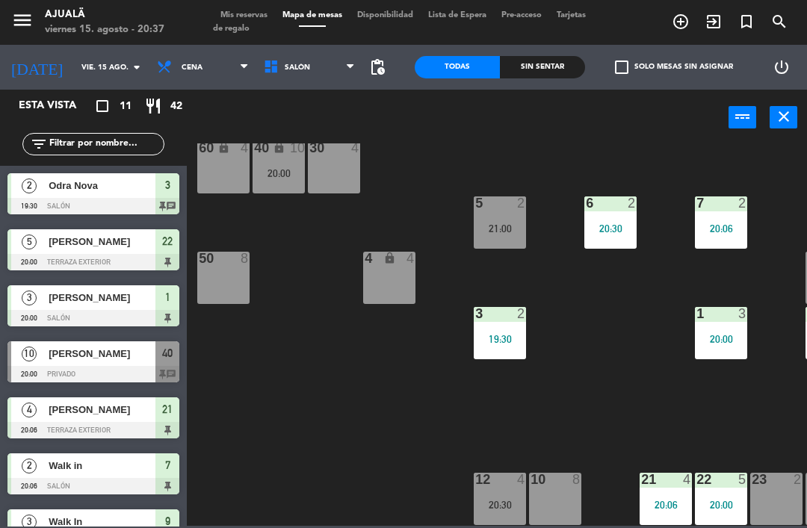
click at [111, 299] on span "[PERSON_NAME]" at bounding box center [102, 298] width 107 height 16
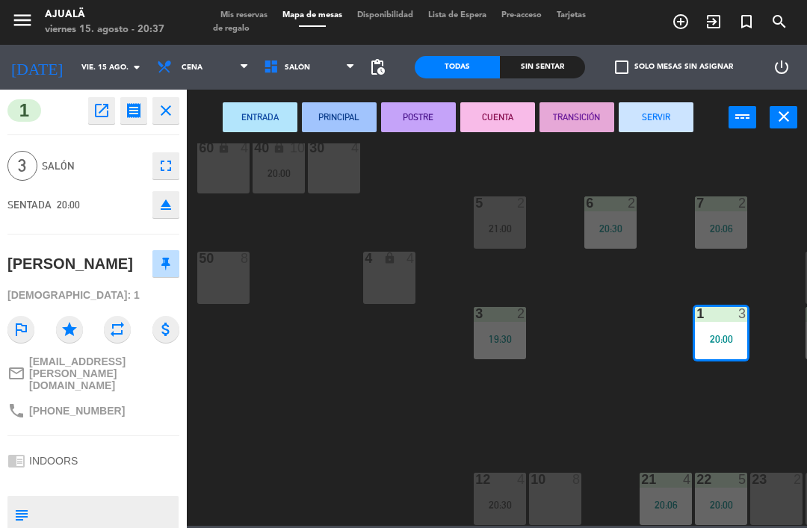
click at [105, 112] on icon "open_in_new" at bounding box center [102, 111] width 18 height 18
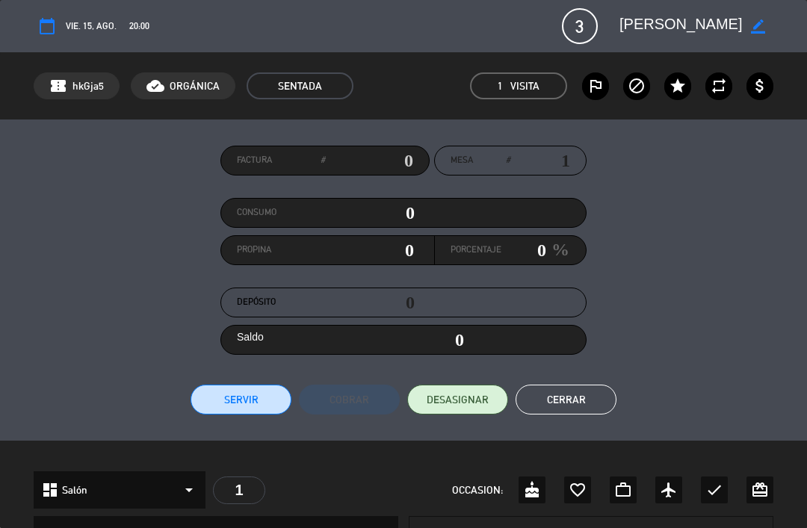
click at [571, 392] on button "Cerrar" at bounding box center [566, 400] width 101 height 30
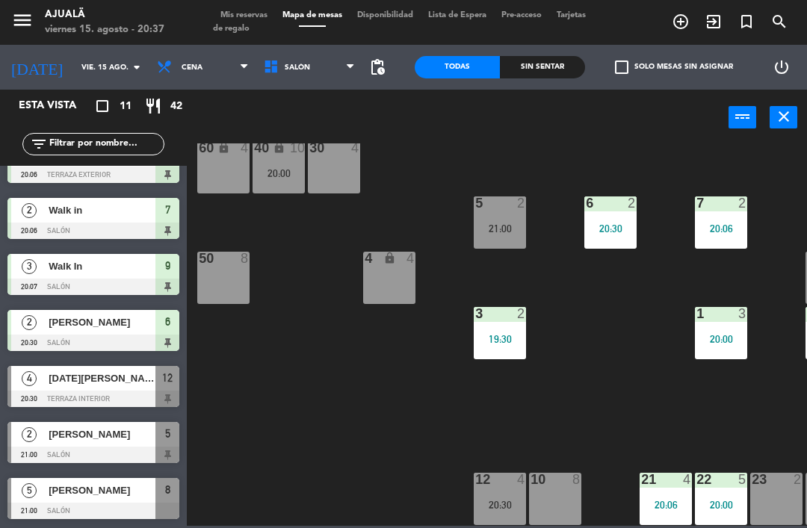
scroll to position [256, 0]
click at [121, 487] on span "[PERSON_NAME]" at bounding box center [102, 491] width 107 height 16
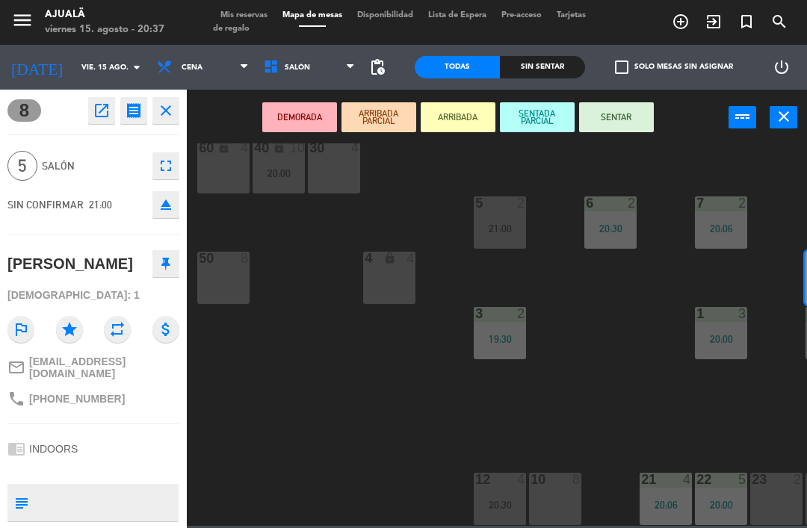
click at [102, 117] on icon "open_in_new" at bounding box center [102, 111] width 18 height 18
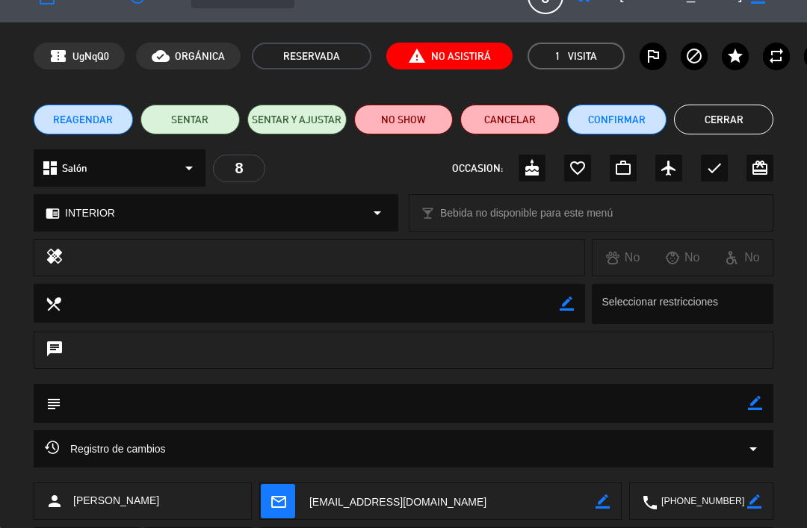
scroll to position [28, 0]
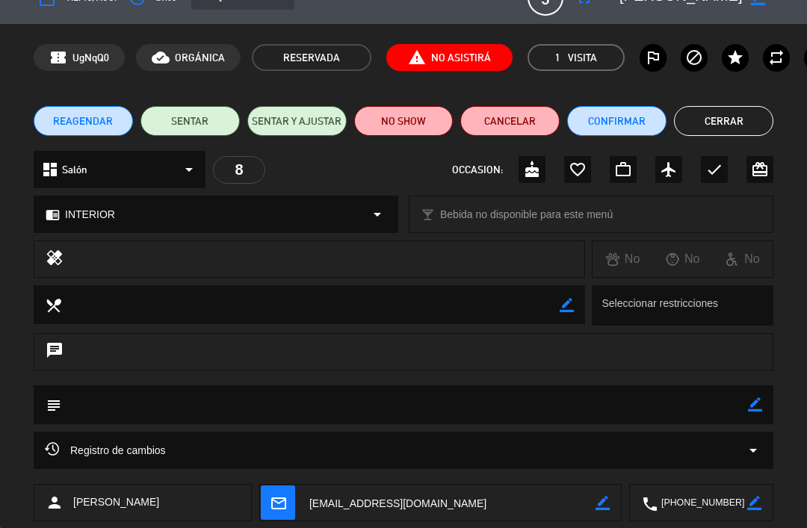
click at [466, 64] on span "report_problem No Asistirá" at bounding box center [449, 57] width 126 height 27
click at [463, 55] on span "report_problem No Asistirá" at bounding box center [449, 57] width 126 height 27
click at [591, 46] on span "1 Visita" at bounding box center [576, 57] width 97 height 27
click at [579, 59] on em "Visita" at bounding box center [582, 57] width 29 height 17
click at [736, 111] on button "Cerrar" at bounding box center [723, 121] width 99 height 30
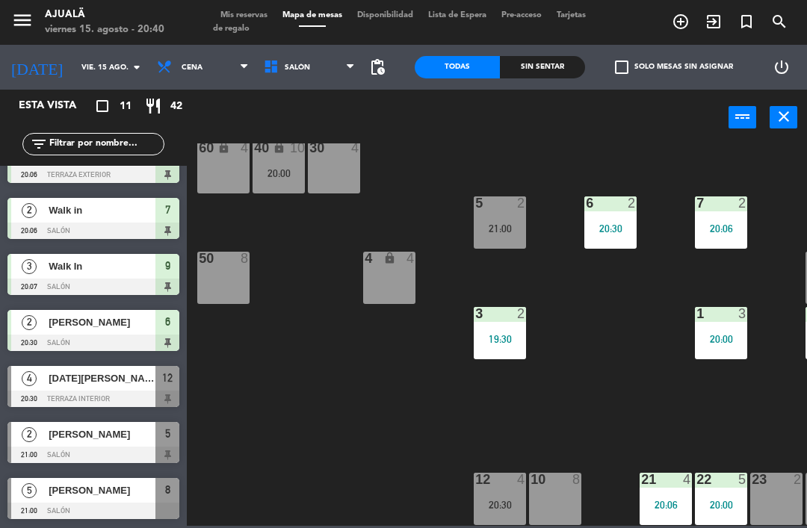
scroll to position [256, 0]
click at [91, 487] on span "[PERSON_NAME]" at bounding box center [102, 491] width 107 height 16
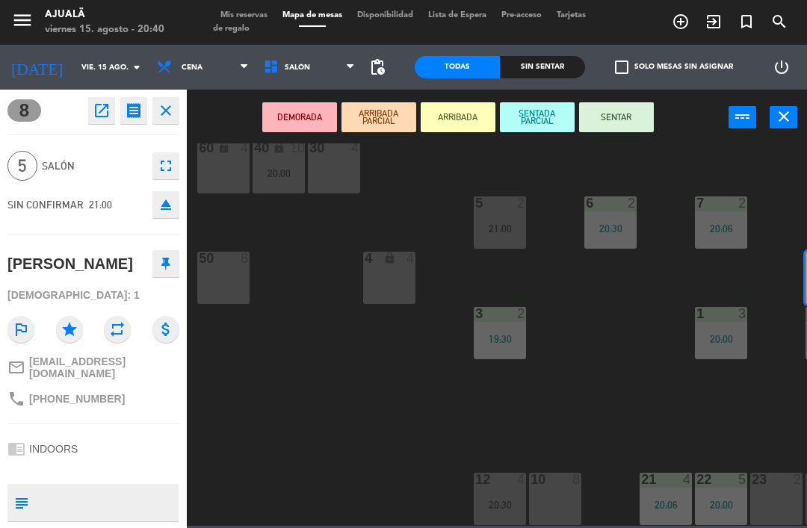
scroll to position [0, 0]
click at [172, 106] on icon "close" at bounding box center [166, 111] width 18 height 18
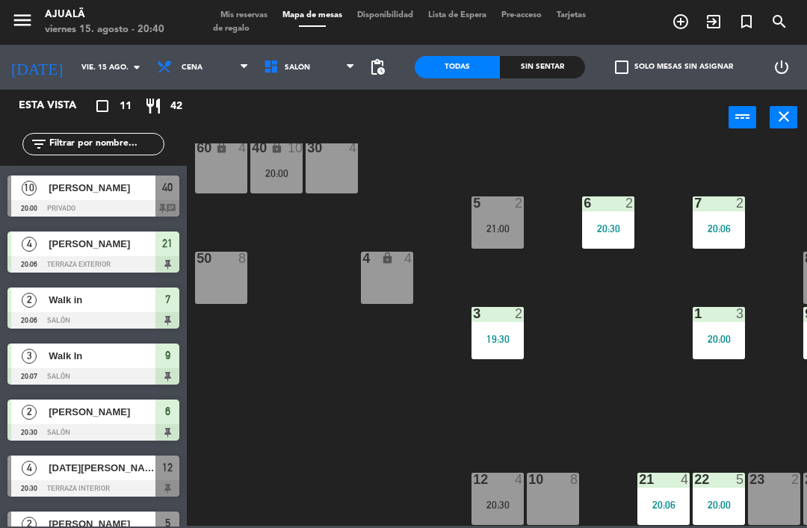
scroll to position [28, 2]
click at [143, 197] on div "[PERSON_NAME]" at bounding box center [101, 188] width 108 height 25
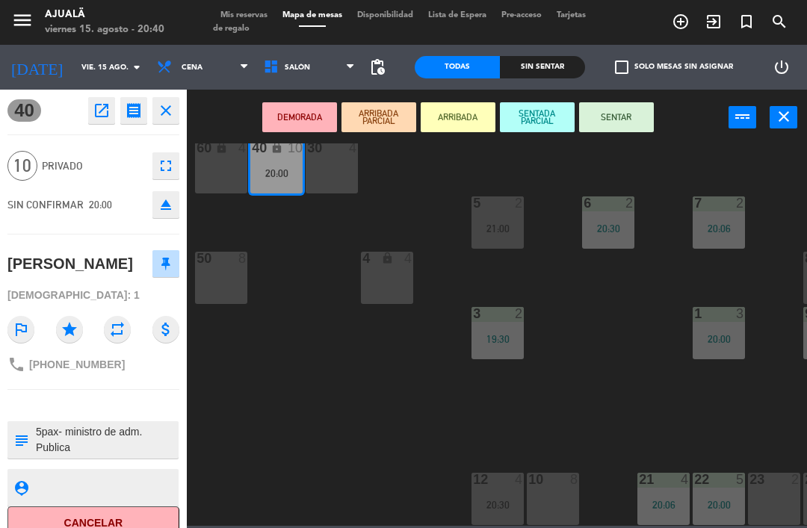
scroll to position [35, 0]
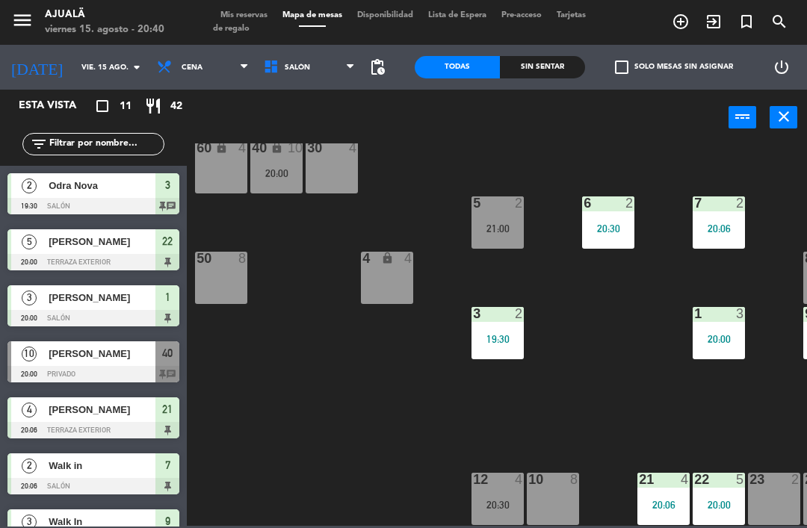
click at [132, 354] on span "[PERSON_NAME]" at bounding box center [102, 354] width 107 height 16
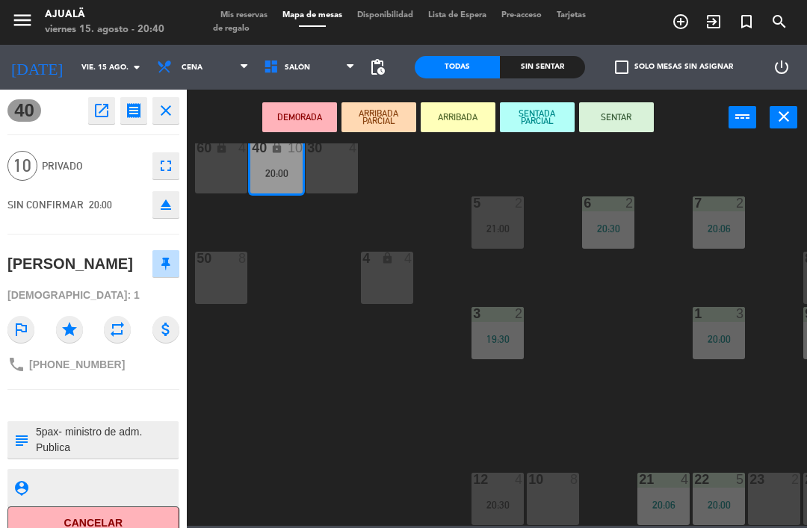
click at [613, 110] on button "SENTAR" at bounding box center [616, 117] width 75 height 30
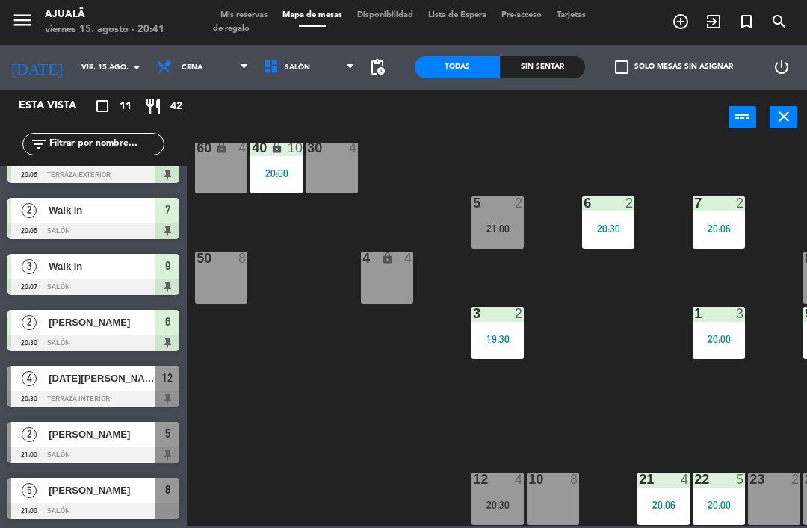
scroll to position [256, 0]
click at [102, 495] on span "[PERSON_NAME]" at bounding box center [102, 491] width 107 height 16
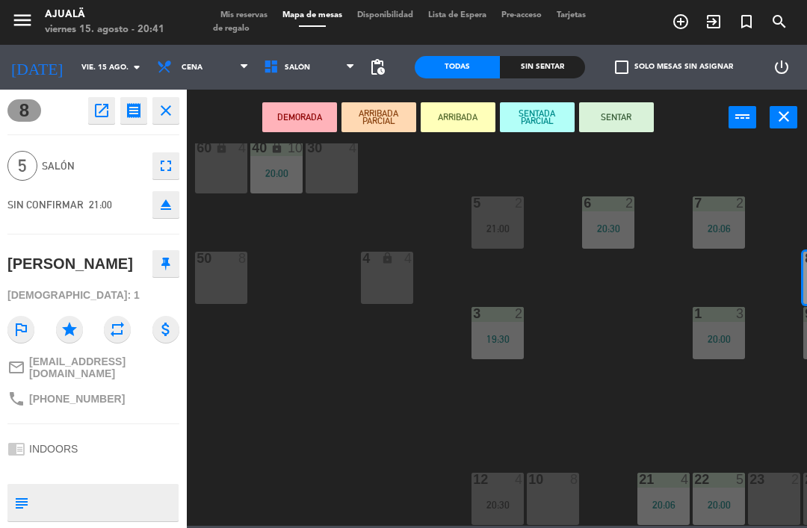
click at [100, 111] on icon "open_in_new" at bounding box center [102, 111] width 18 height 18
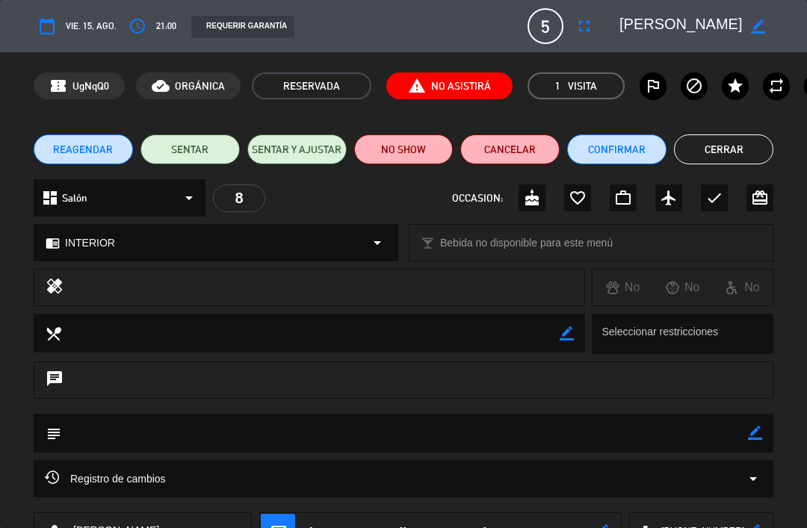
scroll to position [-1, 0]
click at [438, 91] on span "report_problem No Asistirá" at bounding box center [449, 85] width 126 height 27
click at [430, 87] on span "report_problem No Asistirá" at bounding box center [449, 85] width 126 height 27
click at [446, 96] on span "report_problem No Asistirá" at bounding box center [449, 85] width 126 height 27
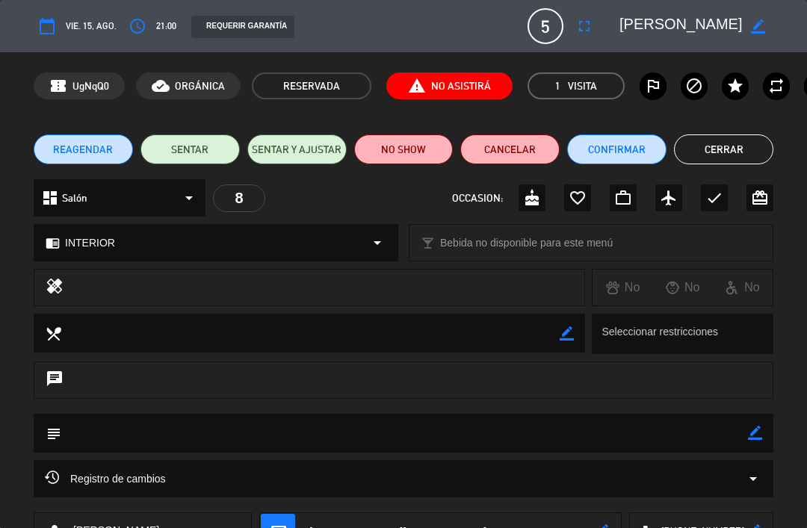
click at [428, 92] on span "report_problem No Asistirá" at bounding box center [449, 85] width 126 height 27
click at [440, 93] on span "report_problem No Asistirá" at bounding box center [449, 85] width 126 height 27
click at [421, 97] on span "report_problem No Asistirá" at bounding box center [449, 85] width 126 height 27
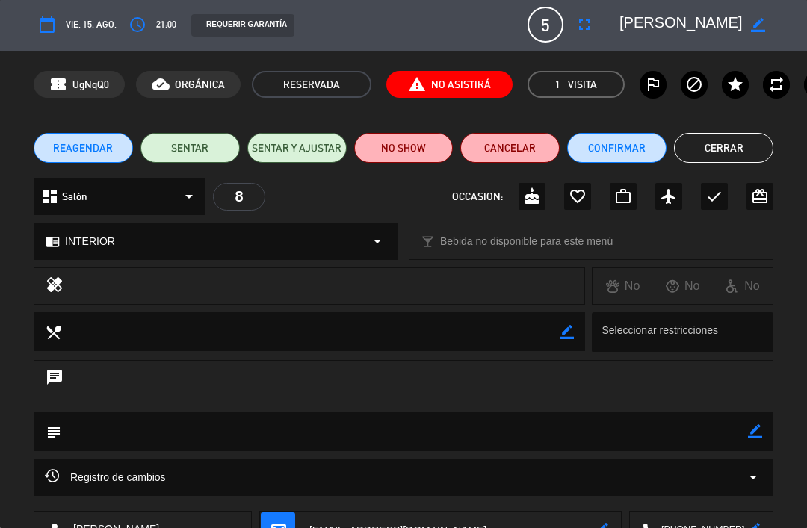
click at [436, 85] on span "report_problem No Asistirá" at bounding box center [449, 84] width 126 height 27
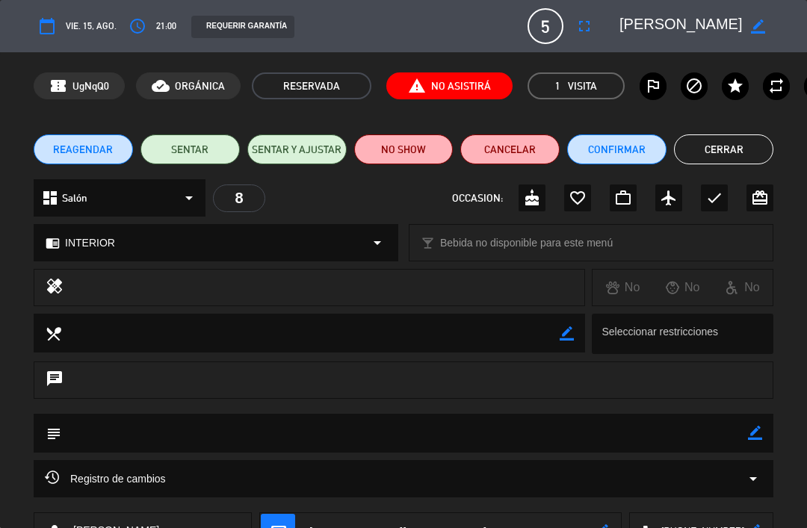
scroll to position [0, 0]
click at [434, 84] on span "report_problem No Asistirá" at bounding box center [449, 85] width 126 height 27
click at [442, 83] on span "report_problem No Asistirá" at bounding box center [449, 85] width 126 height 27
click at [714, 152] on button "Cerrar" at bounding box center [723, 149] width 99 height 30
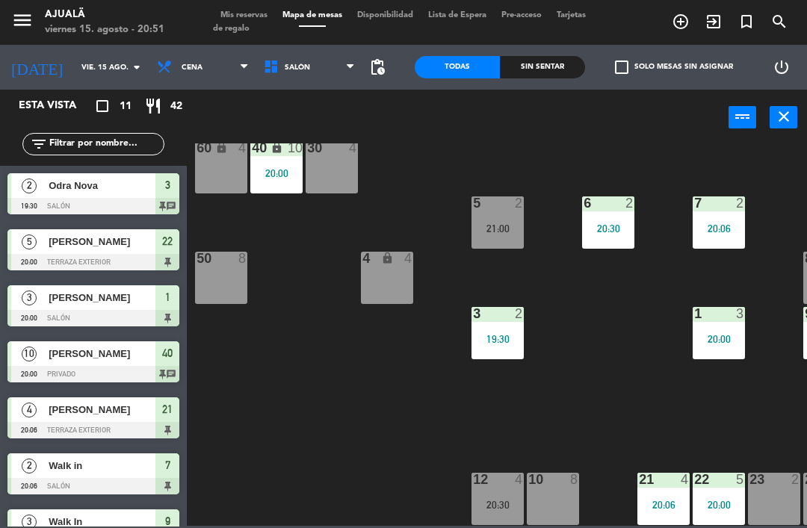
scroll to position [166, 0]
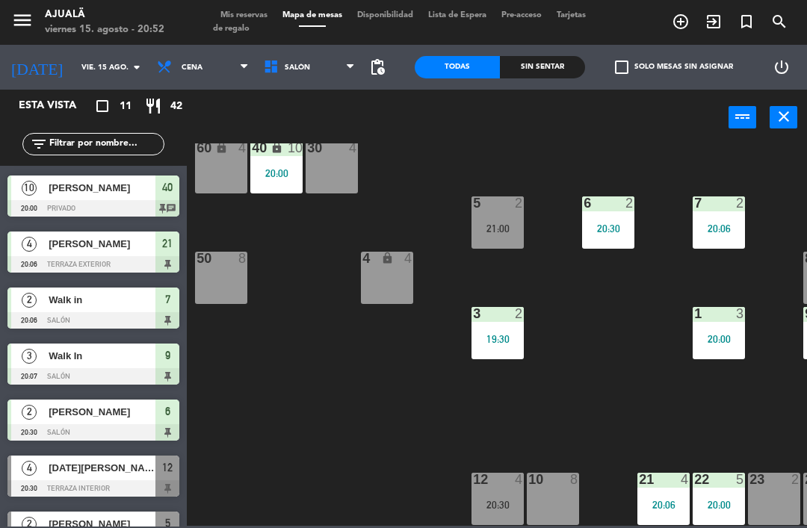
click at [74, 77] on input "vie. 15 ago." at bounding box center [125, 67] width 102 height 23
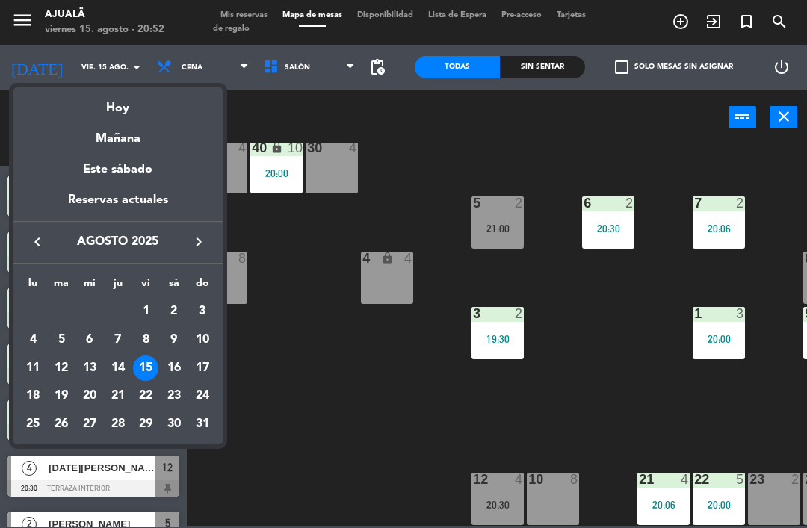
click at [129, 148] on div "Mañana" at bounding box center [117, 133] width 209 height 31
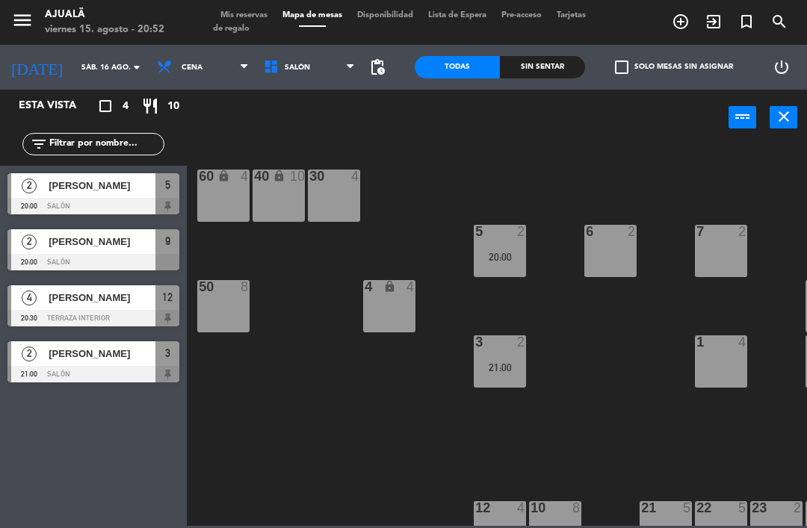
scroll to position [0, 0]
click at [74, 69] on input "sáb. 16 ago." at bounding box center [125, 67] width 102 height 23
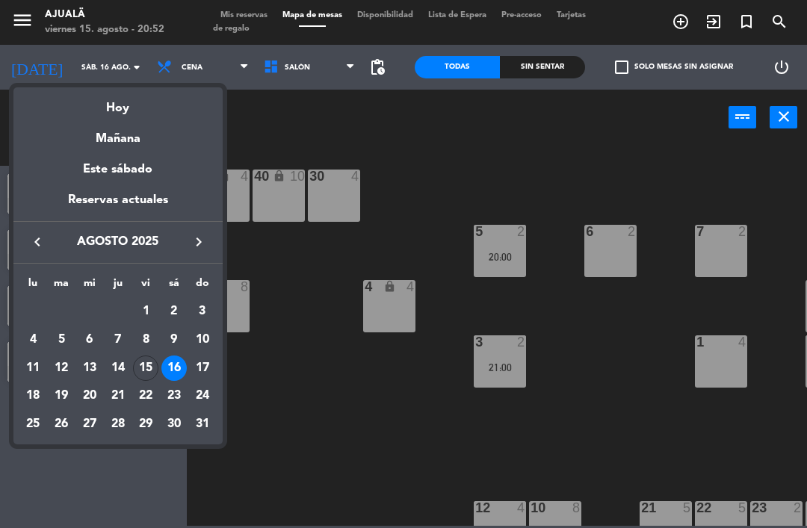
click at [143, 111] on div "Hoy" at bounding box center [117, 102] width 209 height 31
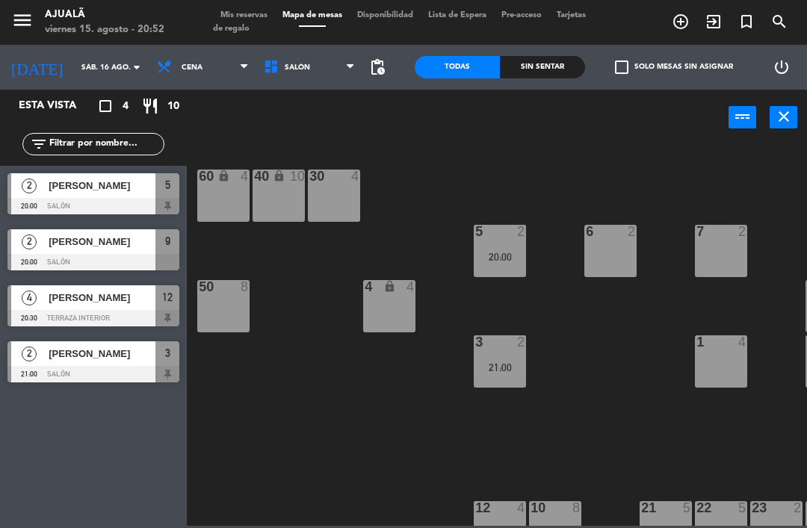
type input "vie. 15 ago."
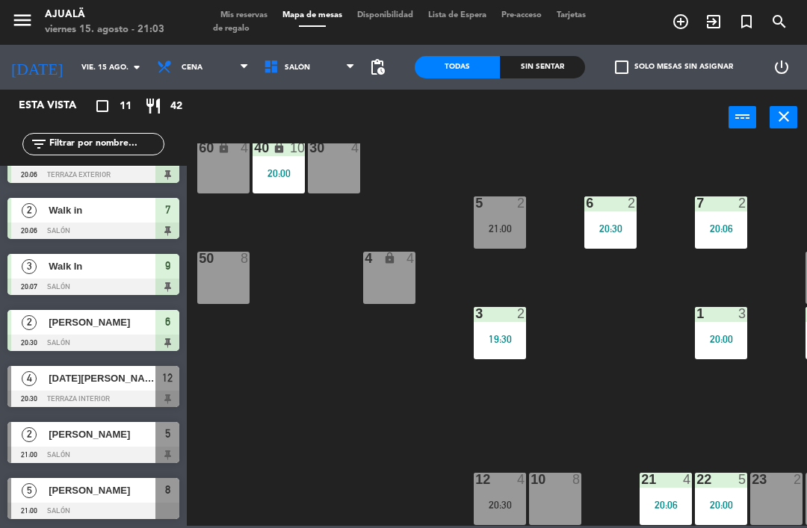
scroll to position [256, 0]
click at [115, 392] on div at bounding box center [93, 399] width 172 height 16
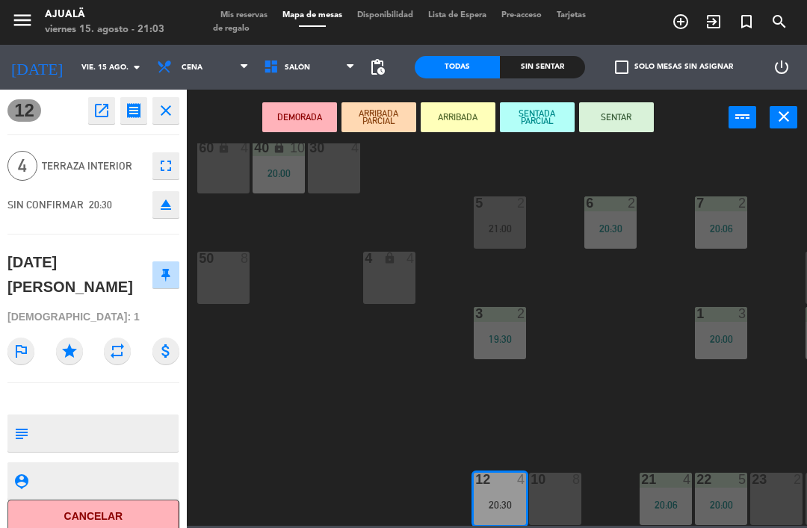
click at [629, 116] on button "SENTAR" at bounding box center [616, 117] width 75 height 30
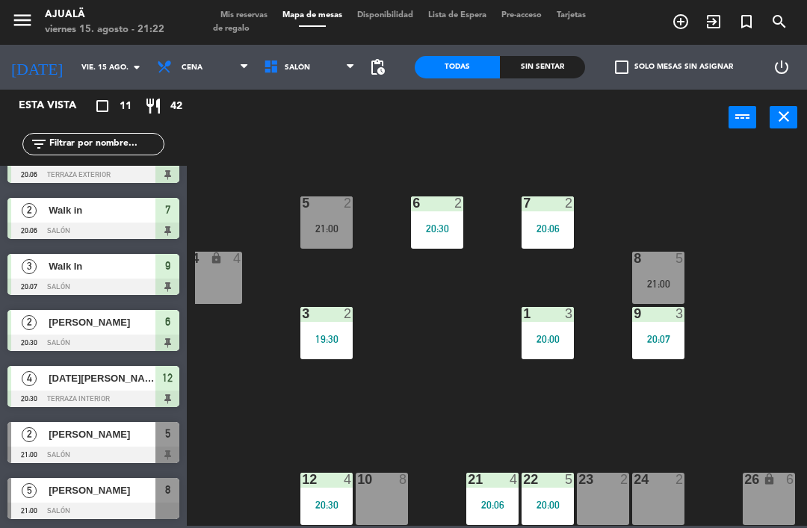
scroll to position [28, 173]
click at [652, 499] on div "24 2" at bounding box center [658, 499] width 52 height 52
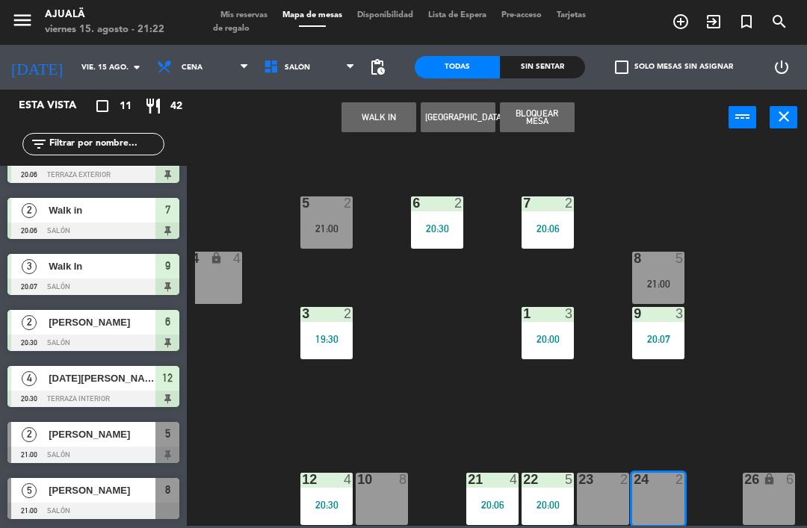
click at [386, 108] on button "WALK IN" at bounding box center [378, 117] width 75 height 30
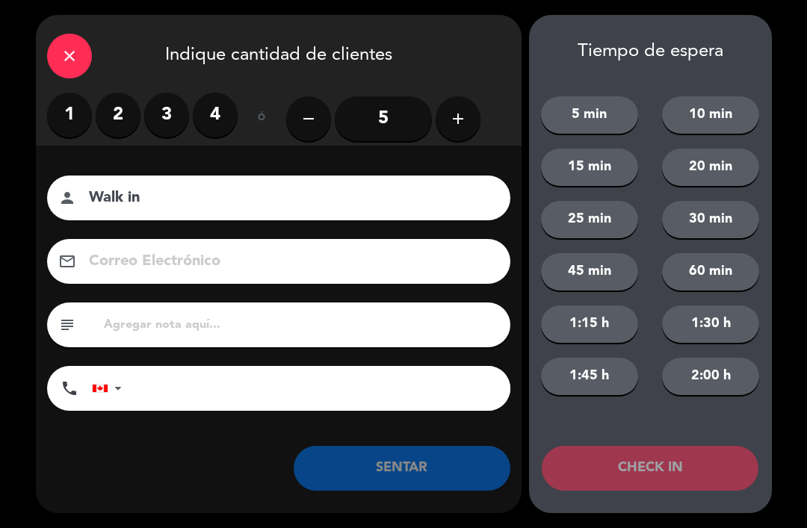
type input "Walk in"
click at [66, 110] on label "1" at bounding box center [69, 115] width 45 height 45
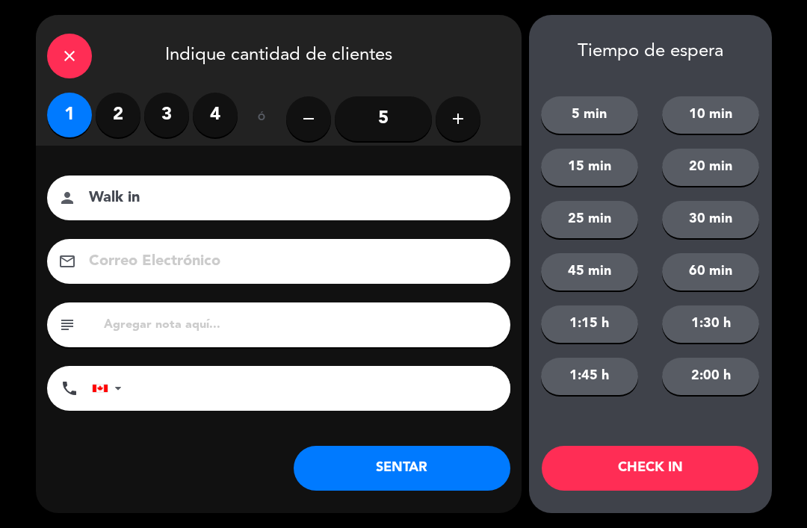
click at [406, 463] on button "SENTAR" at bounding box center [402, 468] width 217 height 45
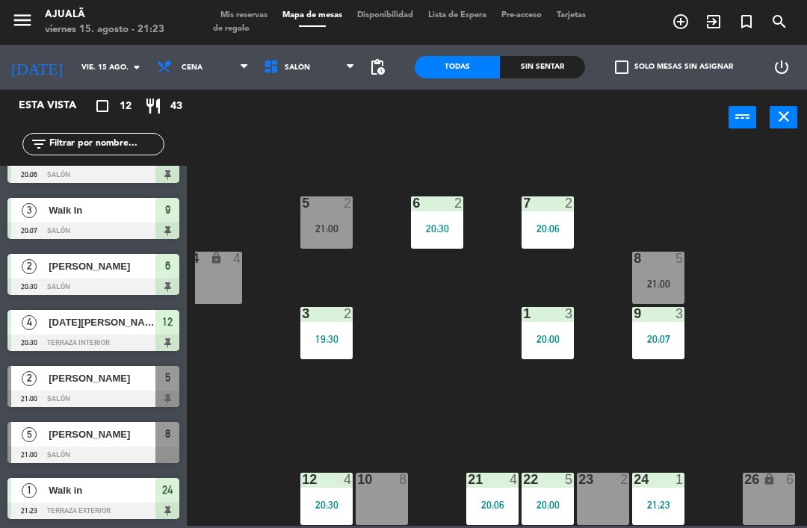
scroll to position [312, 0]
click at [74, 61] on input "vie. 15 ago." at bounding box center [125, 67] width 102 height 23
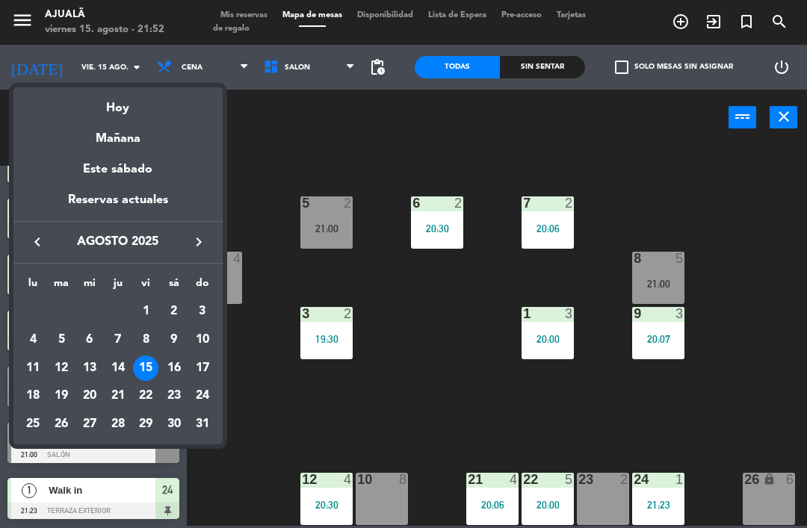
click at [152, 146] on div "Mañana" at bounding box center [117, 133] width 209 height 31
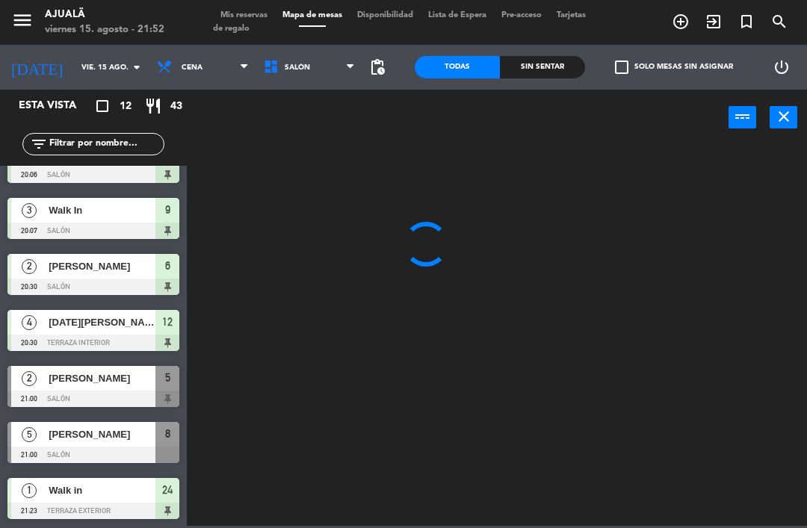
type input "sáb. 16 ago."
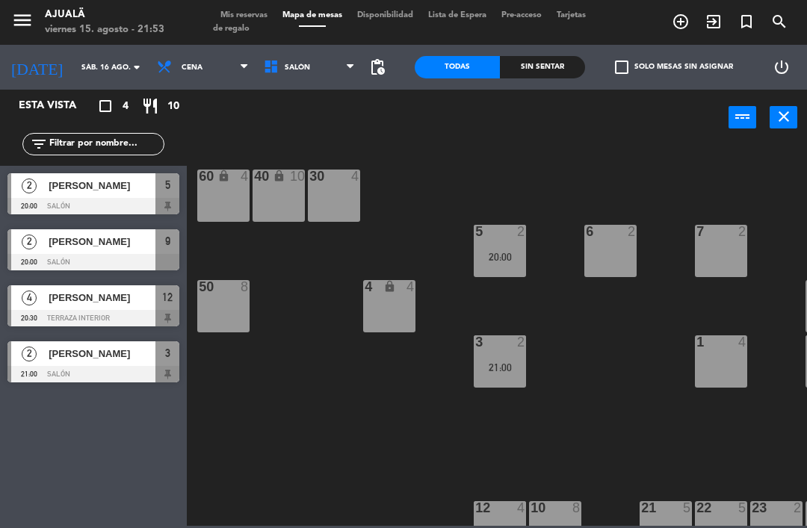
click at [126, 234] on span "[PERSON_NAME]" at bounding box center [102, 242] width 107 height 16
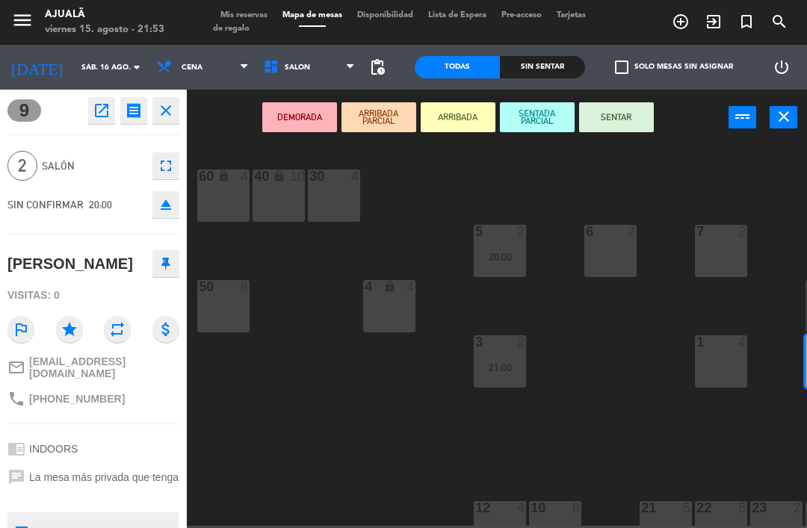
scroll to position [55, 0]
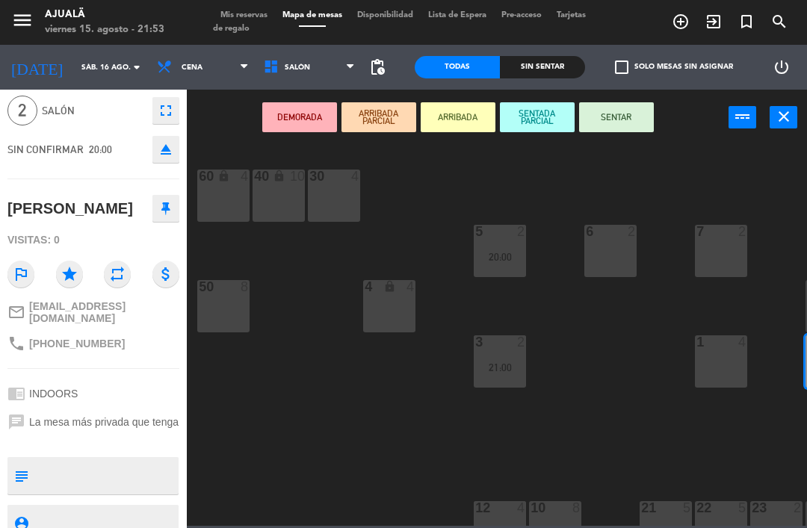
click at [108, 436] on div at bounding box center [93, 441] width 172 height 10
click at [126, 418] on span "La mesa más privada que tenga" at bounding box center [103, 422] width 149 height 12
click at [138, 408] on div "chat La mesa más privada que tenga" at bounding box center [93, 422] width 172 height 28
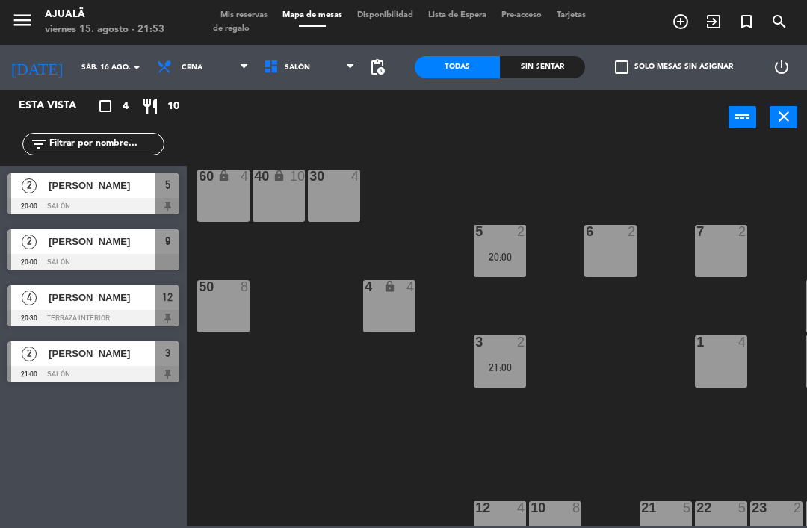
click at [111, 368] on div at bounding box center [93, 374] width 172 height 16
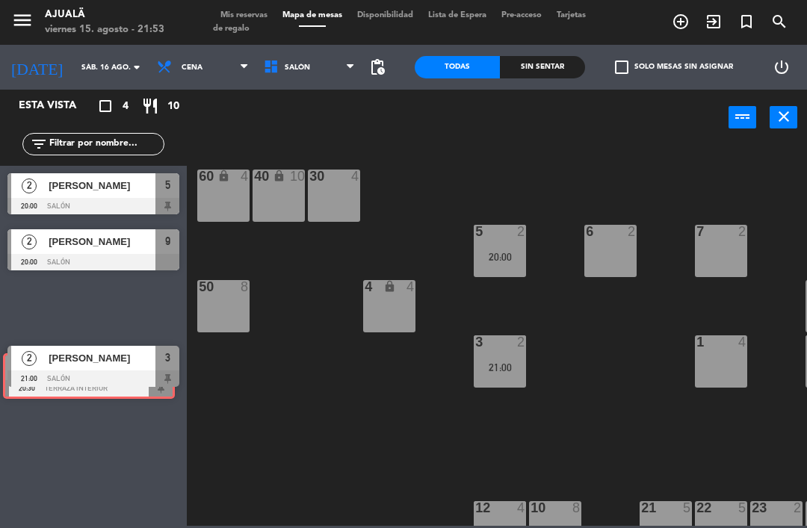
scroll to position [0, 0]
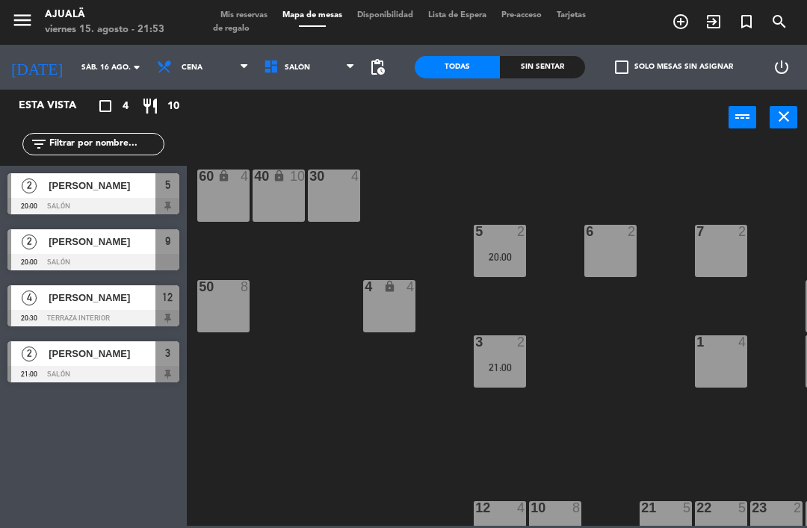
click at [270, 378] on div "30 4 40 lock 10 60 lock 4 5 2 20:00 6 2 7 2 4 lock 4 8 8 50 8 3 2 21:00 1 4 9 2…" at bounding box center [501, 334] width 612 height 383
